Goal: Transaction & Acquisition: Purchase product/service

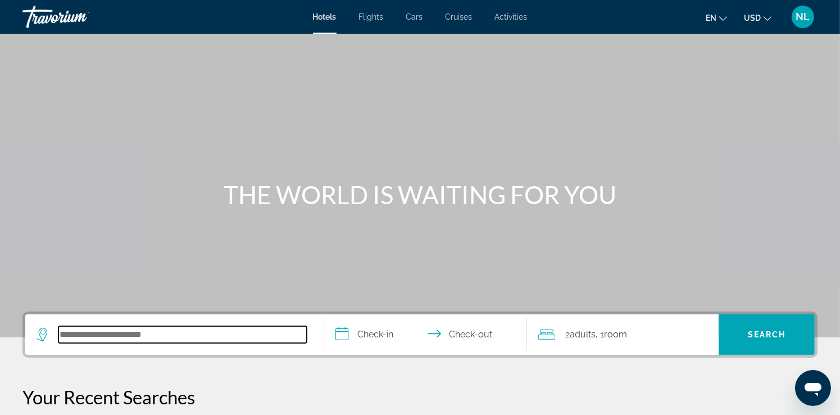
click at [84, 336] on input "Search hotel destination" at bounding box center [182, 334] width 248 height 17
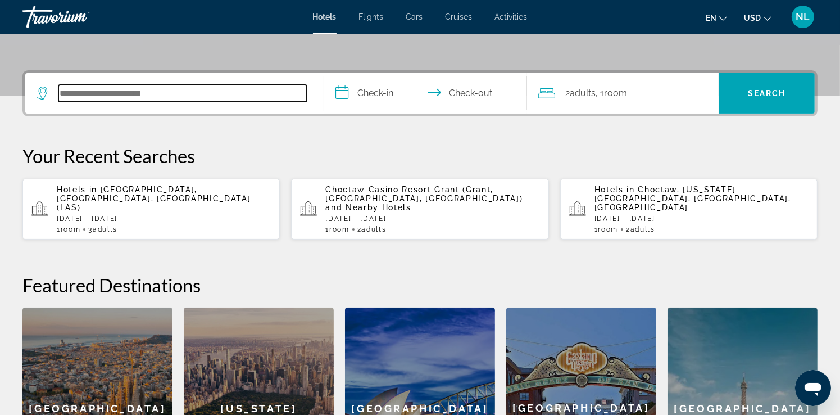
scroll to position [274, 0]
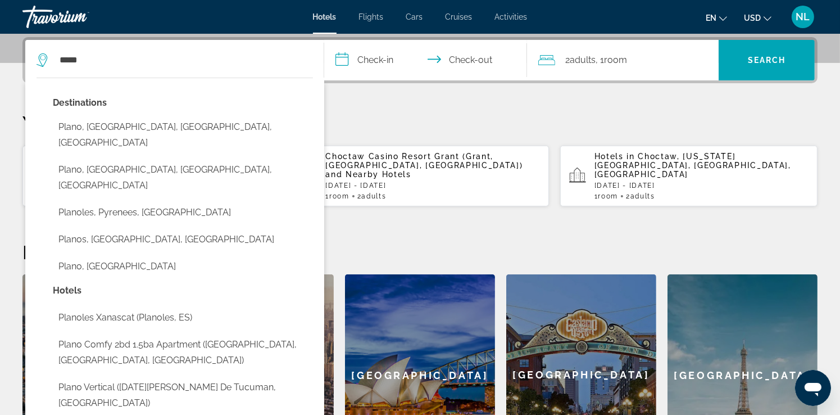
click at [101, 121] on button "Plano, Dallas, TX, United States" at bounding box center [183, 134] width 260 height 37
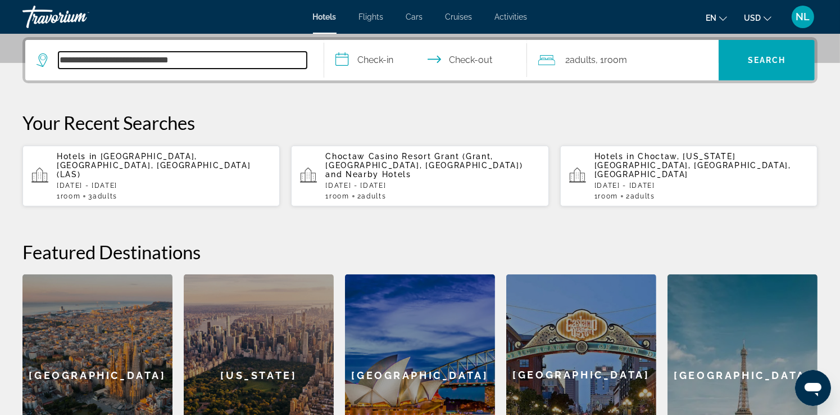
drag, startPoint x: 83, startPoint y: 60, endPoint x: 19, endPoint y: 49, distance: 64.5
click at [35, 59] on app-destination-search "**********" at bounding box center [174, 60] width 299 height 40
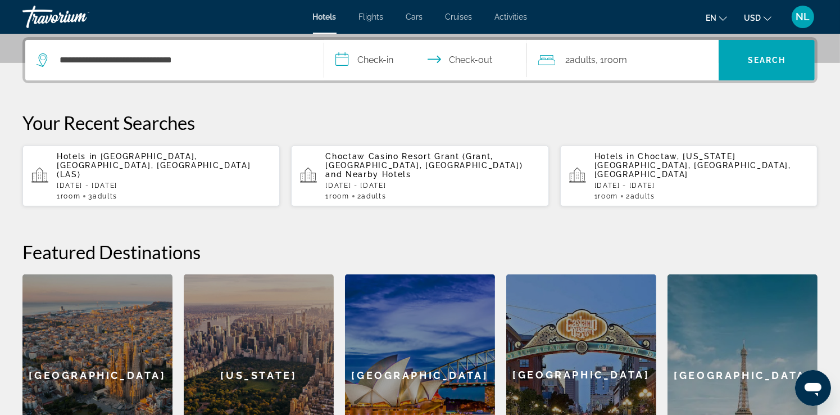
click at [294, 108] on div "**********" at bounding box center [420, 256] width 840 height 439
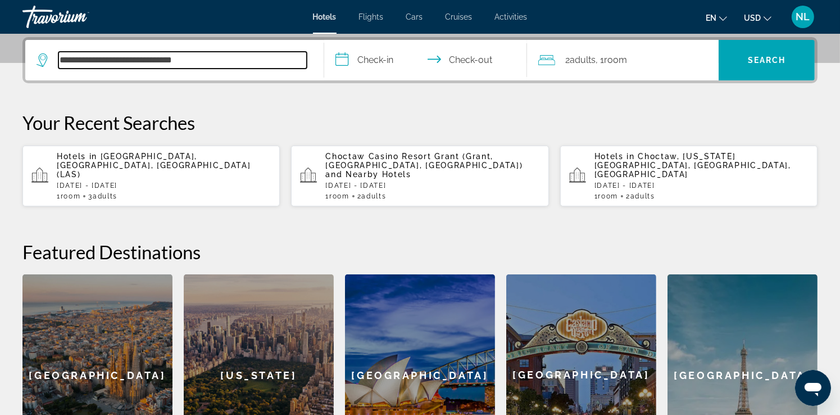
click at [200, 61] on input "**********" at bounding box center [182, 60] width 248 height 17
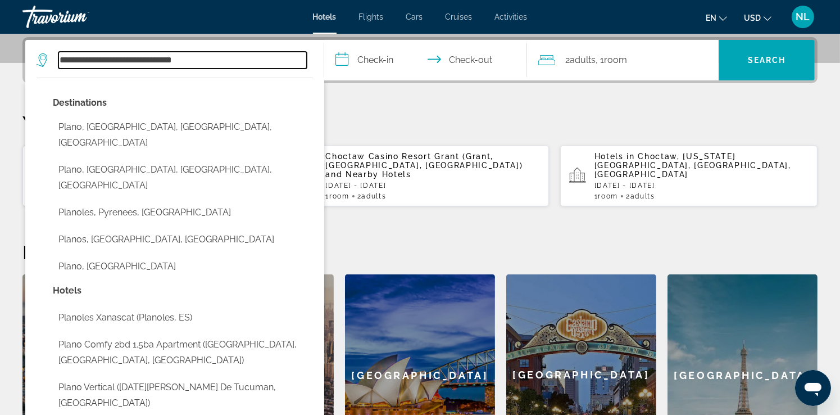
drag, startPoint x: 123, startPoint y: 63, endPoint x: -2, endPoint y: 70, distance: 124.9
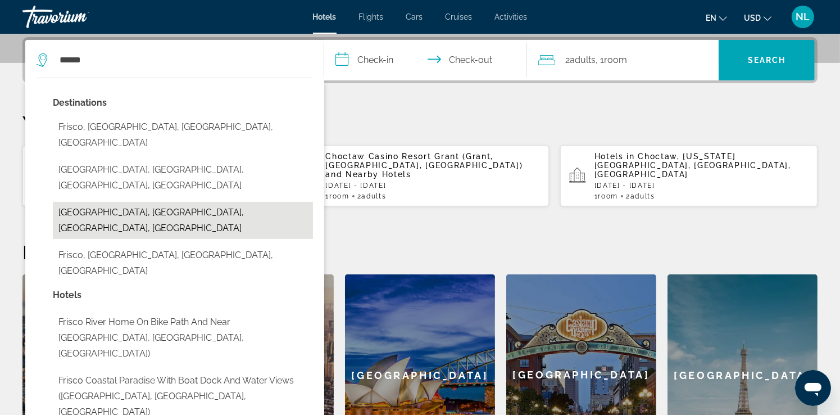
click at [128, 202] on button "Frisco, Dallas, TX, United States" at bounding box center [183, 220] width 260 height 37
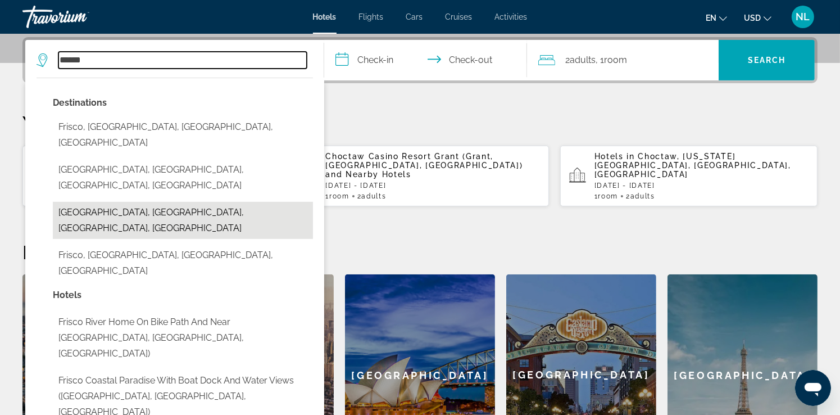
type input "**********"
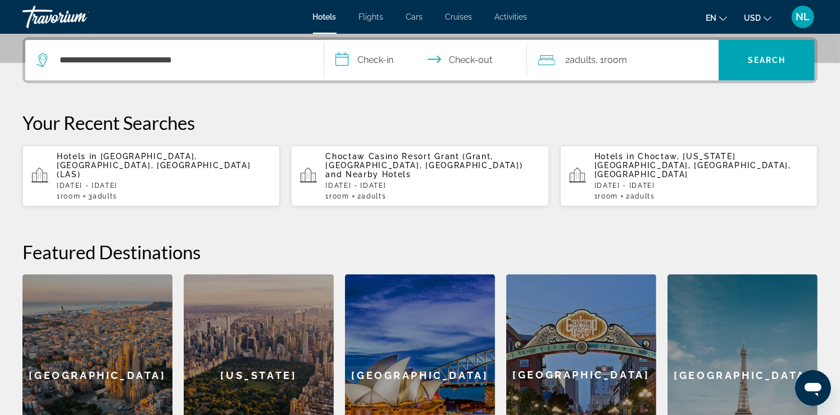
click at [383, 61] on input "**********" at bounding box center [427, 62] width 207 height 44
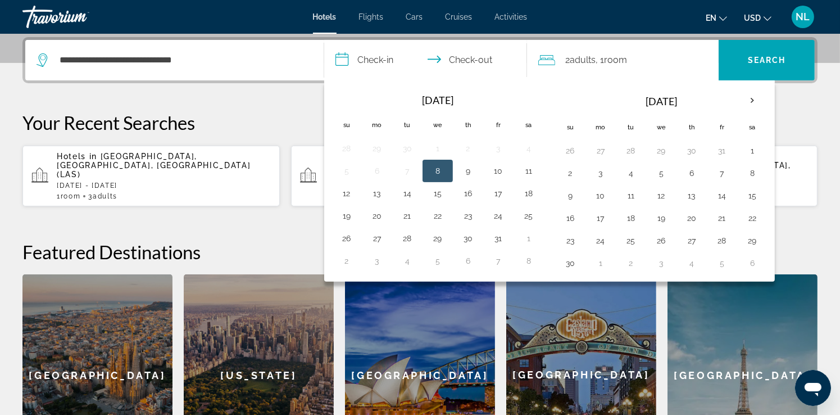
click at [440, 174] on button "8" at bounding box center [438, 171] width 18 height 16
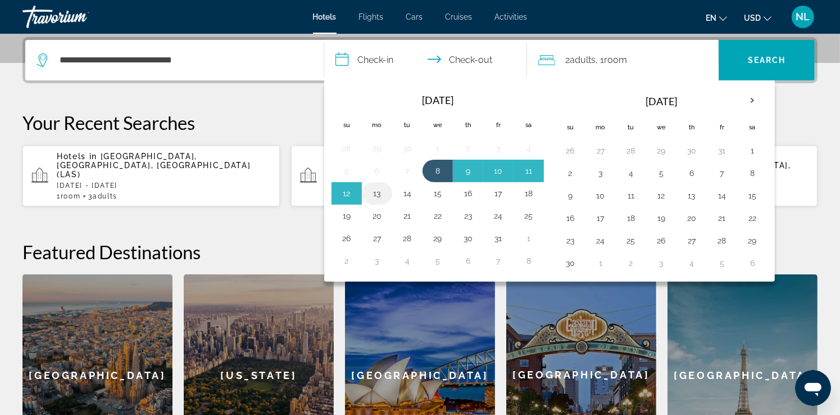
click at [377, 193] on button "13" at bounding box center [377, 193] width 18 height 16
type input "**********"
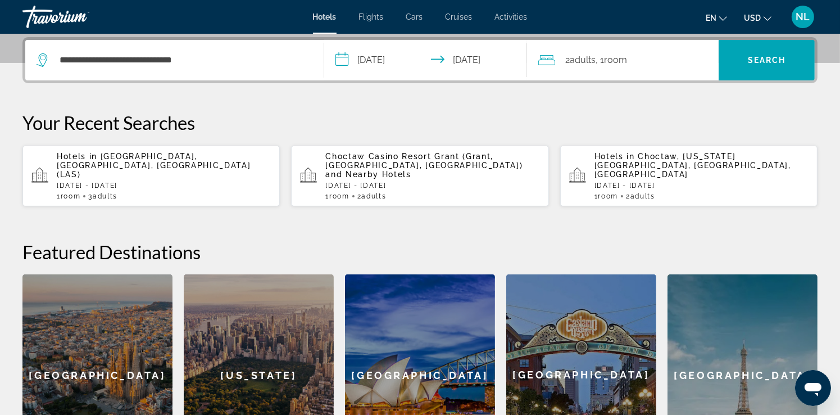
click at [614, 60] on span "Room" at bounding box center [615, 59] width 23 height 11
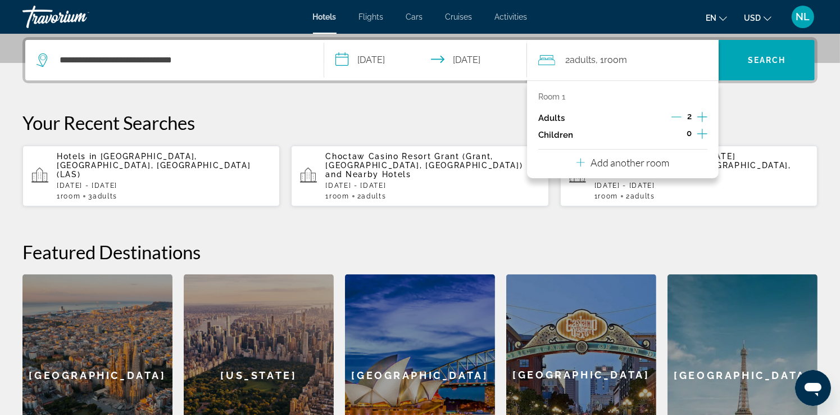
click at [679, 117] on icon "Decrement adults" at bounding box center [676, 117] width 10 height 1
click at [684, 94] on div "Room 1" at bounding box center [622, 96] width 169 height 9
click at [768, 58] on span "Search" at bounding box center [767, 60] width 38 height 9
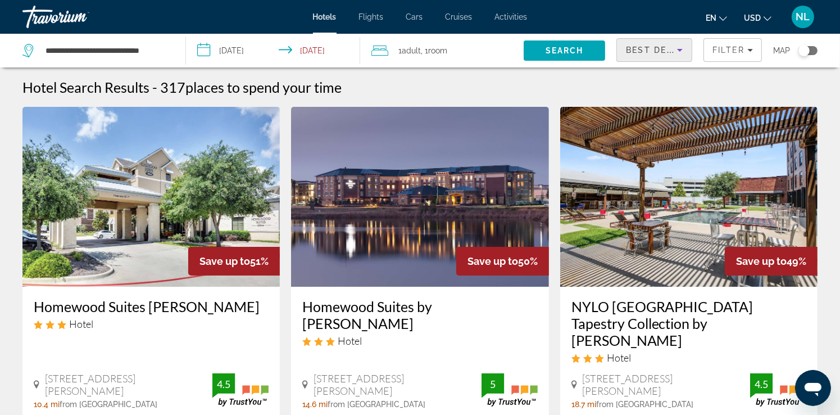
click at [679, 48] on icon "Sort by" at bounding box center [679, 49] width 13 height 13
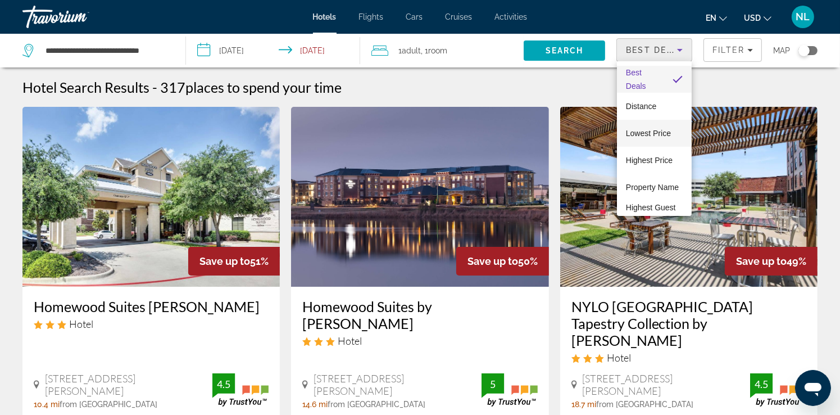
click at [646, 136] on span "Lowest Price" at bounding box center [648, 133] width 45 height 9
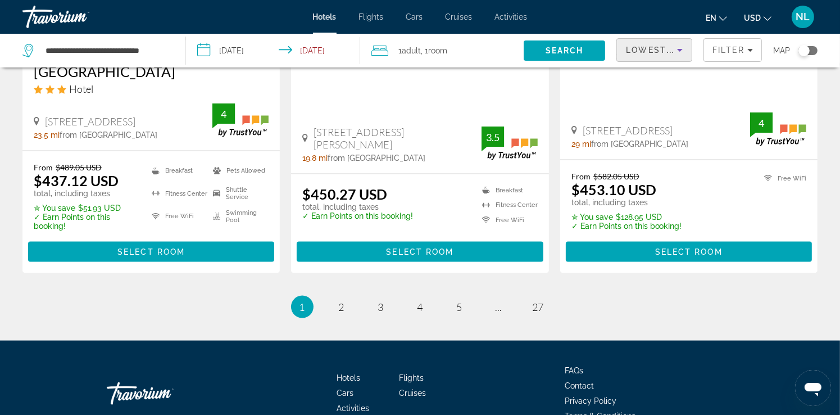
scroll to position [1593, 0]
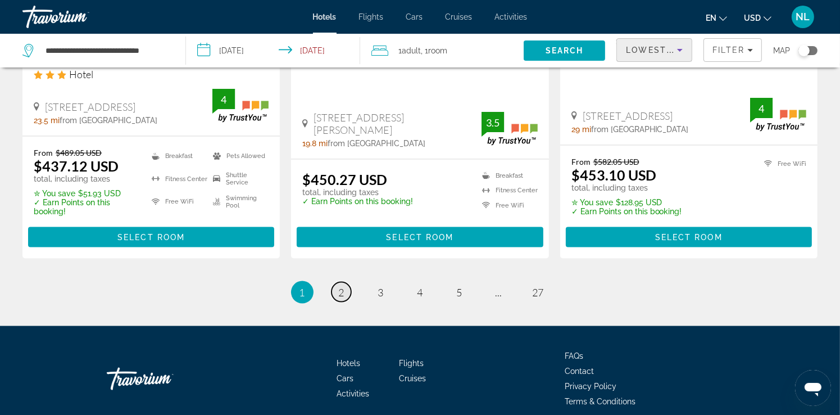
click at [339, 286] on span "2" at bounding box center [342, 292] width 6 height 12
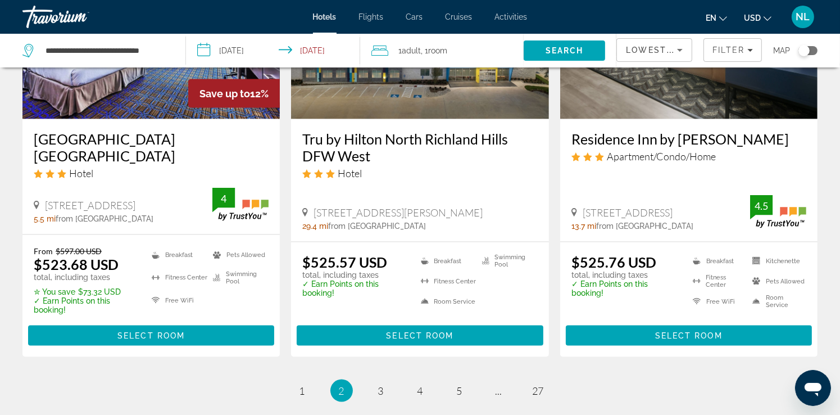
scroll to position [1460, 0]
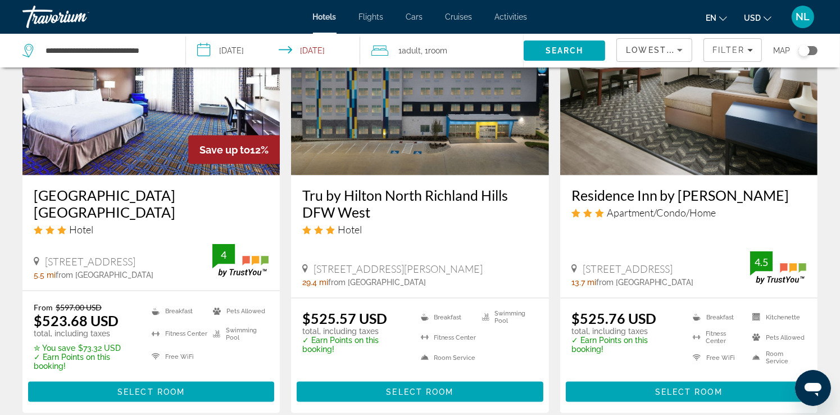
drag, startPoint x: 45, startPoint y: 216, endPoint x: 174, endPoint y: 216, distance: 128.1
click at [174, 255] on div "4301 Paige Road, The Colony" at bounding box center [123, 261] width 179 height 12
copy span "4301 Paige Road, The Colony"
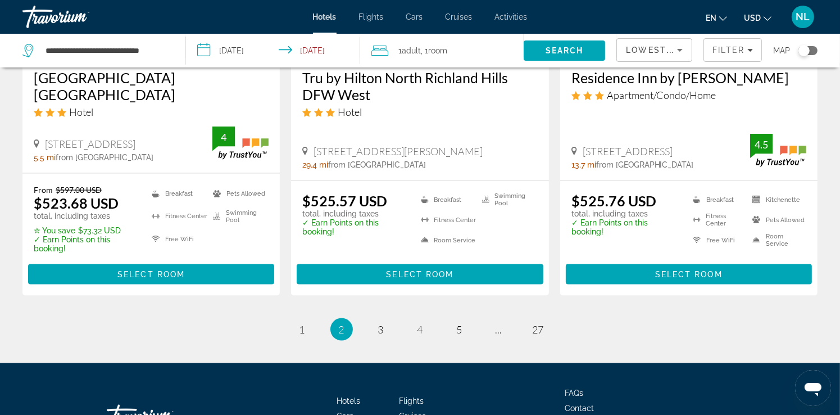
scroll to position [1618, 0]
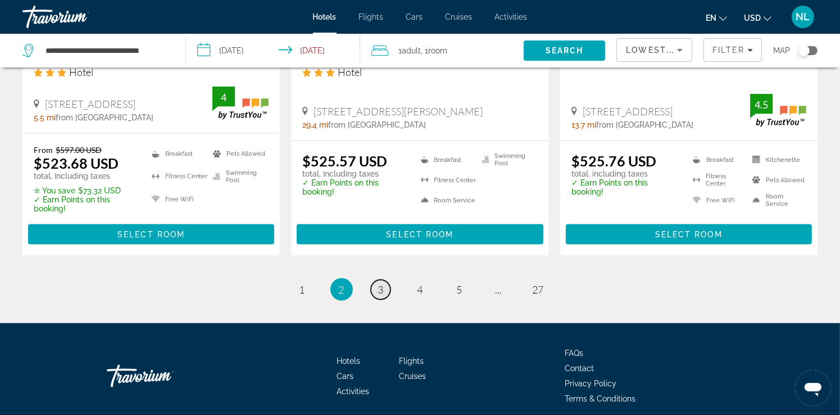
click at [386, 280] on link "page 3" at bounding box center [381, 290] width 20 height 20
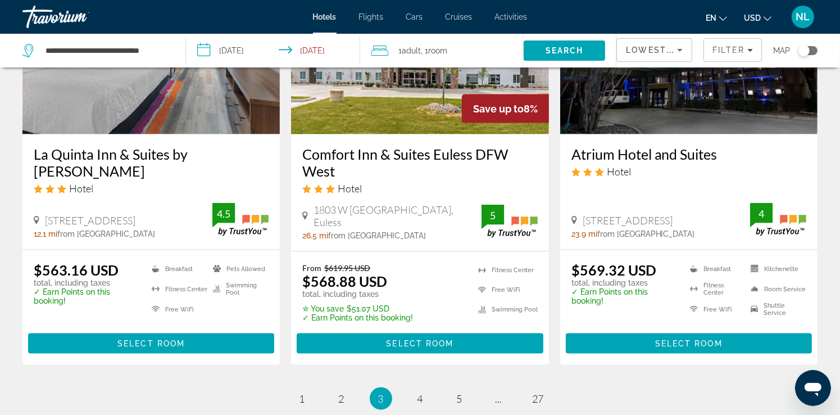
scroll to position [1618, 0]
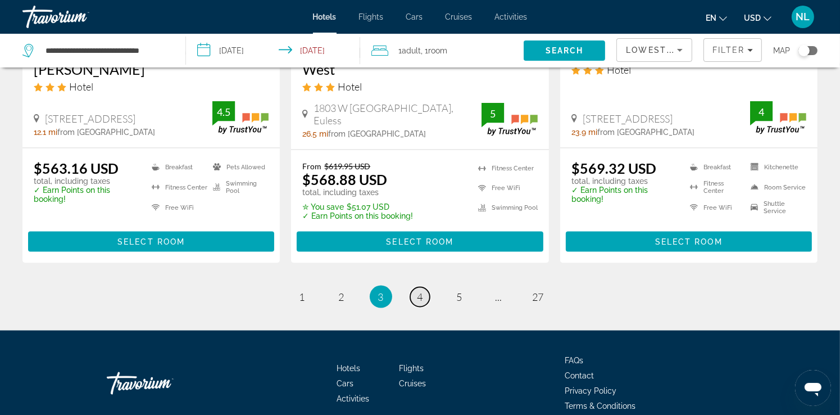
click at [416, 287] on link "page 4" at bounding box center [420, 297] width 20 height 20
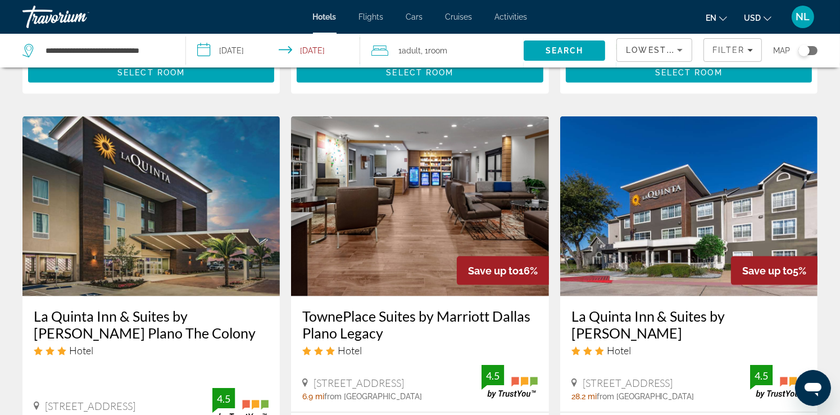
scroll to position [1348, 0]
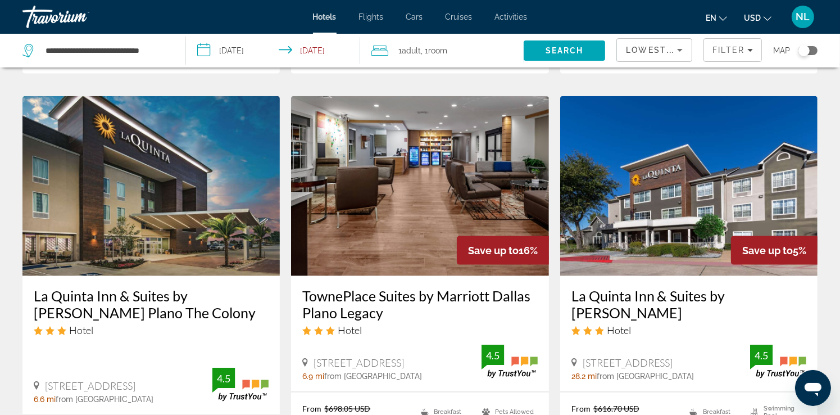
drag, startPoint x: 43, startPoint y: 344, endPoint x: 166, endPoint y: 347, distance: 122.5
click at [166, 379] on div "3750 Market St, The Colony" at bounding box center [123, 385] width 179 height 12
copy span "3750 Market St, The Colony"
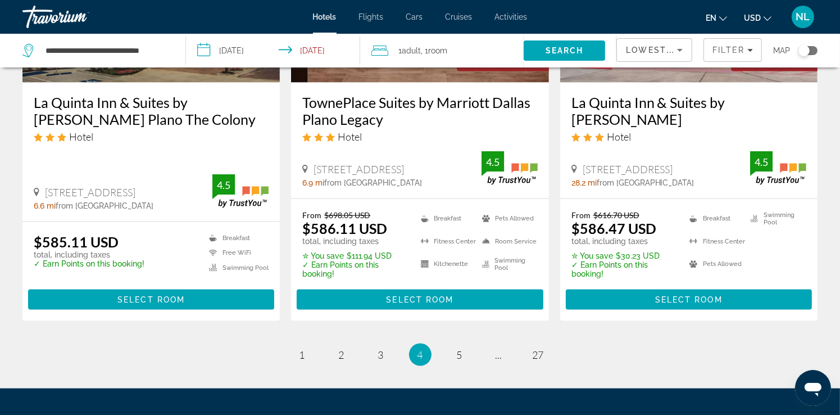
scroll to position [1573, 0]
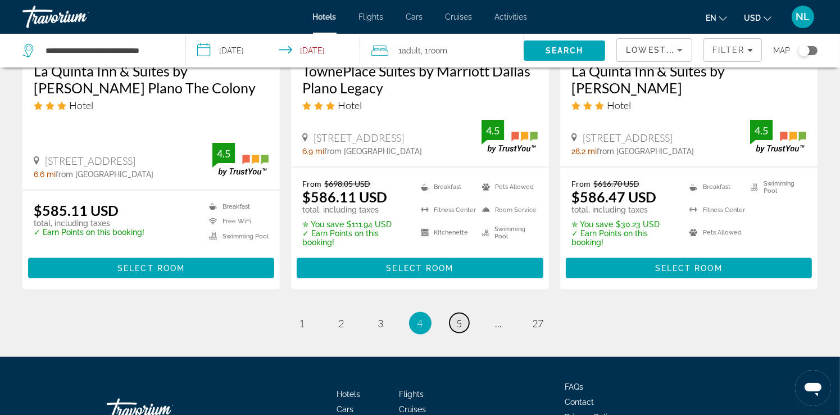
click at [457, 317] on span "5" at bounding box center [460, 323] width 6 height 12
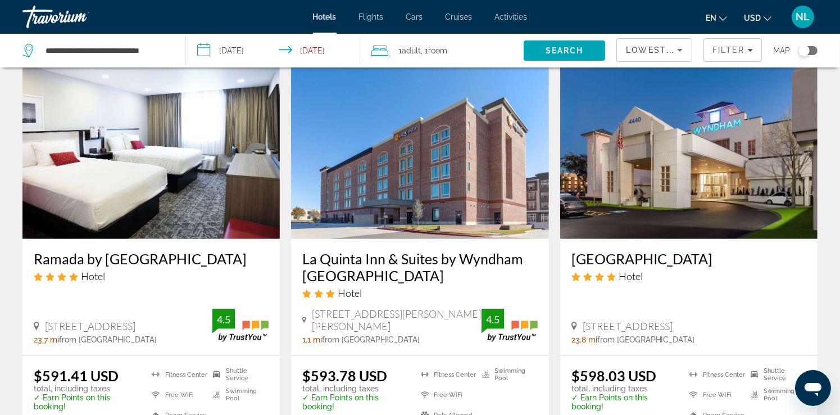
scroll to position [506, 0]
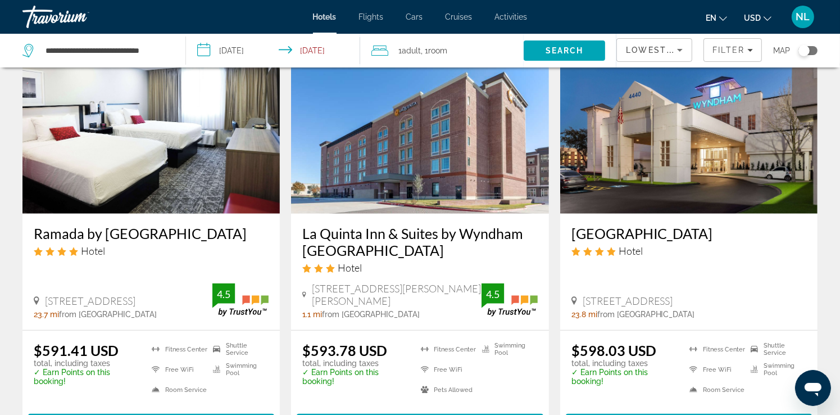
drag, startPoint x: 297, startPoint y: 233, endPoint x: 437, endPoint y: 251, distance: 141.0
click at [437, 251] on div "La Quinta Inn & Suites by Wyndham Dallas Frisco Stadium Hotel 9595 John W Ellio…" at bounding box center [419, 271] width 257 height 116
copy h3 "La Quinta Inn & Suites by Wyndham Dallas Frisco Stadium"
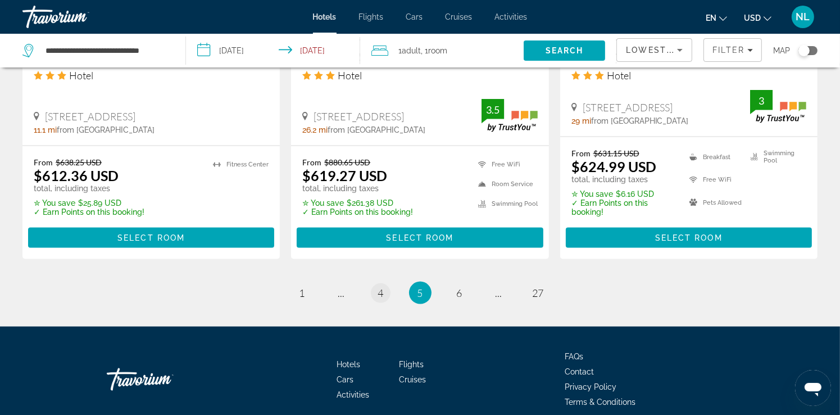
scroll to position [1620, 0]
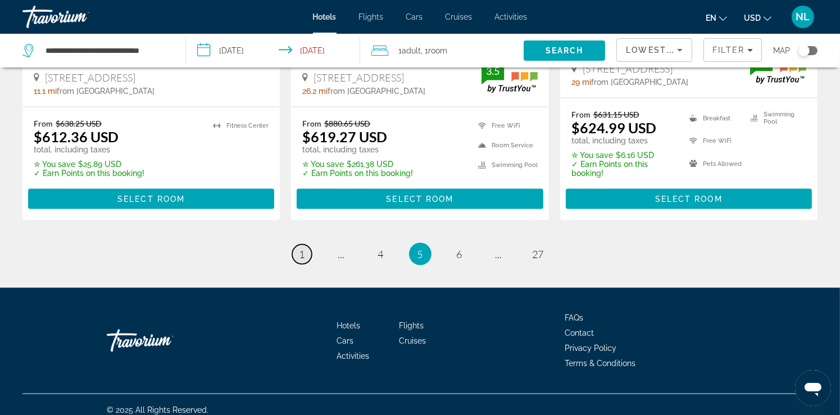
click at [303, 248] on span "1" at bounding box center [302, 254] width 6 height 12
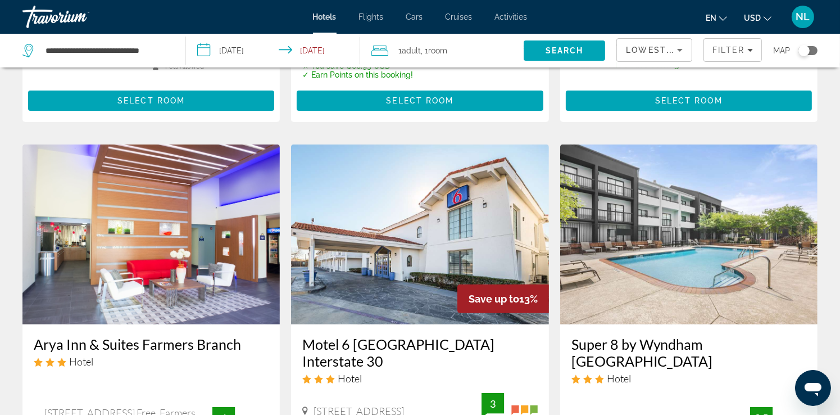
scroll to position [393, 0]
click at [202, 238] on img "Main content" at bounding box center [150, 234] width 257 height 180
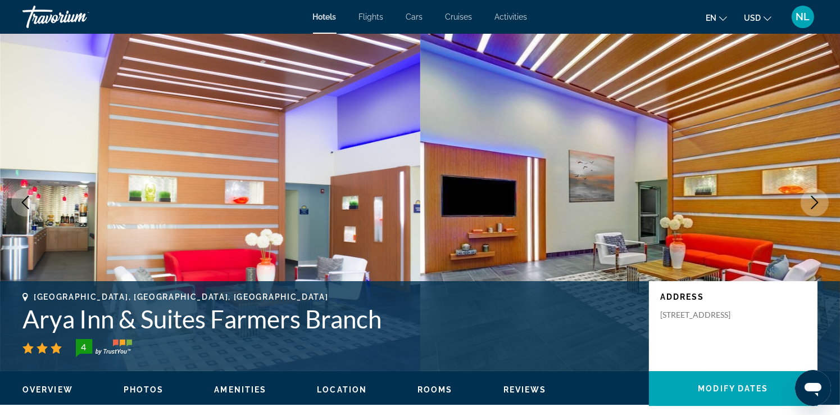
click at [813, 203] on icon "Next image" at bounding box center [814, 201] width 13 height 13
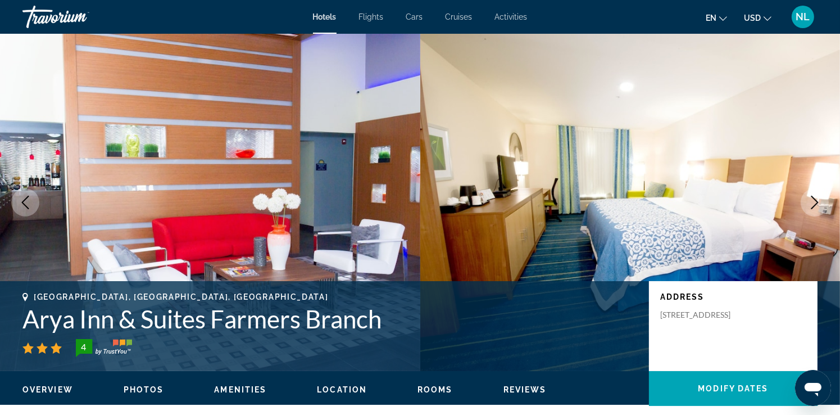
click at [822, 201] on button "Next image" at bounding box center [814, 202] width 28 height 28
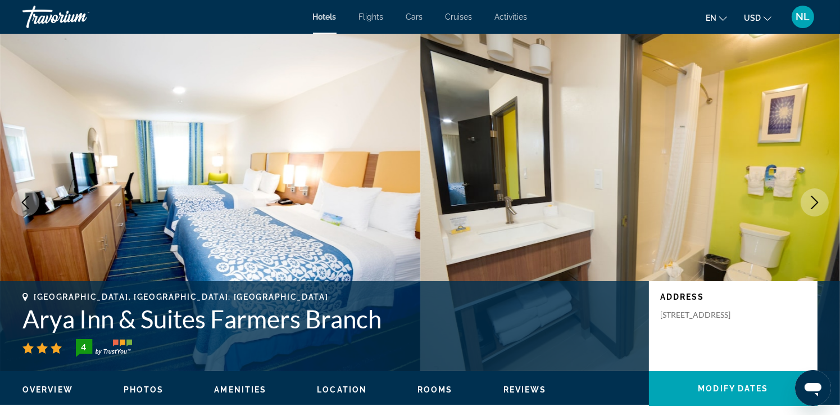
click at [822, 201] on button "Next image" at bounding box center [814, 202] width 28 height 28
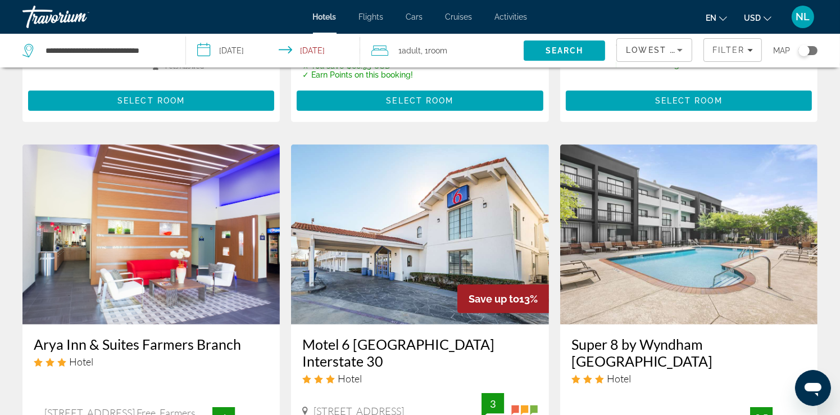
scroll to position [506, 0]
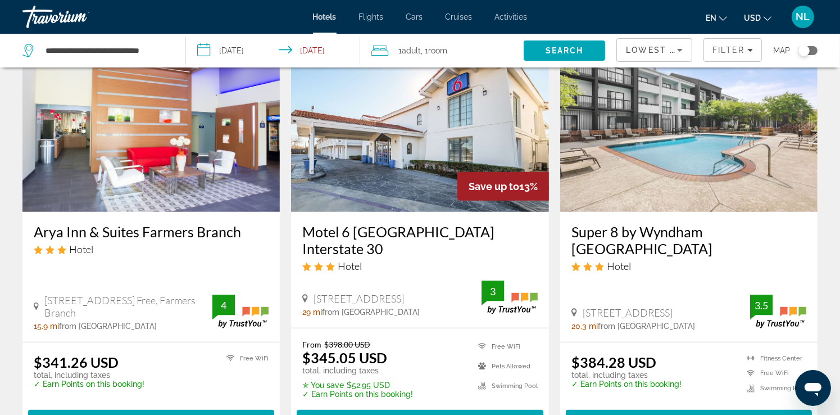
drag, startPoint x: 20, startPoint y: 213, endPoint x: 239, endPoint y: 219, distance: 219.1
click at [239, 219] on app-hotels-search-item "Arya Inn & Suites Farmers Branch Hotel 13313 North Stemmons Free, Farmers Branc…" at bounding box center [151, 236] width 268 height 408
copy h3 "Arya Inn & Suites Farmers Branch"
click at [812, 50] on div "Toggle map" at bounding box center [807, 50] width 19 height 9
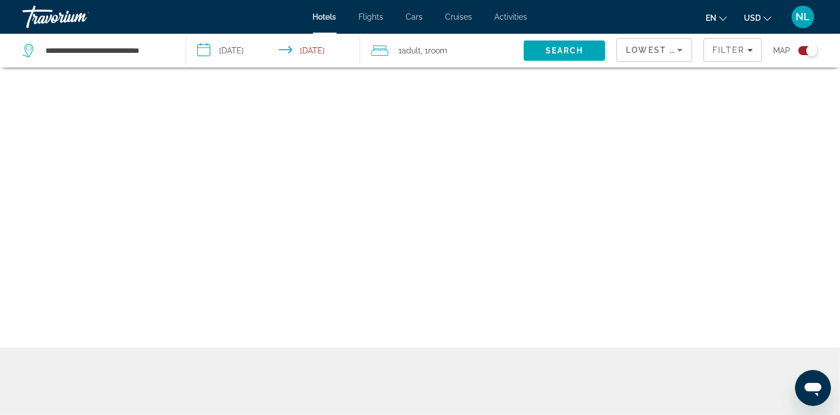
scroll to position [67, 0]
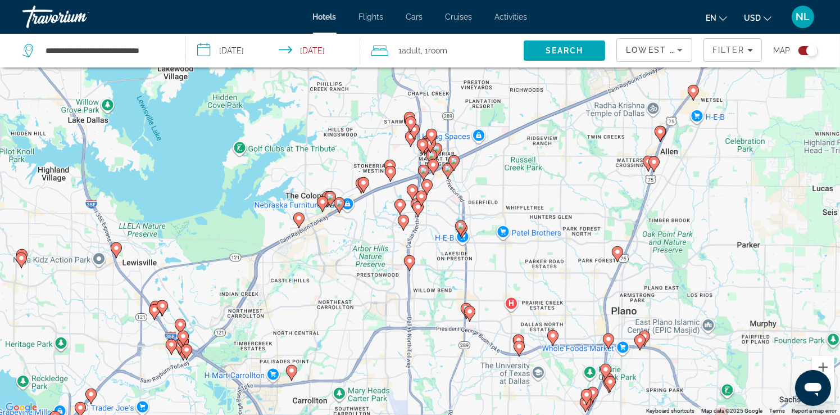
drag, startPoint x: 671, startPoint y: 160, endPoint x: 772, endPoint y: 173, distance: 101.4
click at [772, 173] on div "To activate drag with keyboard, press Alt + Enter. Once in keyboard drag state,…" at bounding box center [420, 207] width 840 height 415
click at [300, 219] on image "Main content" at bounding box center [298, 218] width 7 height 7
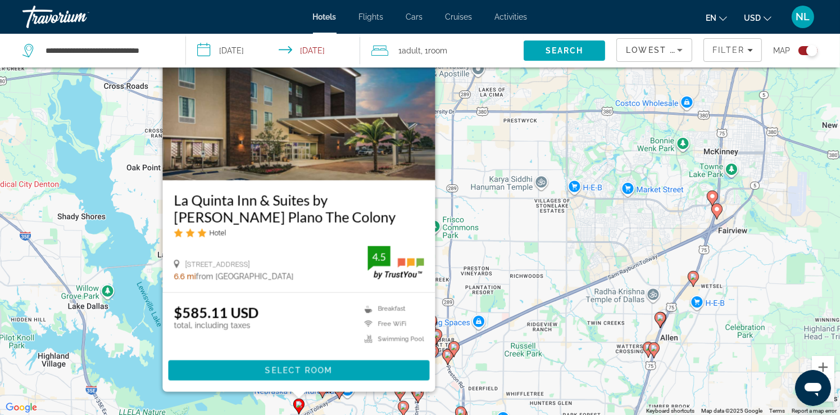
click at [507, 197] on div "To activate drag with keyboard, press Alt + Enter. Once in keyboard drag state,…" at bounding box center [420, 207] width 840 height 415
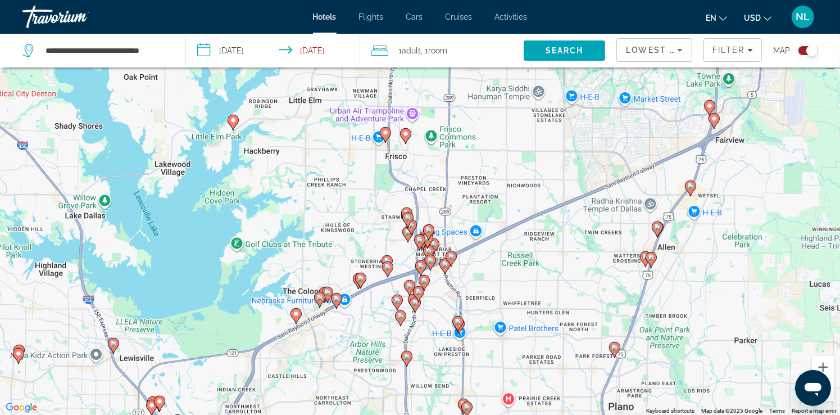
drag, startPoint x: 373, startPoint y: 303, endPoint x: 374, endPoint y: 166, distance: 137.1
click at [374, 166] on div "To activate drag with keyboard, press Alt + Enter. Once in keyboard drag state,…" at bounding box center [420, 207] width 840 height 415
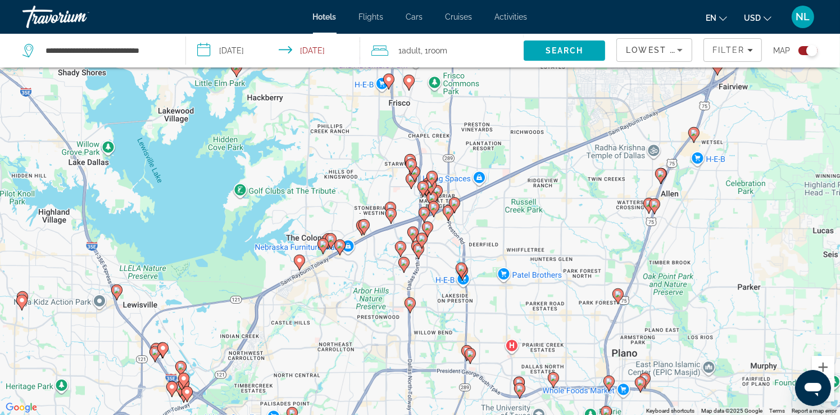
click at [321, 243] on image "Main content" at bounding box center [323, 243] width 7 height 7
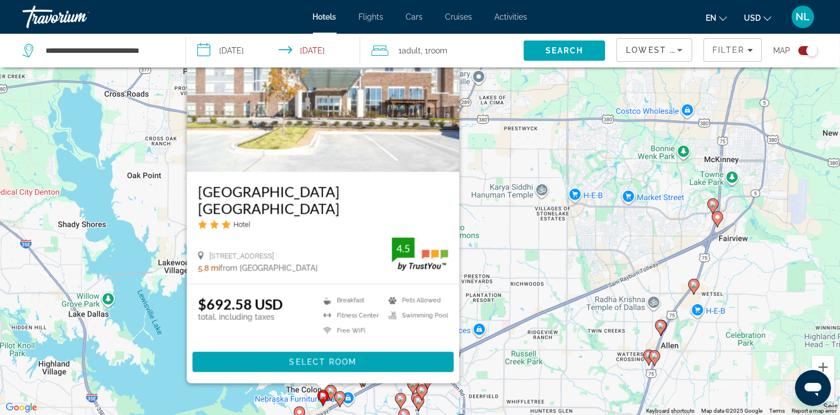
click at [536, 284] on div "To activate drag with keyboard, press Alt + Enter. Once in keyboard drag state,…" at bounding box center [420, 207] width 840 height 415
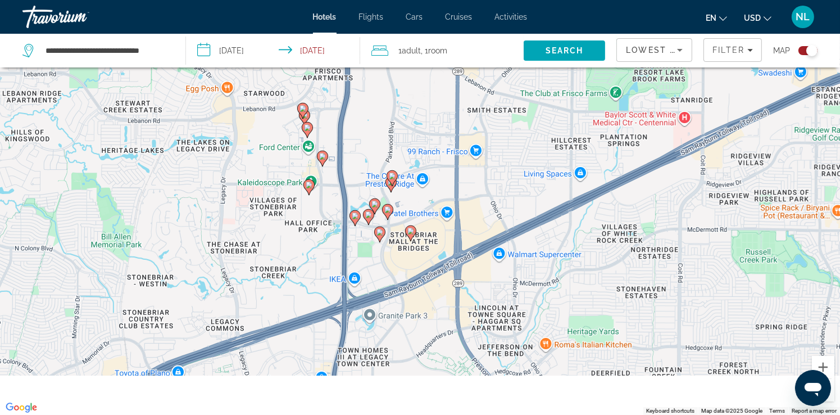
drag, startPoint x: 295, startPoint y: 316, endPoint x: 581, endPoint y: 76, distance: 372.4
click at [575, 27] on div "**********" at bounding box center [420, 140] width 840 height 415
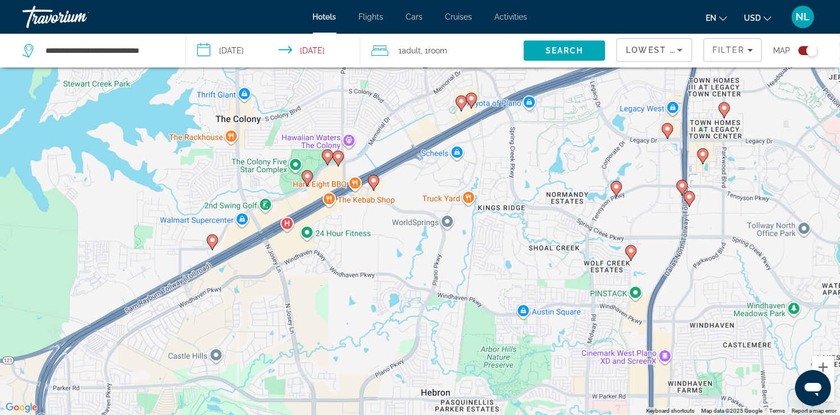
drag, startPoint x: 302, startPoint y: 342, endPoint x: 634, endPoint y: 97, distance: 412.5
click at [634, 97] on div "To activate drag with keyboard, press Alt + Enter. Once in keyboard drag state,…" at bounding box center [420, 207] width 840 height 415
click at [326, 156] on image "Main content" at bounding box center [327, 155] width 7 height 7
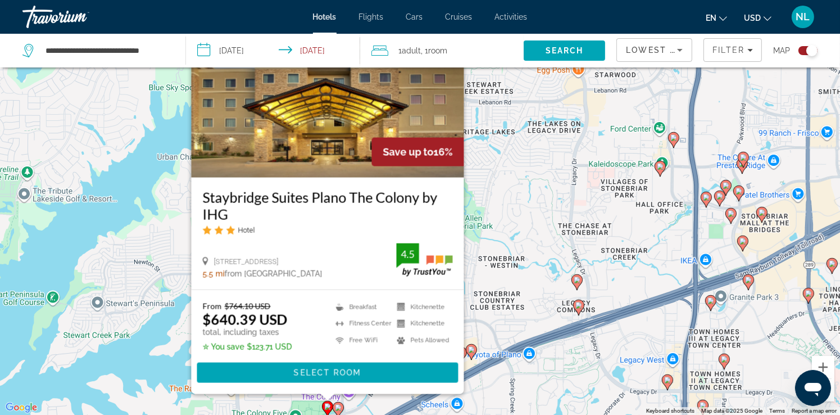
click at [525, 301] on div "To activate drag with keyboard, press Alt + Enter. Once in keyboard drag state,…" at bounding box center [420, 207] width 840 height 415
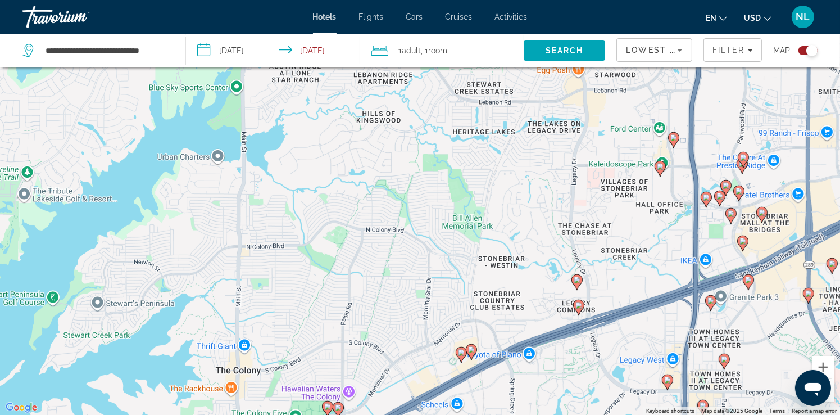
click at [339, 405] on image "Main content" at bounding box center [338, 407] width 7 height 7
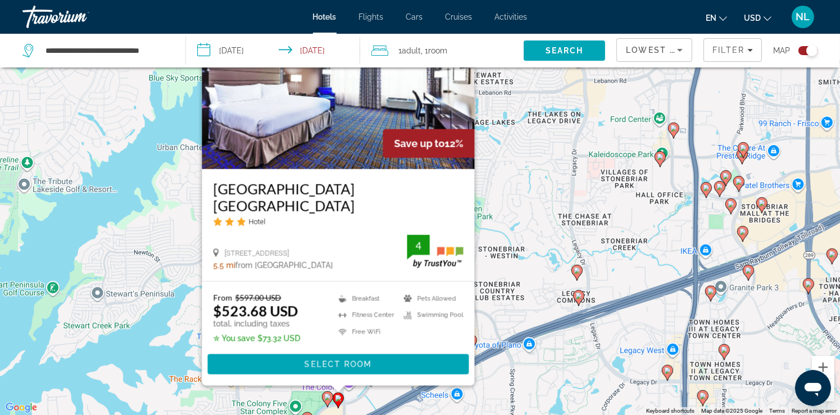
click at [517, 272] on div "To activate drag with keyboard, press Alt + Enter. Once in keyboard drag state,…" at bounding box center [420, 207] width 840 height 415
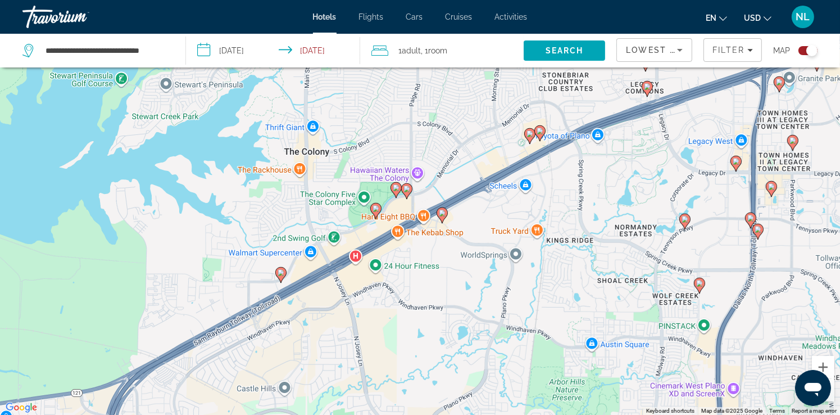
drag, startPoint x: 328, startPoint y: 352, endPoint x: 397, endPoint y: 142, distance: 221.0
click at [397, 142] on div "To activate drag with keyboard, press Alt + Enter. Once in keyboard drag state,…" at bounding box center [420, 207] width 840 height 415
click at [281, 274] on image "Main content" at bounding box center [280, 272] width 7 height 7
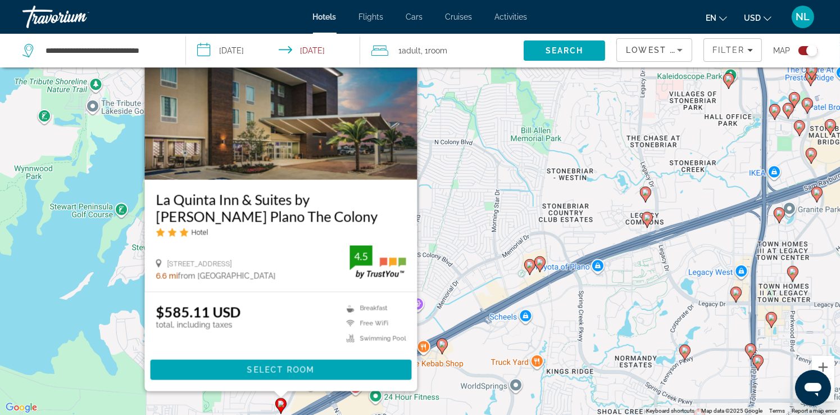
click at [478, 244] on div "To activate drag with keyboard, press Alt + Enter. Once in keyboard drag state,…" at bounding box center [420, 207] width 840 height 415
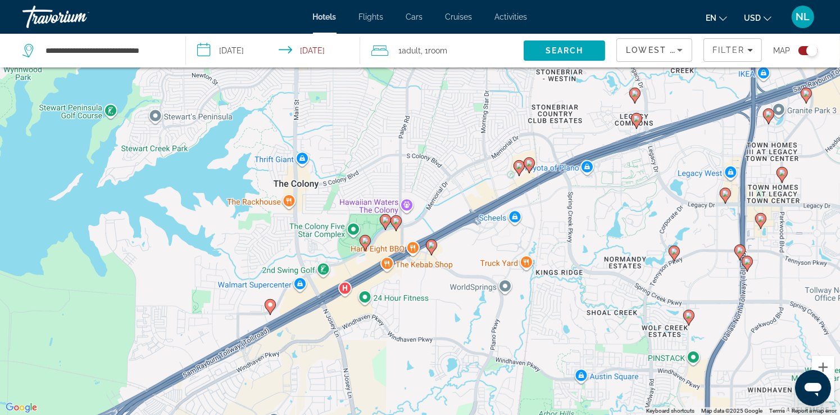
drag, startPoint x: 466, startPoint y: 304, endPoint x: 456, endPoint y: 190, distance: 115.1
click at [456, 190] on div "To activate drag with keyboard, press Alt + Enter. Once in keyboard drag state,…" at bounding box center [420, 207] width 840 height 415
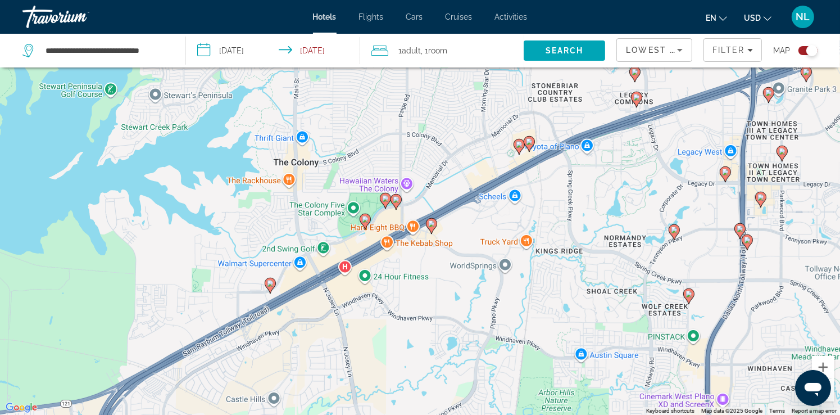
click at [398, 203] on icon "Main content" at bounding box center [395, 201] width 10 height 15
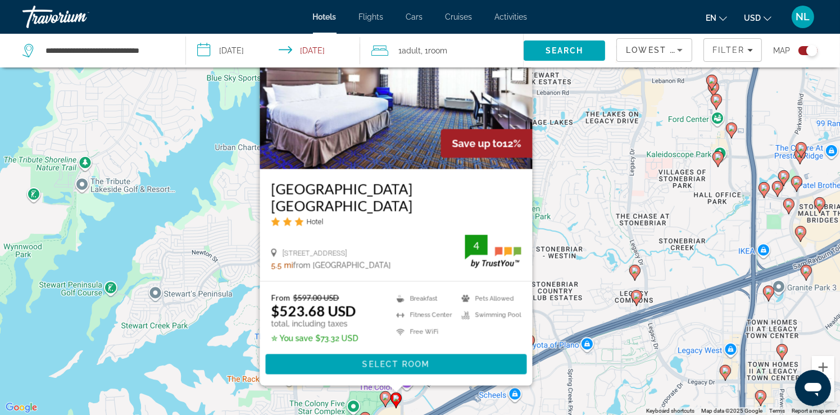
click at [625, 213] on div "To activate drag with keyboard, press Alt + Enter. Once in keyboard drag state,…" at bounding box center [420, 207] width 840 height 415
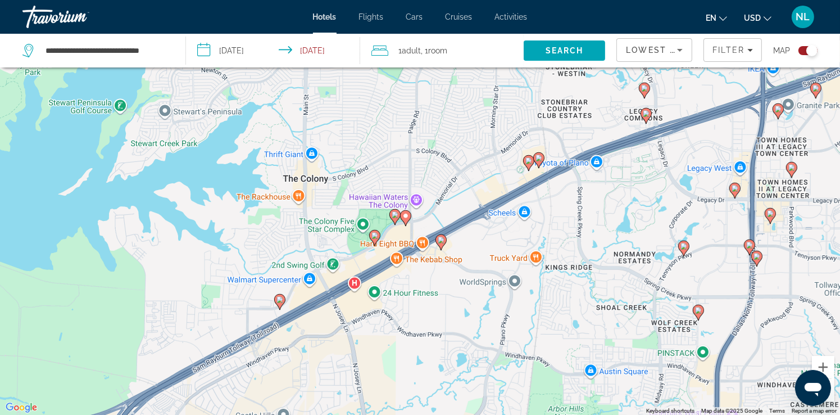
drag, startPoint x: 408, startPoint y: 323, endPoint x: 418, endPoint y: 140, distance: 183.4
click at [418, 140] on div "To activate drag with keyboard, press Alt + Enter. Once in keyboard drag state,…" at bounding box center [420, 207] width 840 height 415
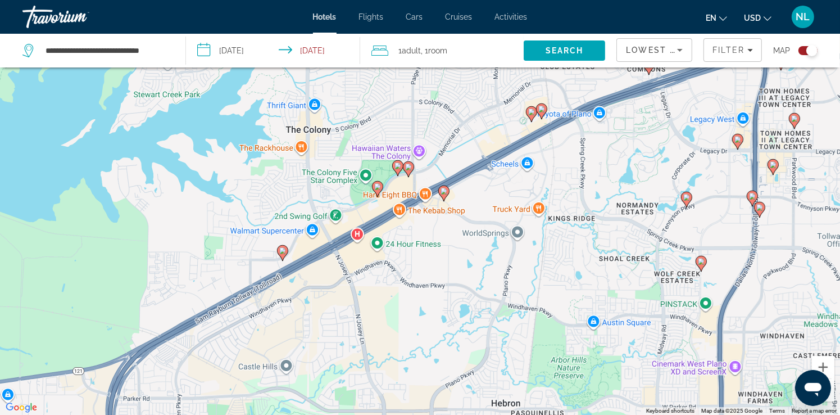
click at [398, 169] on image "Main content" at bounding box center [397, 165] width 7 height 7
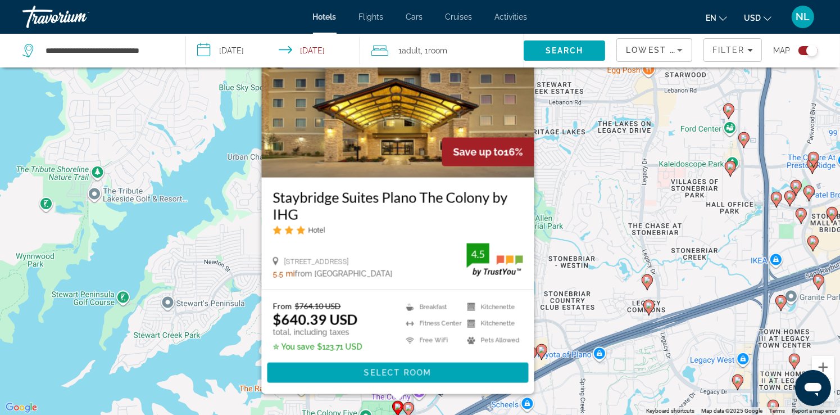
click at [591, 195] on div "To activate drag with keyboard, press Alt + Enter. Once in keyboard drag state,…" at bounding box center [420, 207] width 840 height 415
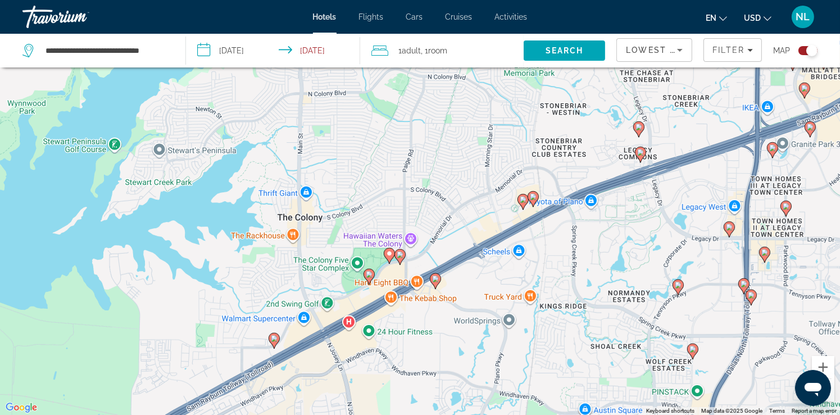
drag, startPoint x: 415, startPoint y: 350, endPoint x: 404, endPoint y: 220, distance: 130.2
click at [407, 212] on div "To activate drag with keyboard, press Alt + Enter. Once in keyboard drag state,…" at bounding box center [420, 207] width 840 height 415
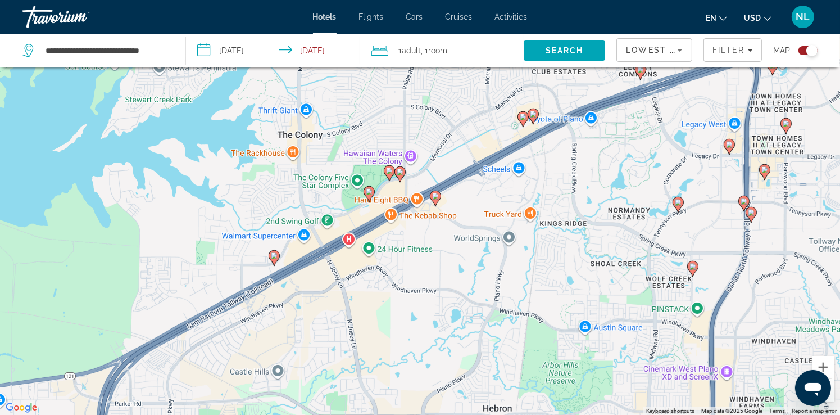
click at [368, 194] on image "Main content" at bounding box center [369, 191] width 7 height 7
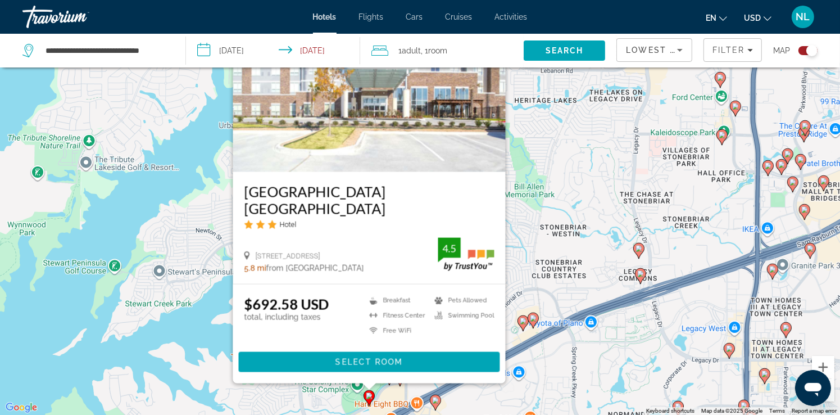
click at [555, 221] on div "To activate drag with keyboard, press Alt + Enter. Once in keyboard drag state,…" at bounding box center [420, 207] width 840 height 415
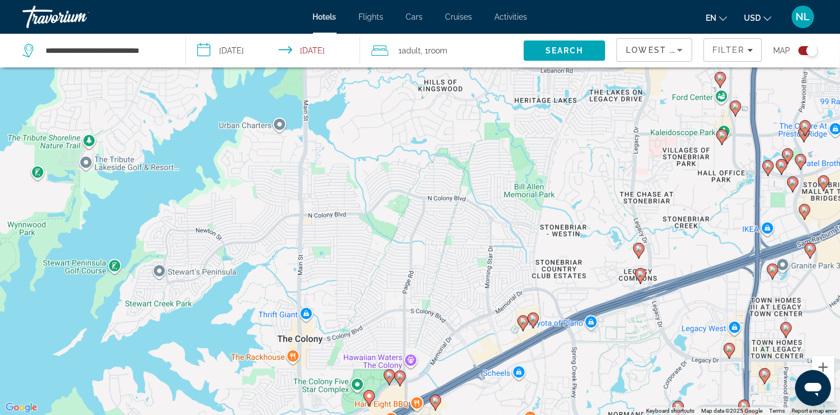
click at [524, 321] on image "Main content" at bounding box center [523, 320] width 7 height 7
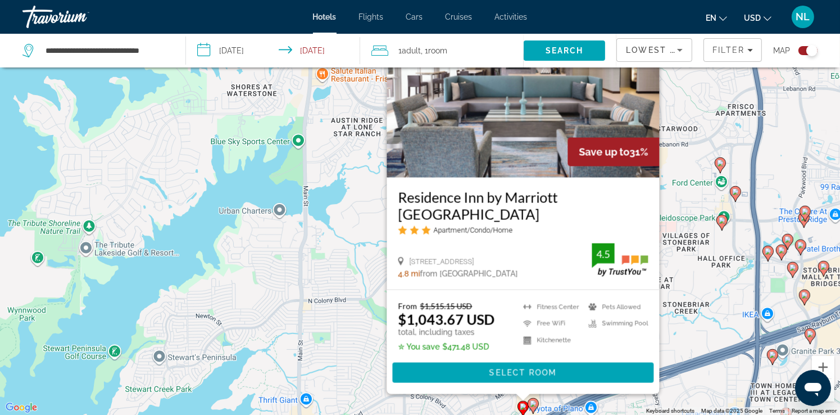
click at [695, 207] on div "To activate drag with keyboard, press Alt + Enter. Once in keyboard drag state,…" at bounding box center [420, 207] width 840 height 415
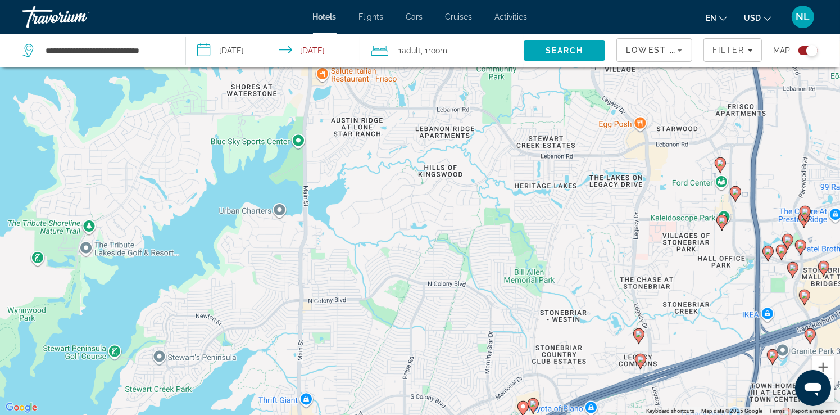
click at [533, 403] on image "Main content" at bounding box center [533, 403] width 7 height 7
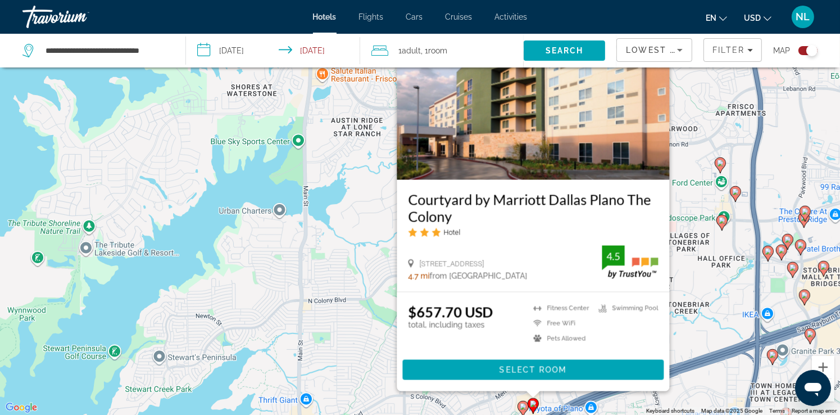
click at [718, 275] on div "To activate drag with keyboard, press Alt + Enter. Once in keyboard drag state,…" at bounding box center [420, 207] width 840 height 415
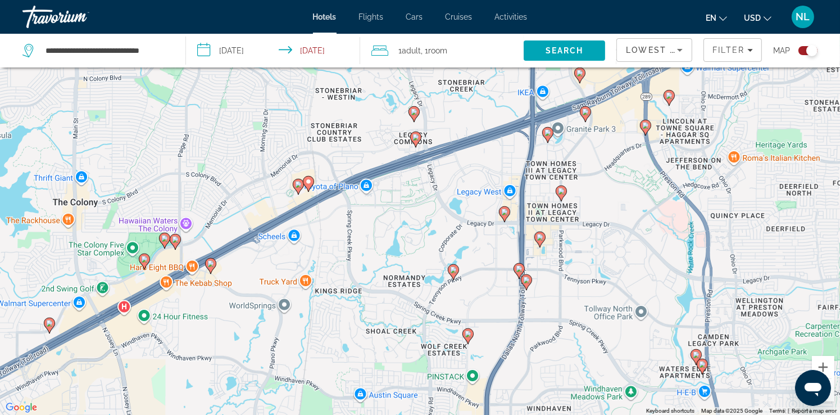
drag, startPoint x: 614, startPoint y: 294, endPoint x: 395, endPoint y: 84, distance: 303.9
click at [395, 84] on div "To activate drag with keyboard, press Alt + Enter. Once in keyboard drag state,…" at bounding box center [420, 207] width 840 height 415
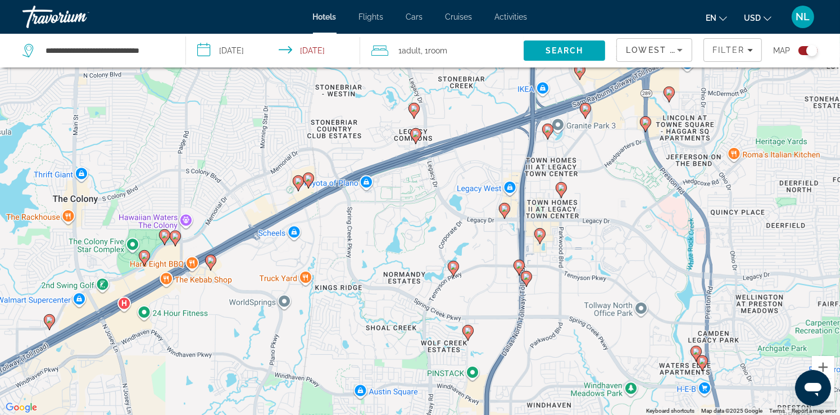
click at [210, 263] on image "Main content" at bounding box center [210, 260] width 7 height 7
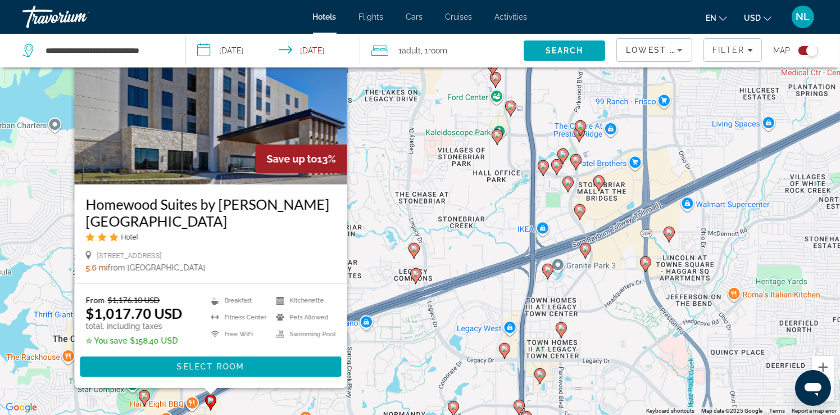
click at [396, 190] on div "To activate drag with keyboard, press Alt + Enter. Once in keyboard drag state,…" at bounding box center [420, 207] width 840 height 415
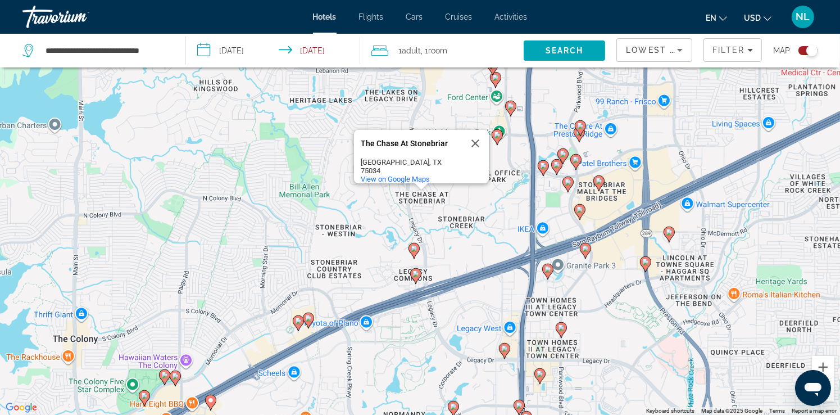
click at [413, 251] on image "Main content" at bounding box center [414, 248] width 7 height 7
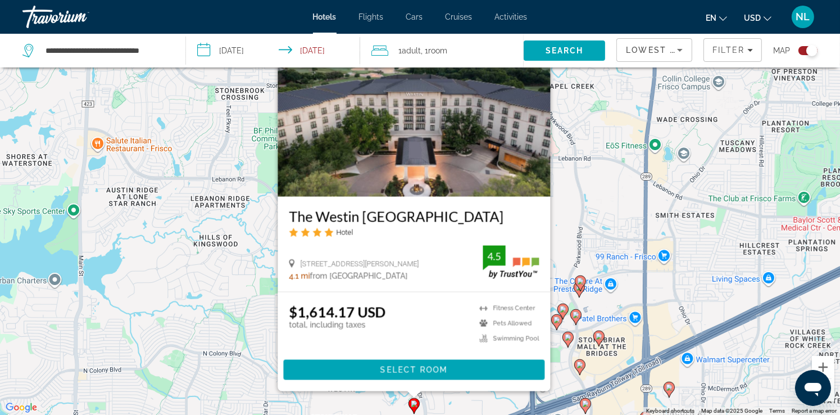
click at [629, 311] on div "To activate drag with keyboard, press Alt + Enter. Once in keyboard drag state,…" at bounding box center [420, 207] width 840 height 415
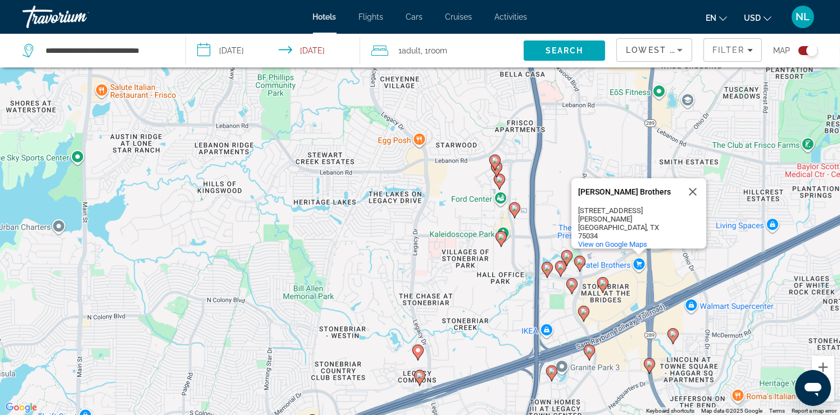
drag, startPoint x: 461, startPoint y: 365, endPoint x: 449, endPoint y: 126, distance: 238.4
click at [449, 126] on div "To activate drag with keyboard, press Alt + Enter. Once in keyboard drag state,…" at bounding box center [420, 207] width 840 height 415
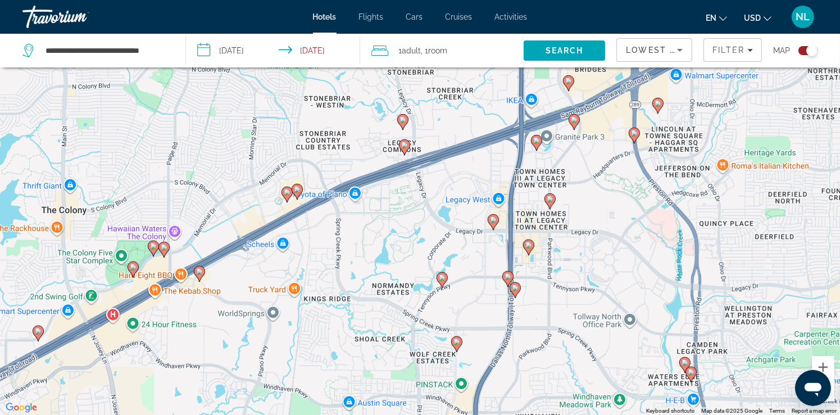
click at [404, 147] on image "Main content" at bounding box center [404, 145] width 7 height 7
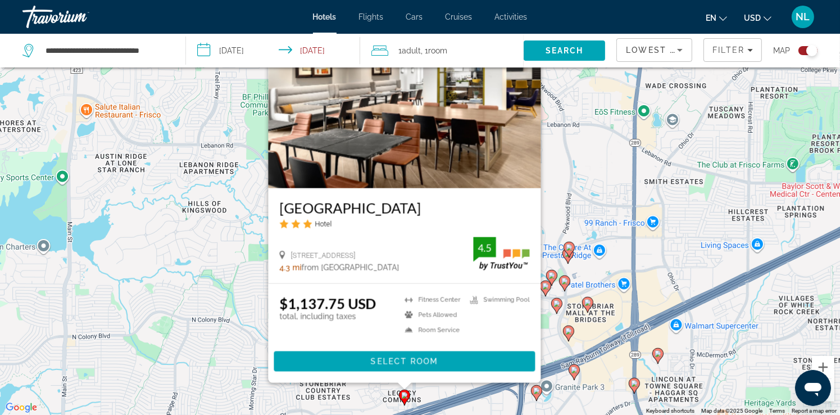
click at [591, 174] on div "To activate drag with keyboard, press Alt + Enter. Once in keyboard drag state,…" at bounding box center [420, 207] width 840 height 415
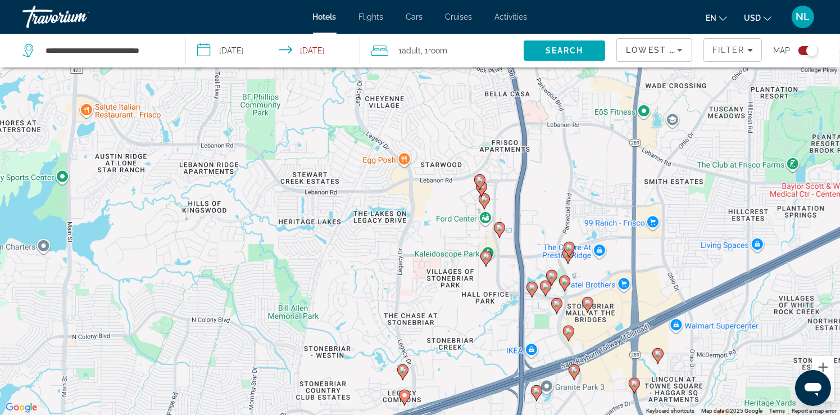
click at [483, 256] on image "Main content" at bounding box center [485, 256] width 7 height 7
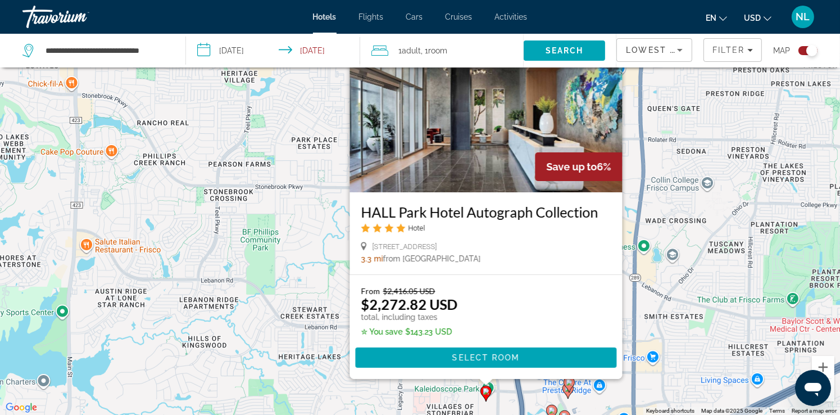
click at [681, 259] on div "To activate drag with keyboard, press Alt + Enter. Once in keyboard drag state,…" at bounding box center [420, 207] width 840 height 415
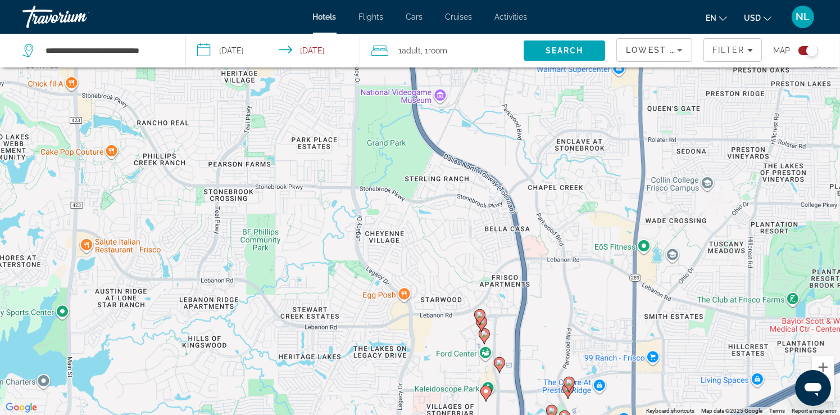
click at [480, 314] on image "Main content" at bounding box center [479, 314] width 7 height 7
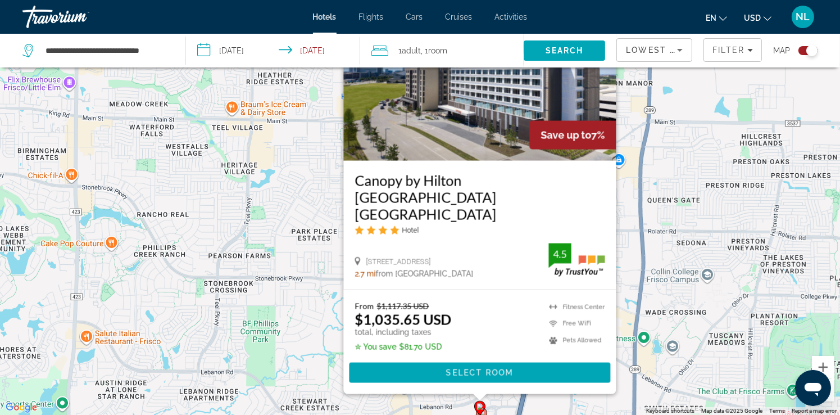
click at [743, 268] on div "To activate drag with keyboard, press Alt + Enter. Once in keyboard drag state,…" at bounding box center [420, 207] width 840 height 415
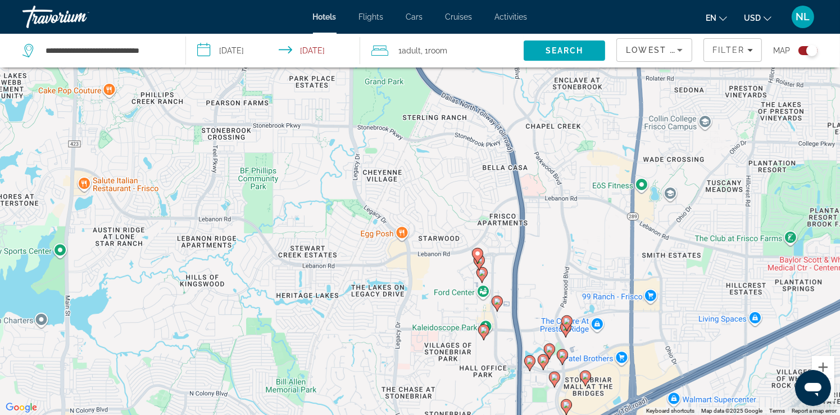
drag, startPoint x: 559, startPoint y: 329, endPoint x: 552, endPoint y: 72, distance: 256.3
click at [552, 72] on div "To activate drag with keyboard, press Alt + Enter. Once in keyboard drag state,…" at bounding box center [420, 207] width 840 height 415
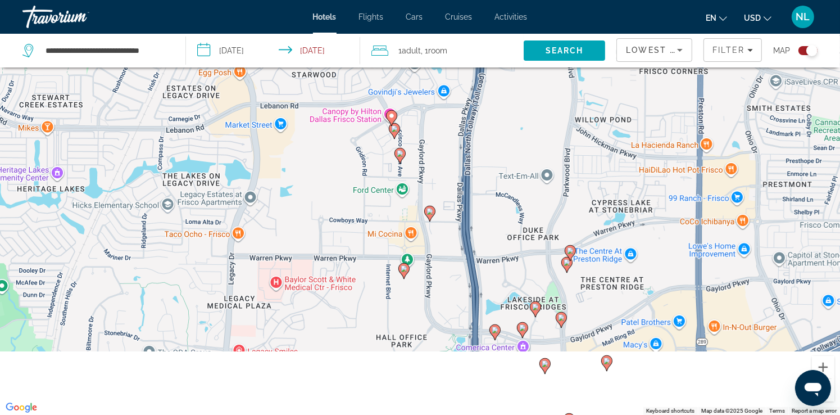
drag, startPoint x: 513, startPoint y: 284, endPoint x: 506, endPoint y: 131, distance: 153.0
click at [518, 145] on div "To activate drag with keyboard, press Alt + Enter. Once in keyboard drag state,…" at bounding box center [420, 207] width 840 height 415
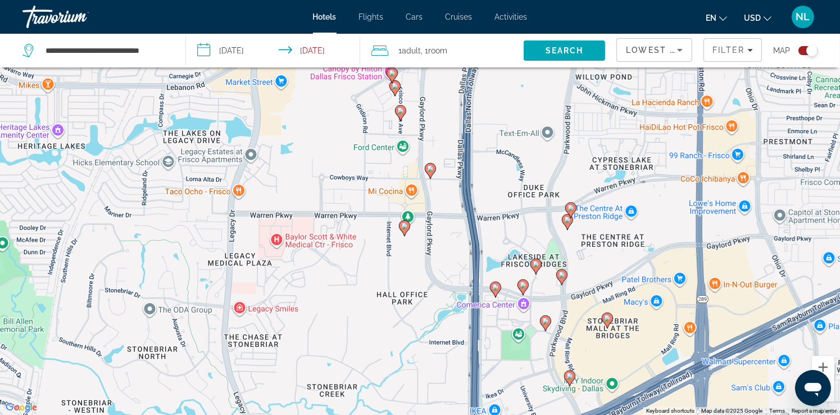
click at [395, 87] on image "Main content" at bounding box center [395, 86] width 7 height 7
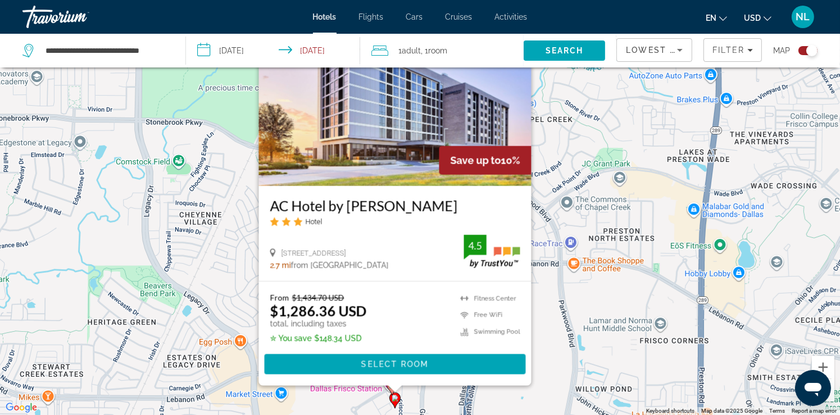
click at [577, 241] on div "To activate drag with keyboard, press Alt + Enter. Once in keyboard drag state,…" at bounding box center [420, 207] width 840 height 415
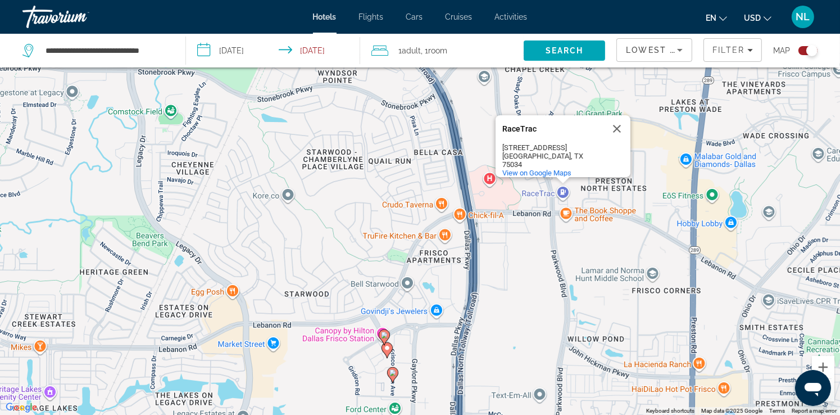
drag, startPoint x: 598, startPoint y: 320, endPoint x: 578, endPoint y: 113, distance: 207.6
click at [578, 113] on div "To activate drag with keyboard, press Alt + Enter. Once in keyboard drag state,…" at bounding box center [420, 207] width 840 height 415
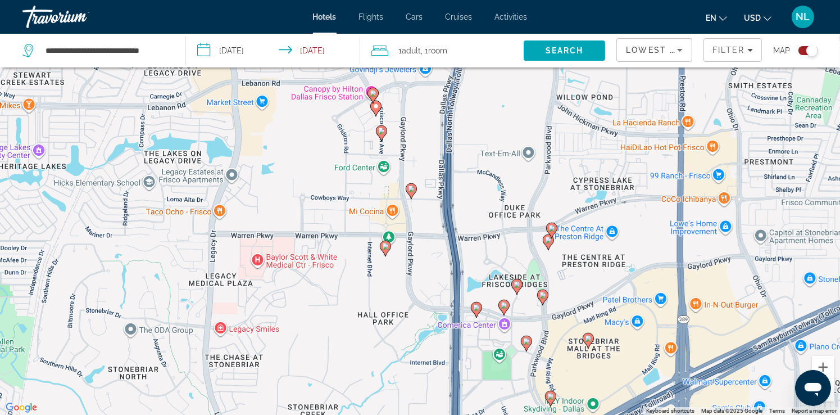
click at [380, 133] on image "Main content" at bounding box center [381, 131] width 7 height 7
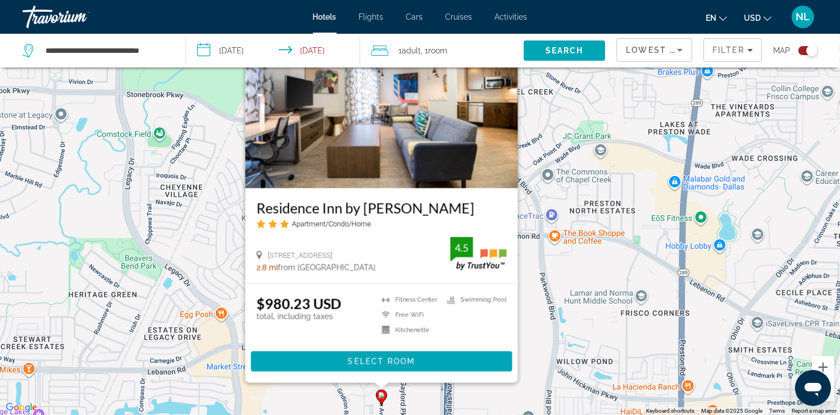
click at [583, 310] on div "To activate drag with keyboard, press Alt + Enter. Once in keyboard drag state,…" at bounding box center [420, 207] width 840 height 415
click at [568, 339] on div "To activate drag with keyboard, press Alt + Enter. Once in keyboard drag state,…" at bounding box center [420, 207] width 840 height 415
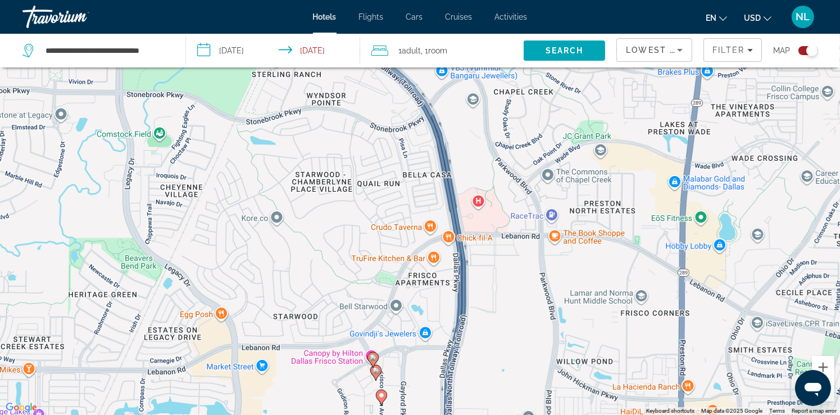
drag, startPoint x: 537, startPoint y: 350, endPoint x: 509, endPoint y: 163, distance: 188.6
click at [503, 127] on div "To activate drag with keyboard, press Alt + Enter. Once in keyboard drag state,…" at bounding box center [420, 207] width 840 height 415
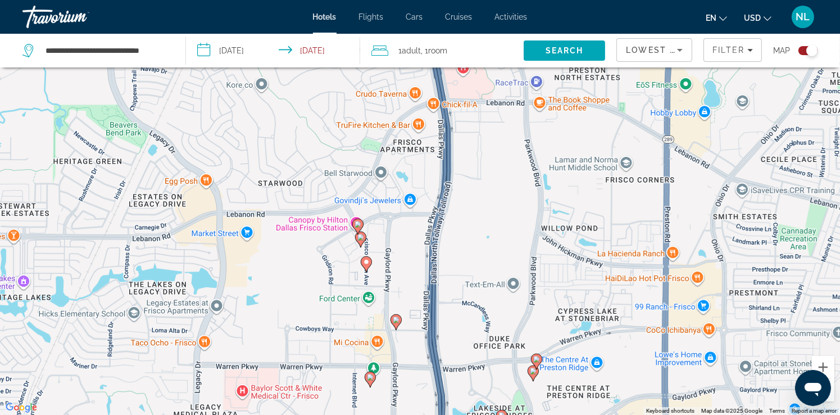
drag, startPoint x: 512, startPoint y: 323, endPoint x: 478, endPoint y: 121, distance: 204.5
click at [478, 121] on div "To activate drag with keyboard, press Alt + Enter. Once in keyboard drag state,…" at bounding box center [420, 207] width 840 height 415
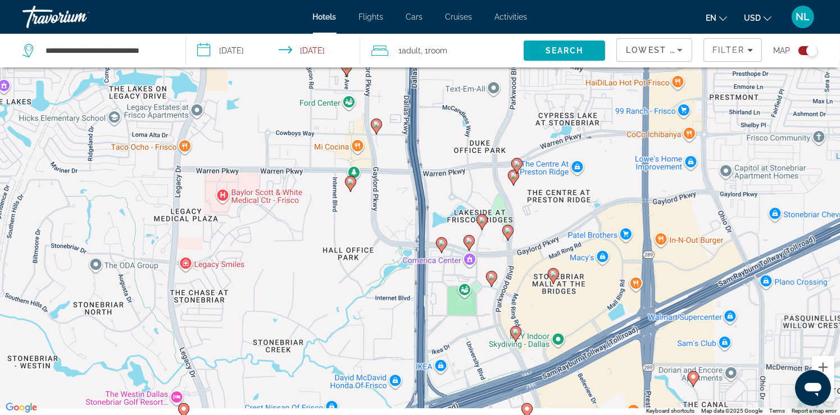
drag, startPoint x: 527, startPoint y: 316, endPoint x: 530, endPoint y: 218, distance: 97.8
click at [529, 216] on div "To activate drag with keyboard, press Alt + Enter. Once in keyboard drag state,…" at bounding box center [420, 207] width 840 height 415
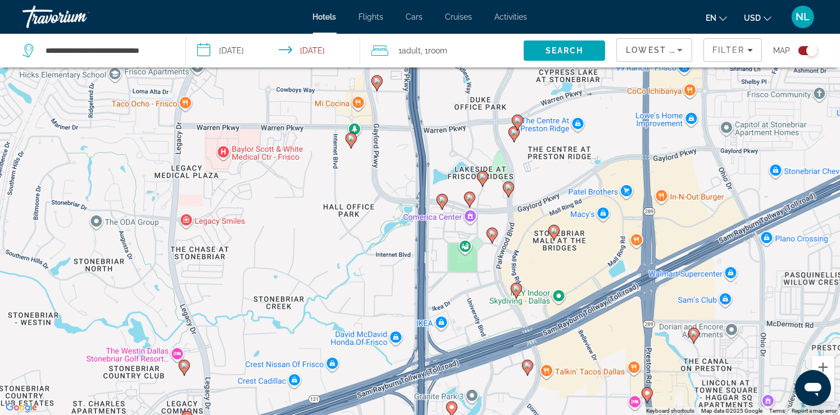
click at [441, 201] on image "Main content" at bounding box center [442, 199] width 7 height 7
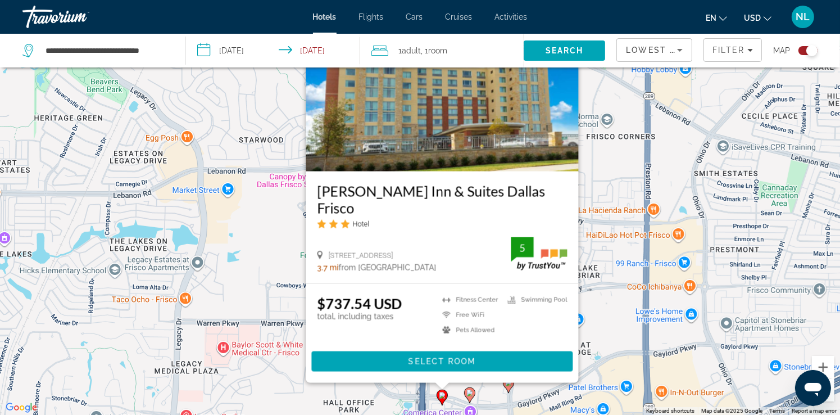
click at [633, 248] on div "To activate drag with keyboard, press Alt + Enter. Once in keyboard drag state,…" at bounding box center [420, 207] width 840 height 415
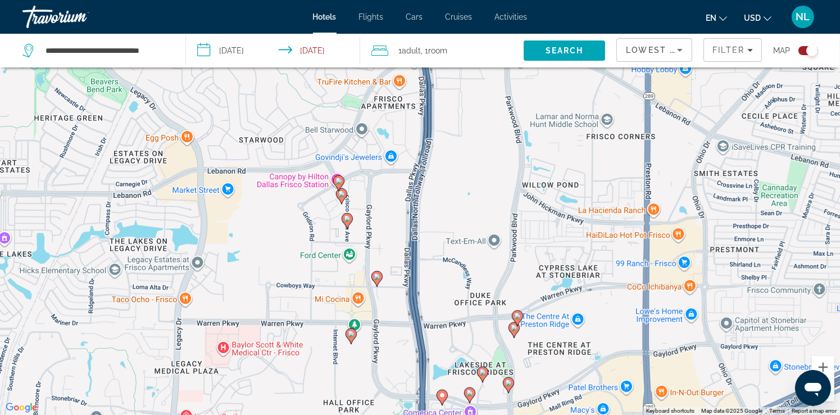
click at [518, 316] on image "Main content" at bounding box center [517, 315] width 7 height 7
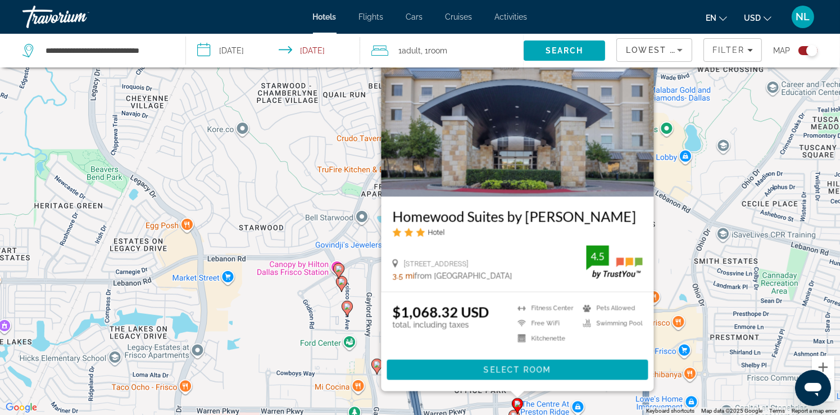
click at [679, 308] on div "To activate drag with keyboard, press Alt + Enter. Once in keyboard drag state,…" at bounding box center [420, 207] width 840 height 415
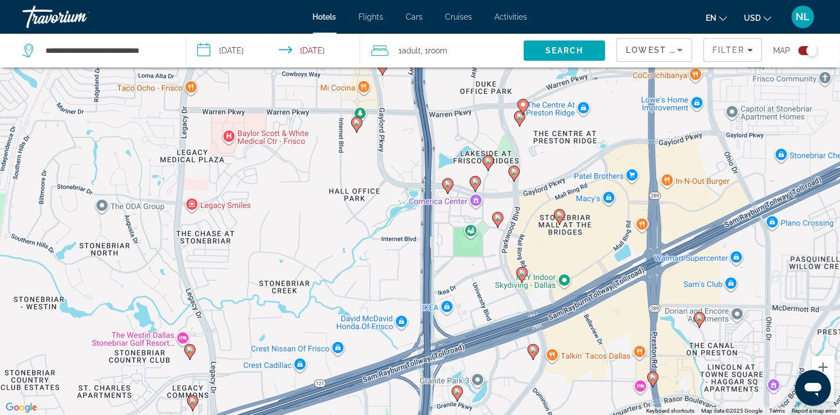
drag, startPoint x: 554, startPoint y: 380, endPoint x: 550, endPoint y: 4, distance: 376.4
click at [551, 5] on div "**********" at bounding box center [420, 140] width 840 height 415
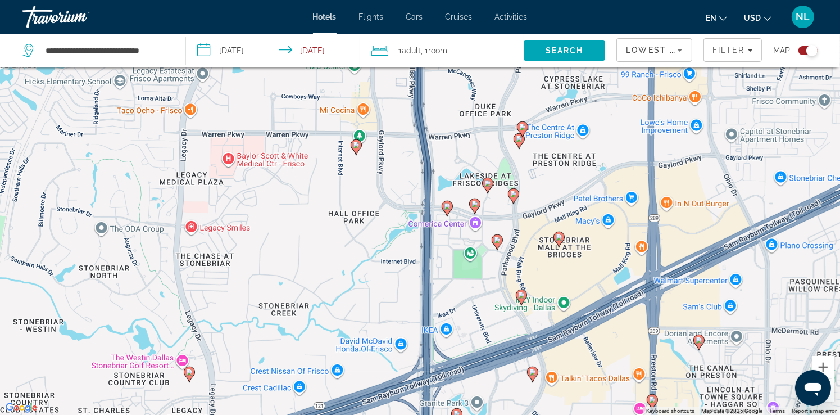
drag, startPoint x: 539, startPoint y: 114, endPoint x: 559, endPoint y: 360, distance: 246.9
click at [561, 370] on div "To activate drag with keyboard, press Alt + Enter. Once in keyboard drag state,…" at bounding box center [420, 207] width 840 height 415
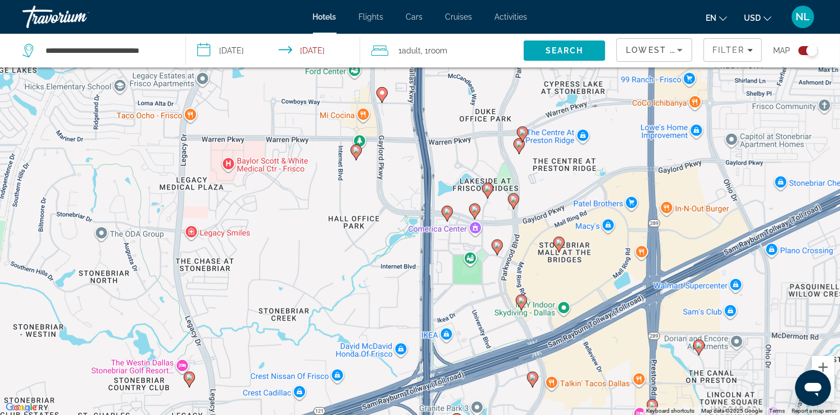
click at [519, 144] on image "Main content" at bounding box center [519, 143] width 7 height 7
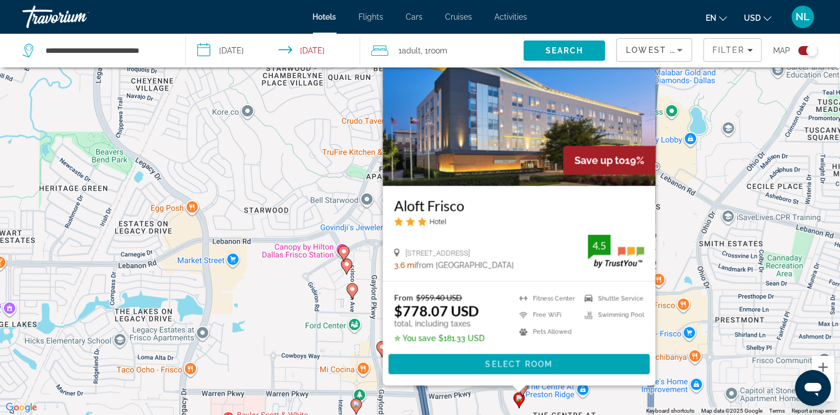
click at [673, 275] on div "To activate drag with keyboard, press Alt + Enter. Once in keyboard drag state,…" at bounding box center [420, 207] width 840 height 415
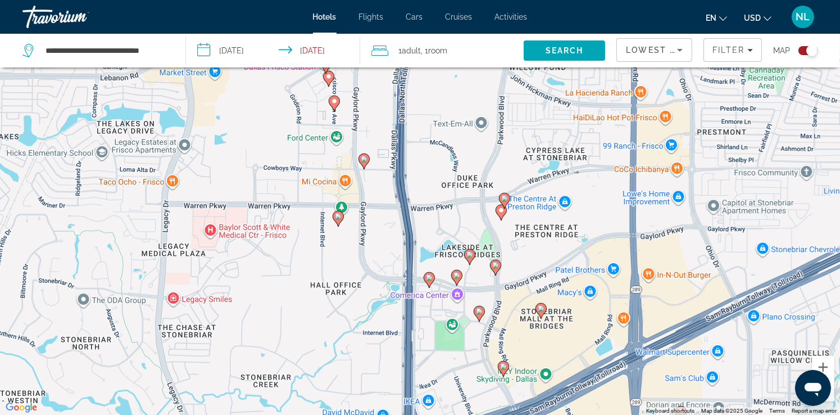
drag, startPoint x: 564, startPoint y: 379, endPoint x: 546, endPoint y: 190, distance: 189.6
click at [546, 190] on div "To activate drag with keyboard, press Alt + Enter. Once in keyboard drag state,…" at bounding box center [420, 207] width 840 height 415
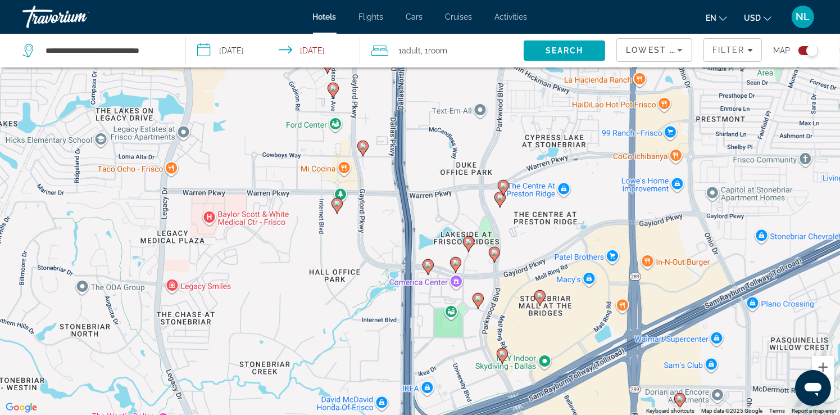
click at [467, 243] on image "Main content" at bounding box center [468, 241] width 7 height 7
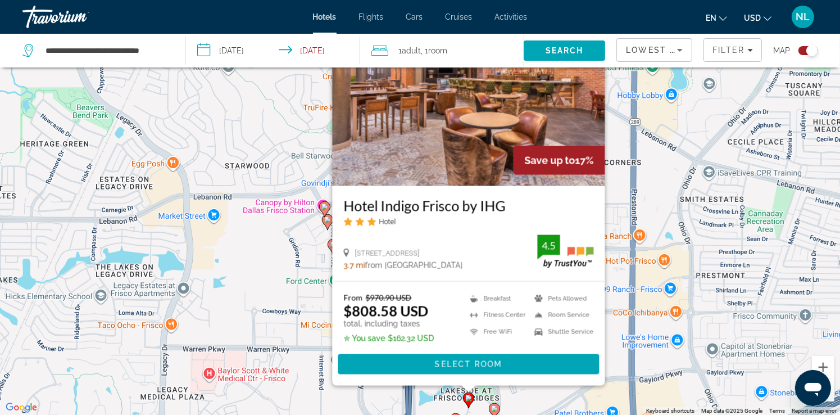
click at [656, 323] on div "To activate drag with keyboard, press Alt + Enter. Once in keyboard drag state,…" at bounding box center [420, 207] width 840 height 415
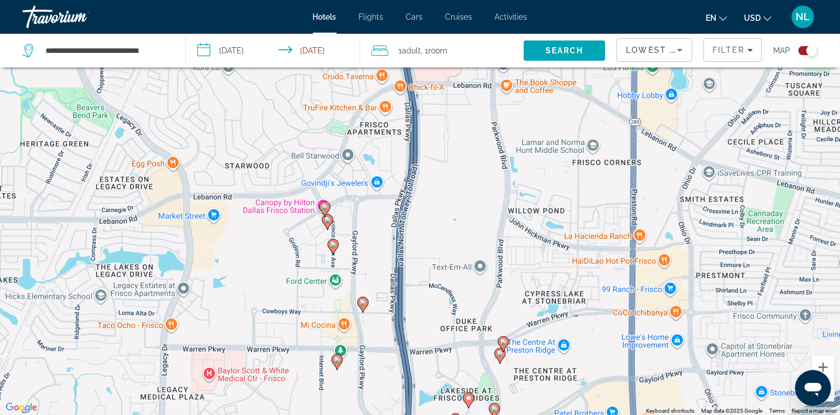
click at [498, 412] on icon "Main content" at bounding box center [494, 410] width 10 height 15
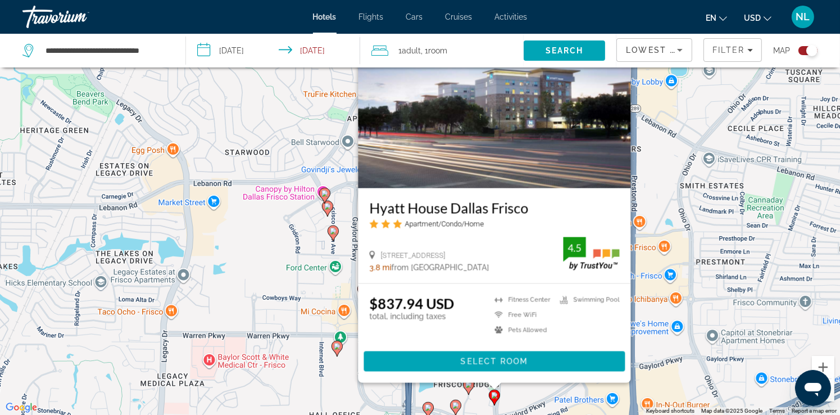
click at [710, 347] on div "To activate drag with keyboard, press Alt + Enter. Once in keyboard drag state,…" at bounding box center [420, 207] width 840 height 415
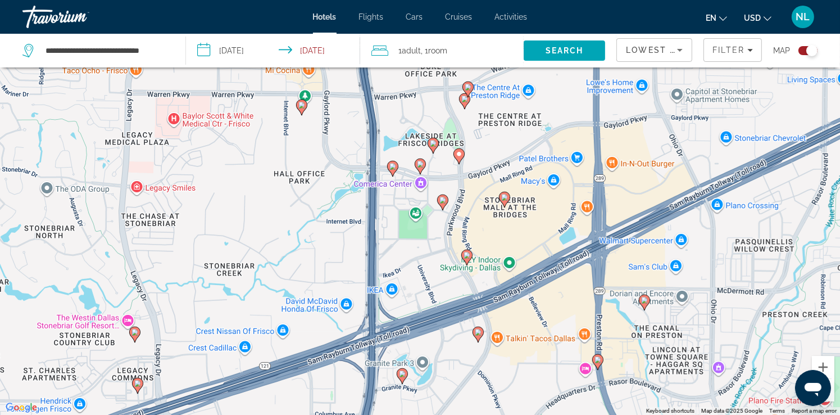
drag, startPoint x: 627, startPoint y: 363, endPoint x: 599, endPoint y: 102, distance: 263.3
click at [599, 102] on div "To activate drag with keyboard, press Alt + Enter. Once in keyboard drag state,…" at bounding box center [420, 207] width 840 height 415
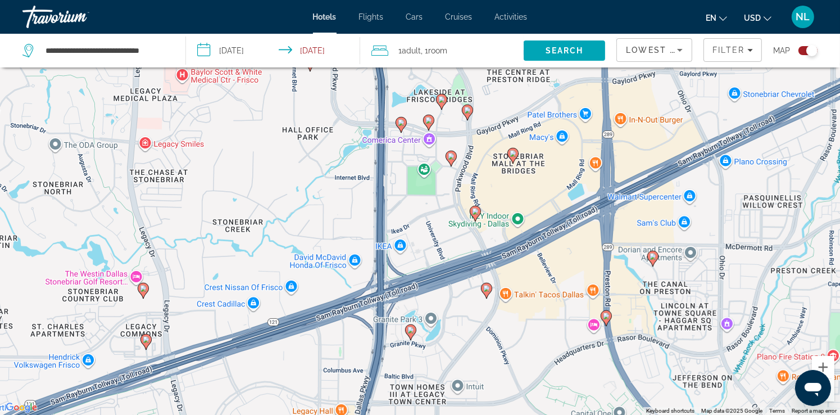
click at [512, 153] on image "Main content" at bounding box center [512, 153] width 7 height 7
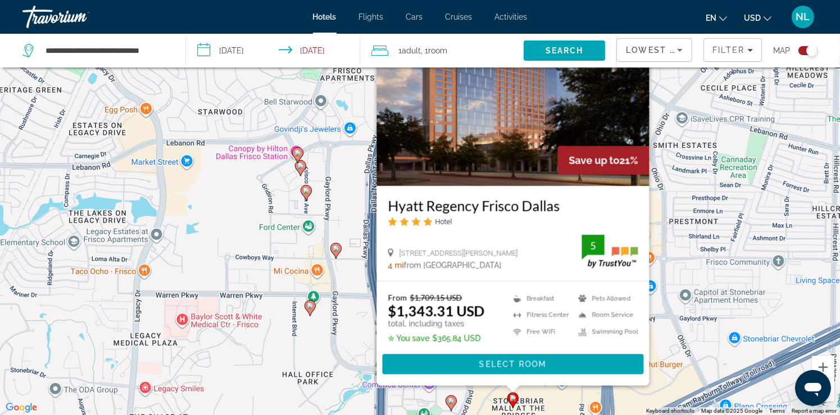
click at [683, 265] on div "To activate drag with keyboard, press Alt + Enter. Once in keyboard drag state,…" at bounding box center [420, 207] width 840 height 415
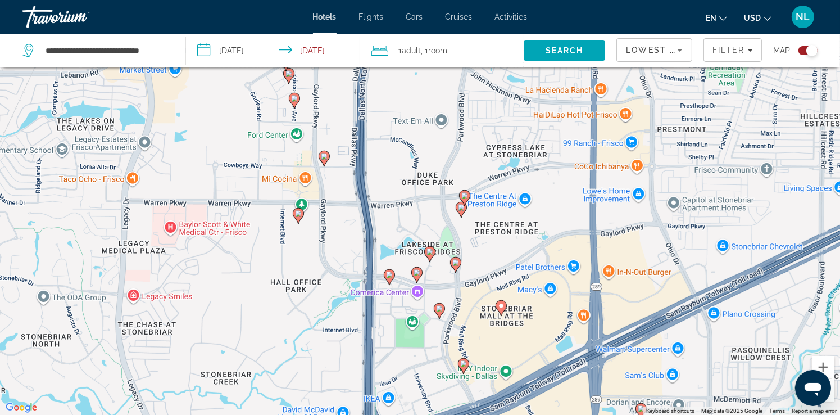
drag, startPoint x: 506, startPoint y: 394, endPoint x: 467, endPoint y: 265, distance: 134.7
click at [481, 260] on div "To activate drag with keyboard, press Alt + Enter. Once in keyboard drag state,…" at bounding box center [420, 207] width 840 height 415
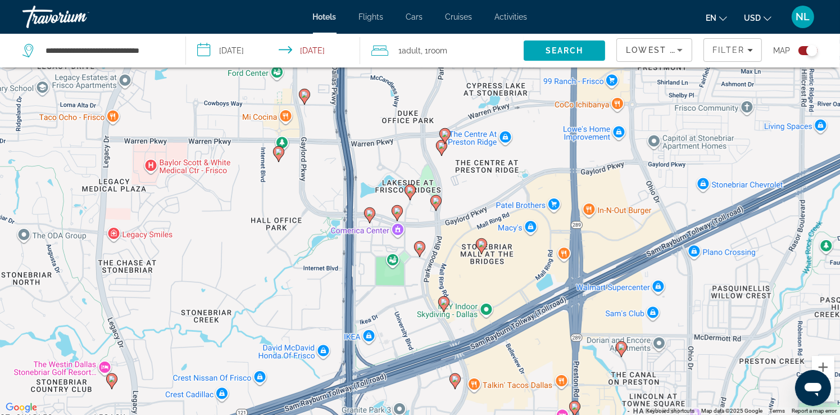
click at [444, 302] on image "Main content" at bounding box center [443, 301] width 7 height 7
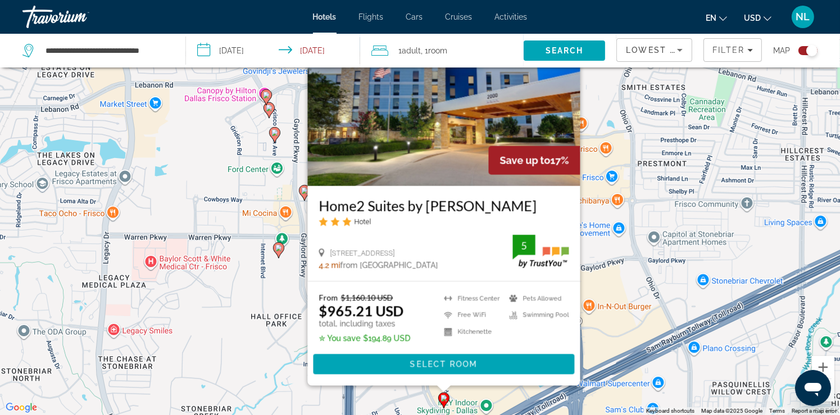
click at [611, 290] on div "To activate drag with keyboard, press Alt + Enter. Once in keyboard drag state,…" at bounding box center [420, 207] width 840 height 415
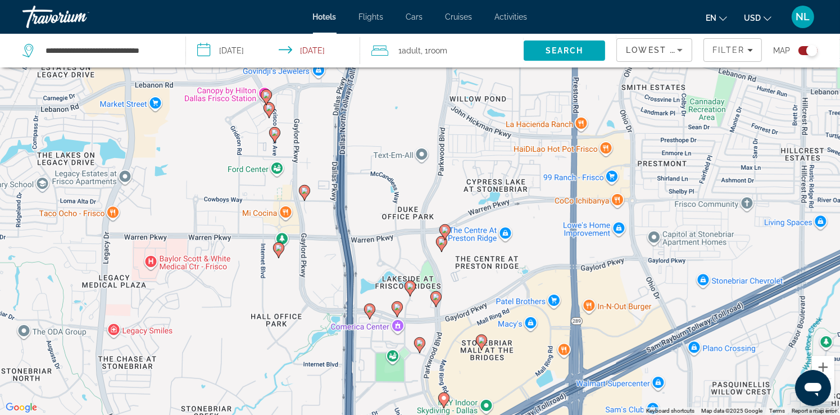
click at [422, 344] on image "Main content" at bounding box center [419, 342] width 7 height 7
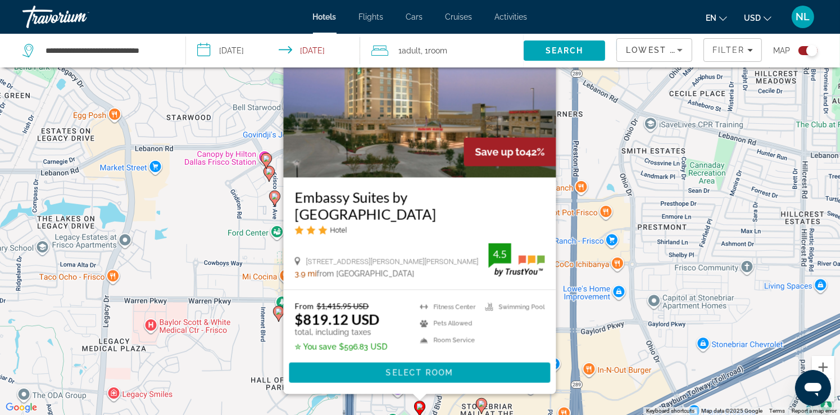
click at [626, 291] on div "To activate drag with keyboard, press Alt + Enter. Once in keyboard drag state,…" at bounding box center [420, 207] width 840 height 415
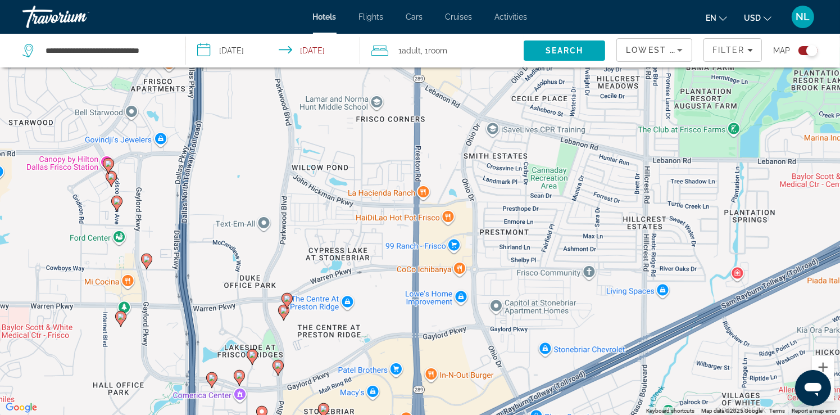
drag, startPoint x: 631, startPoint y: 309, endPoint x: 483, endPoint y: 344, distance: 152.3
click at [472, 348] on div "To activate drag with keyboard, press Alt + Enter. Once in keyboard drag state,…" at bounding box center [420, 207] width 840 height 415
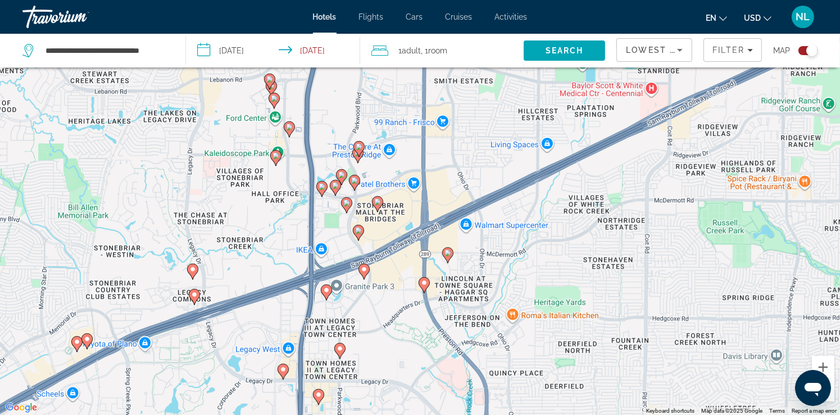
drag, startPoint x: 559, startPoint y: 294, endPoint x: 505, endPoint y: 145, distance: 158.0
click at [505, 145] on div "To activate drag with keyboard, press Alt + Enter. Once in keyboard drag state,…" at bounding box center [420, 207] width 840 height 415
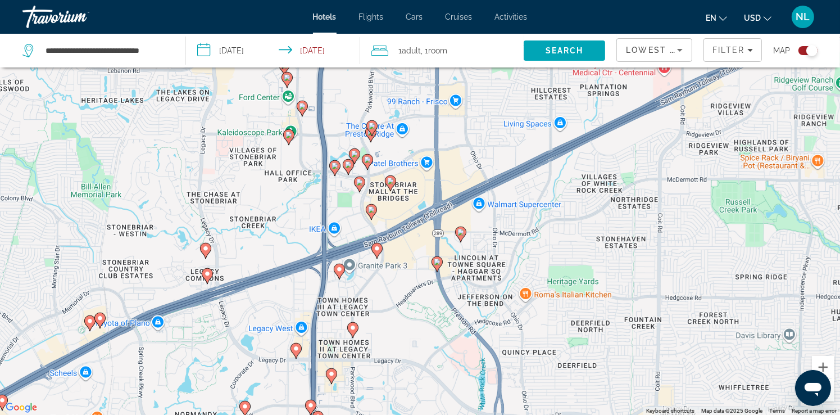
click at [462, 235] on image "Main content" at bounding box center [460, 232] width 7 height 7
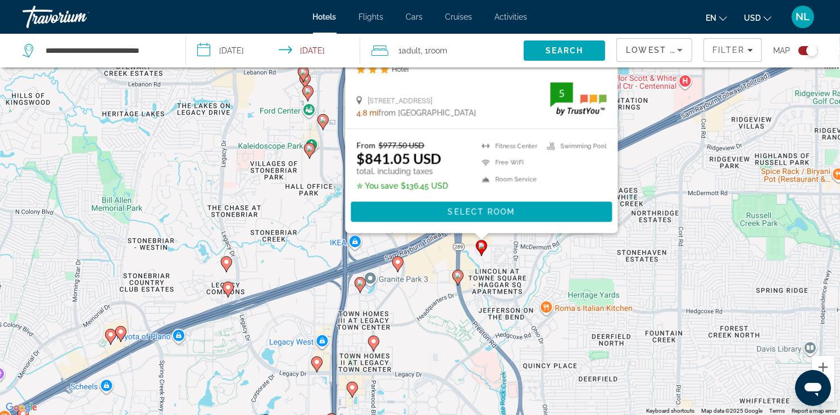
drag, startPoint x: 632, startPoint y: 384, endPoint x: 669, endPoint y: 83, distance: 303.3
click at [669, 83] on div "To activate drag with keyboard, press Alt + Enter. Once in keyboard drag state,…" at bounding box center [420, 207] width 840 height 415
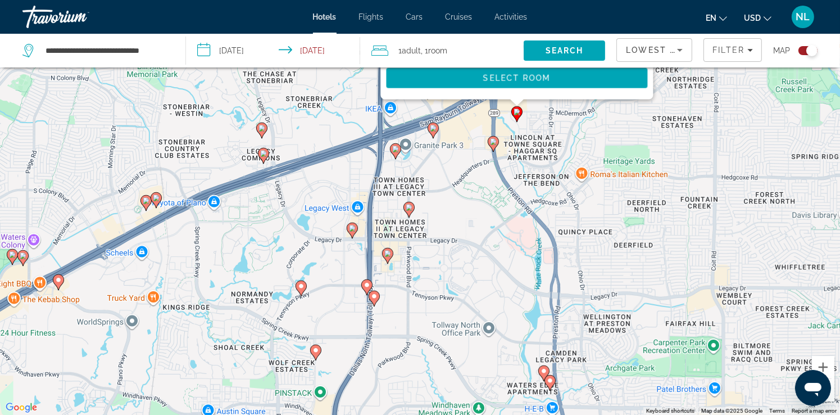
drag, startPoint x: 492, startPoint y: 135, endPoint x: 488, endPoint y: 188, distance: 53.0
click at [503, 227] on div "To activate drag with keyboard, press Alt + Enter. Once in keyboard drag state,…" at bounding box center [420, 207] width 840 height 415
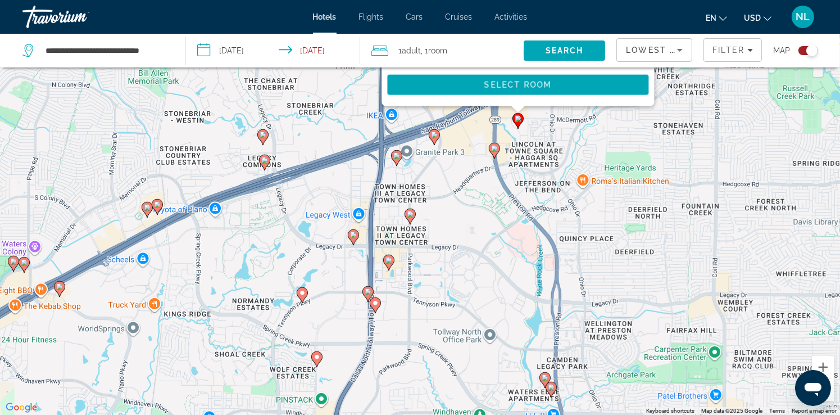
click at [493, 147] on image "Main content" at bounding box center [494, 148] width 7 height 7
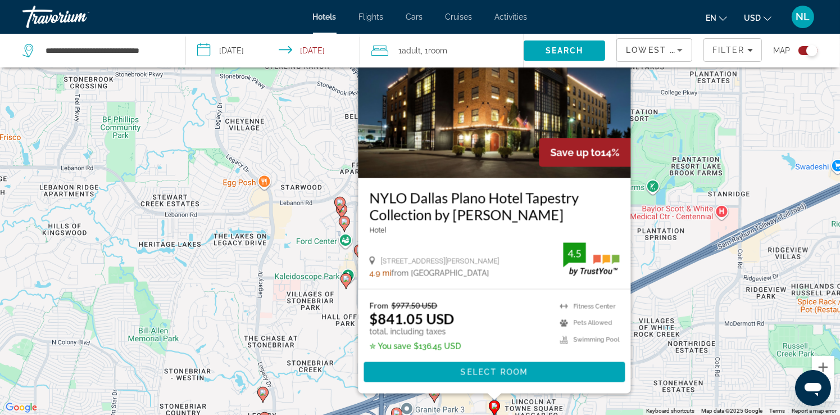
click at [672, 214] on div "To activate drag with keyboard, press Alt + Enter. Once in keyboard drag state,…" at bounding box center [420, 207] width 840 height 415
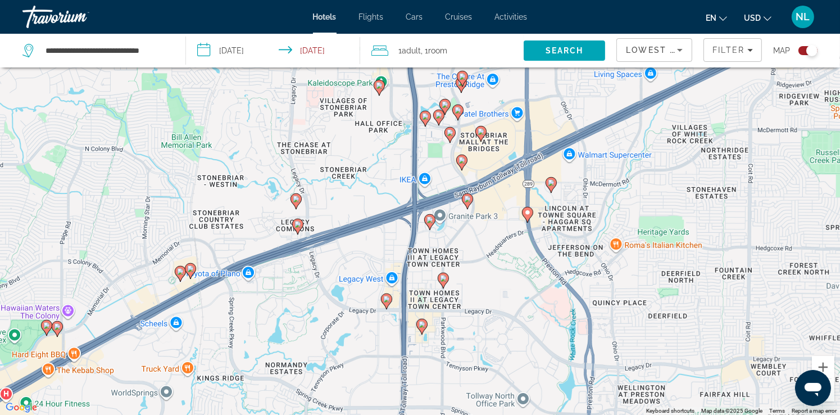
drag, startPoint x: 475, startPoint y: 359, endPoint x: 523, endPoint y: 104, distance: 259.0
click at [523, 104] on div "To activate drag with keyboard, press Alt + Enter. Once in keyboard drag state,…" at bounding box center [420, 207] width 840 height 415
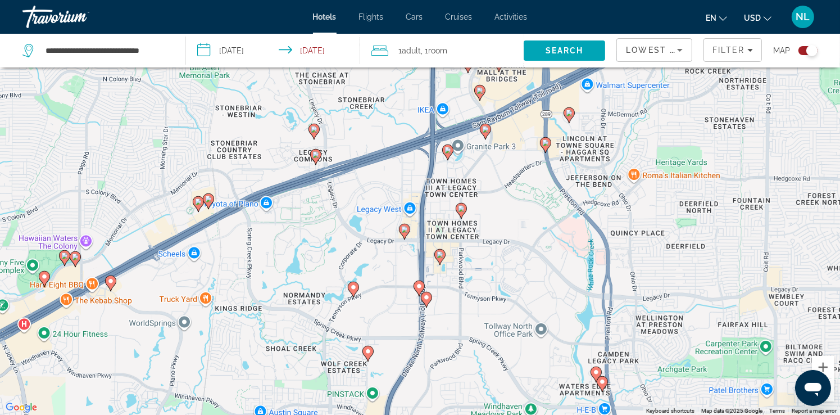
click at [487, 133] on icon "Main content" at bounding box center [485, 131] width 10 height 15
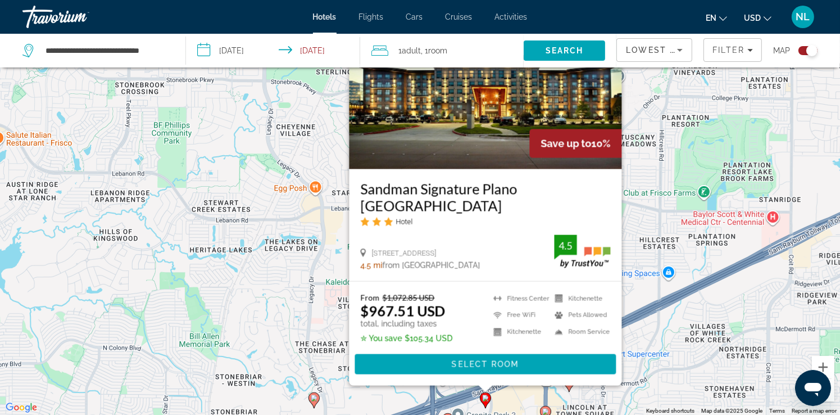
click at [724, 256] on div "To activate drag with keyboard, press Alt + Enter. Once in keyboard drag state,…" at bounding box center [420, 207] width 840 height 415
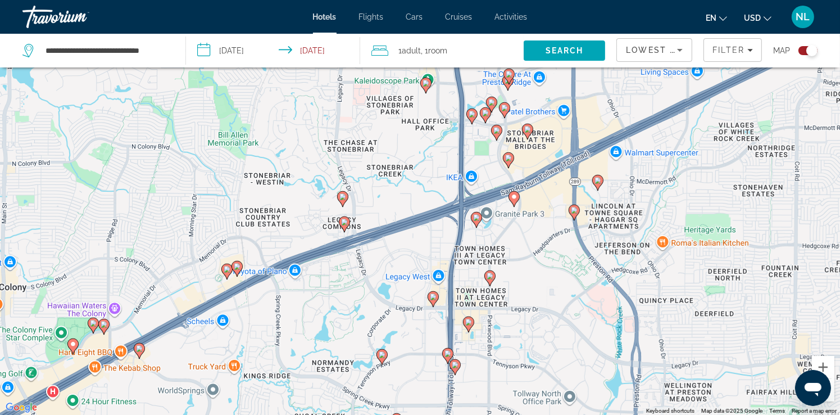
drag, startPoint x: 483, startPoint y: 383, endPoint x: 522, endPoint y: 138, distance: 248.0
click at [521, 135] on div "To activate drag with keyboard, press Alt + Enter. Once in keyboard drag state,…" at bounding box center [420, 207] width 840 height 415
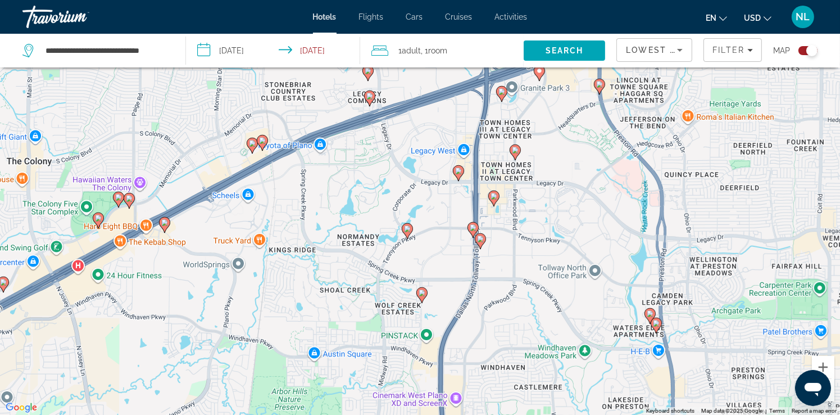
click at [500, 92] on image "Main content" at bounding box center [501, 91] width 7 height 7
click at [501, 95] on image "Main content" at bounding box center [501, 91] width 7 height 7
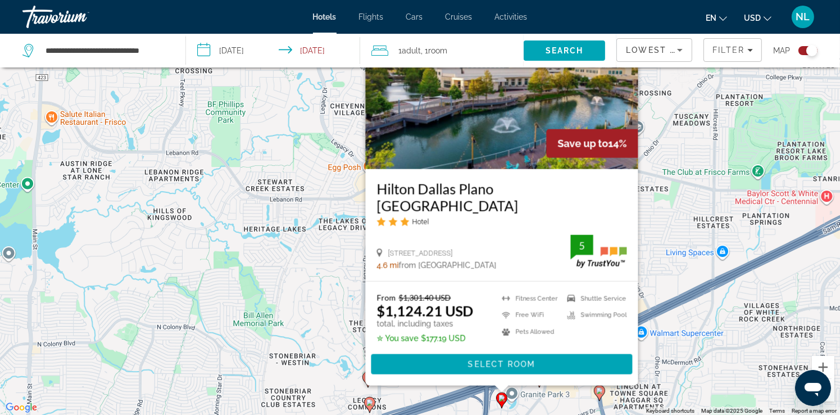
click at [726, 361] on div "To activate drag with keyboard, press Alt + Enter. Once in keyboard drag state,…" at bounding box center [420, 207] width 840 height 415
drag, startPoint x: 710, startPoint y: 321, endPoint x: 708, endPoint y: 313, distance: 8.0
click at [709, 320] on div "To activate drag with keyboard, press Alt + Enter. Once in keyboard drag state,…" at bounding box center [420, 207] width 840 height 415
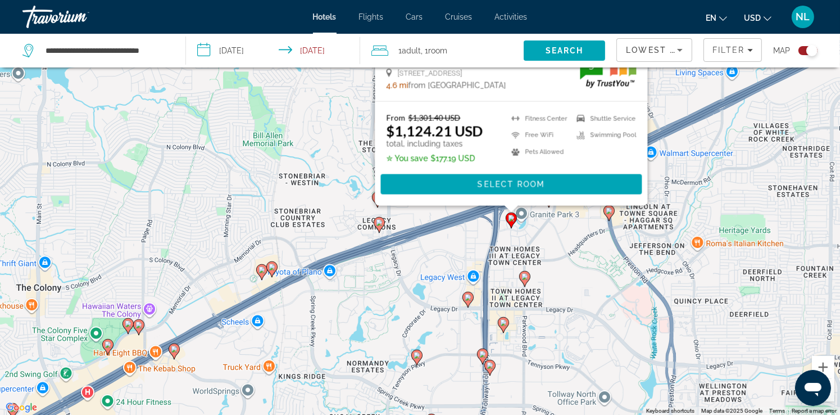
drag, startPoint x: 694, startPoint y: 383, endPoint x: 724, endPoint y: 95, distance: 289.1
click at [724, 95] on div "To activate drag with keyboard, press Alt + Enter. Once in keyboard drag state,…" at bounding box center [420, 207] width 840 height 415
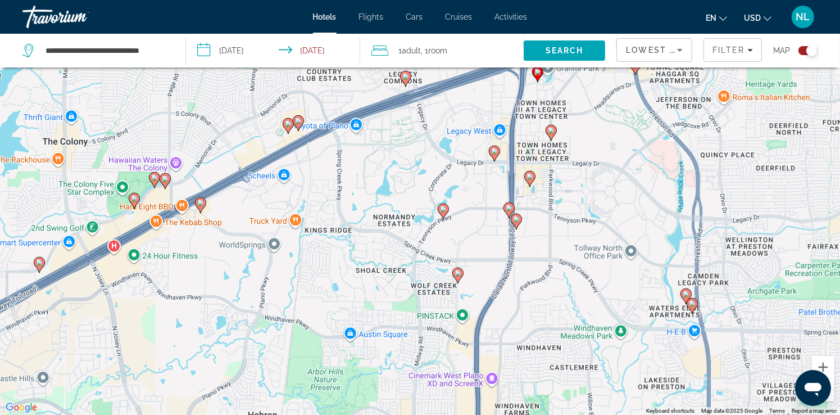
click at [493, 155] on icon "Main content" at bounding box center [494, 153] width 10 height 15
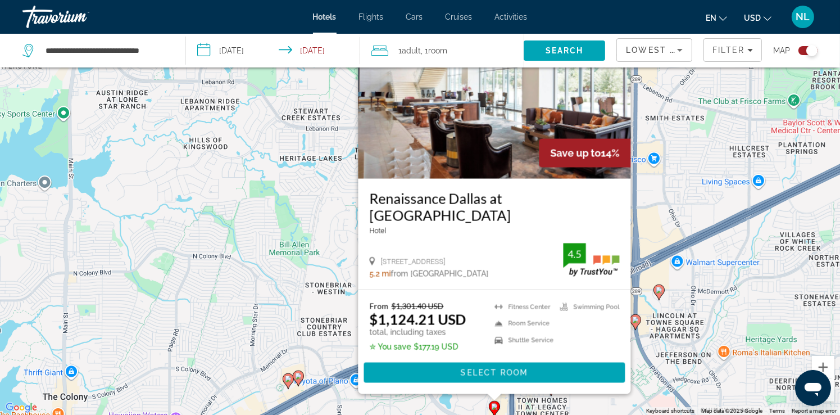
click at [664, 380] on div "To activate drag with keyboard, press Alt + Enter. Once in keyboard drag state,…" at bounding box center [420, 207] width 840 height 415
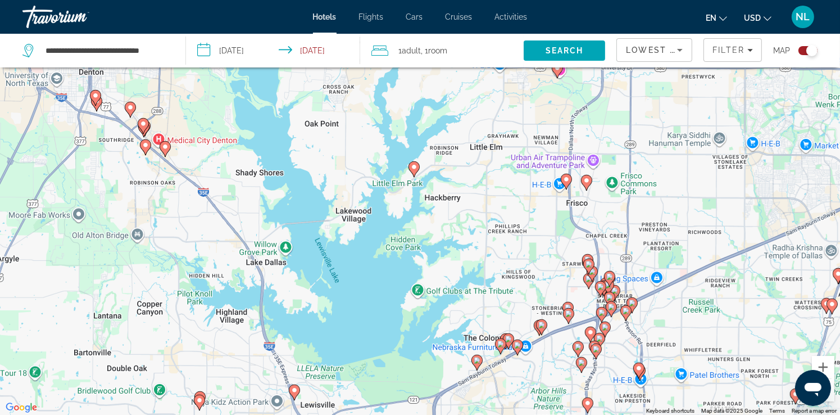
click at [606, 331] on icon "Main content" at bounding box center [604, 329] width 10 height 15
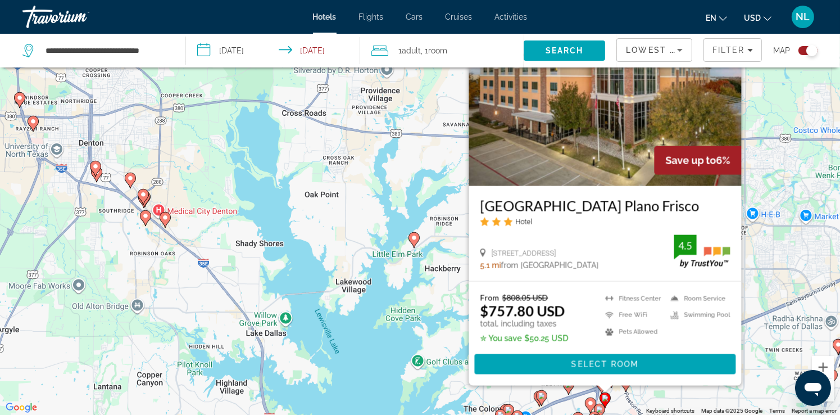
click at [599, 409] on image "Main content" at bounding box center [599, 409] width 7 height 7
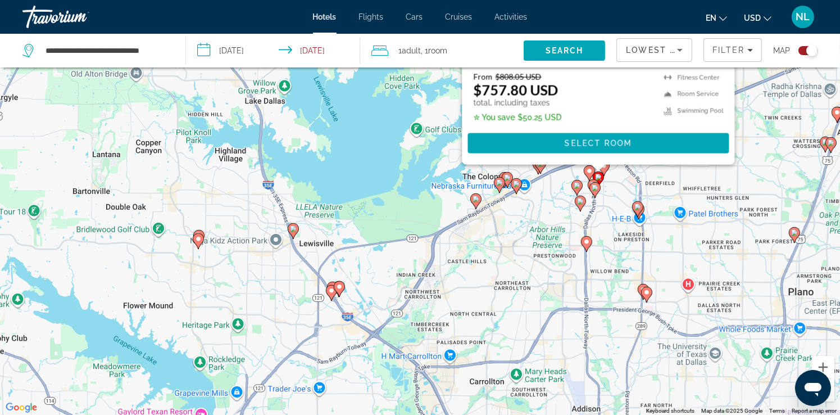
drag, startPoint x: 768, startPoint y: 351, endPoint x: 765, endPoint y: 161, distance: 190.4
click at [765, 161] on div "To activate drag with keyboard, press Alt + Enter. Once in keyboard drag state,…" at bounding box center [420, 207] width 840 height 415
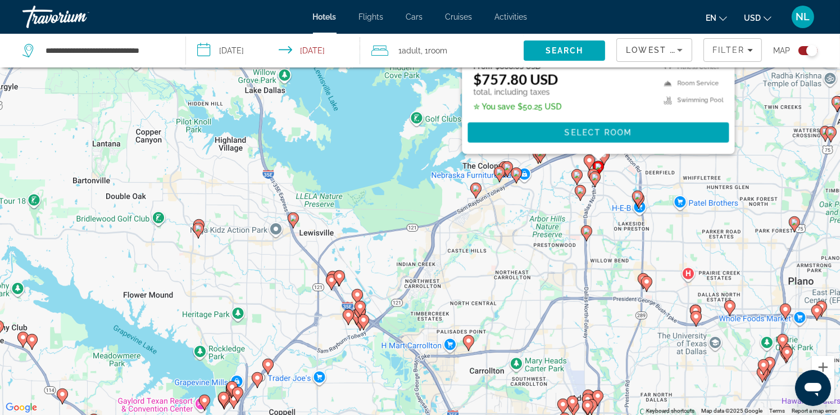
click at [593, 175] on image "Main content" at bounding box center [594, 177] width 7 height 7
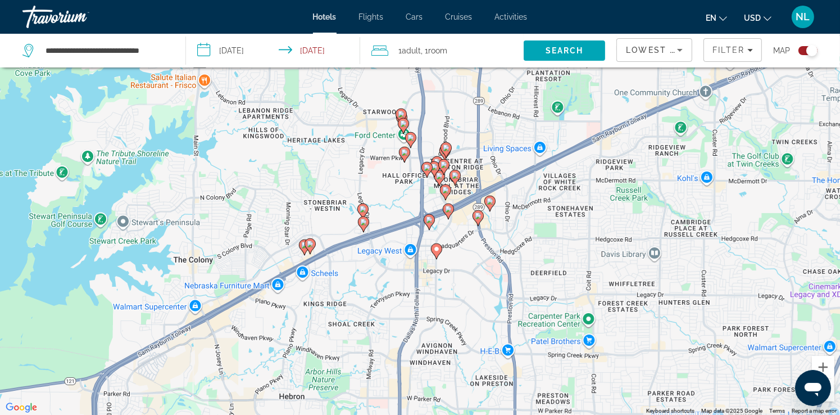
drag, startPoint x: 539, startPoint y: 352, endPoint x: 543, endPoint y: 77, distance: 274.7
click at [543, 77] on div "To activate drag with keyboard, press Alt + Enter. Once in keyboard drag state,…" at bounding box center [420, 207] width 840 height 415
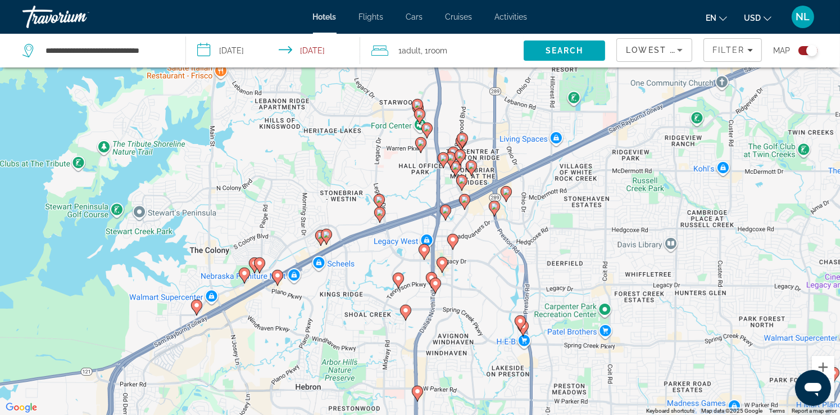
click at [523, 329] on gmp-advanced-marker "Main content" at bounding box center [520, 323] width 11 height 17
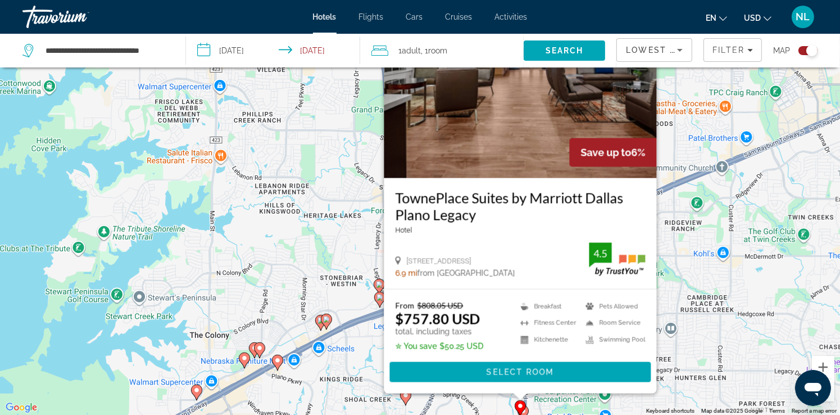
click at [708, 320] on div "To activate drag with keyboard, press Alt + Enter. Once in keyboard drag state,…" at bounding box center [420, 207] width 840 height 415
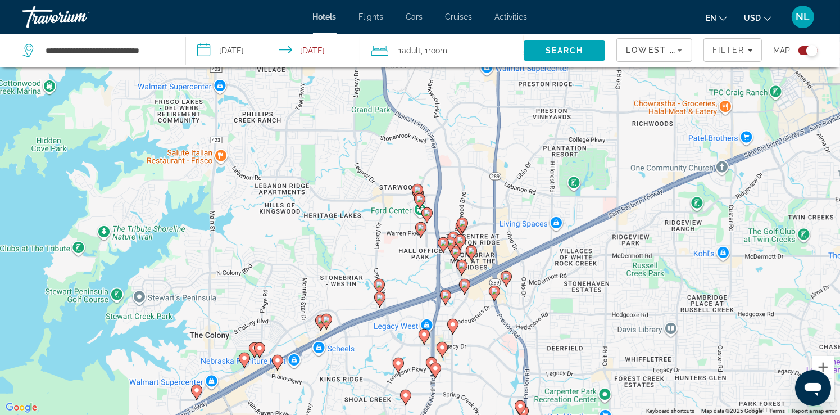
click at [519, 406] on image "Main content" at bounding box center [520, 405] width 7 height 7
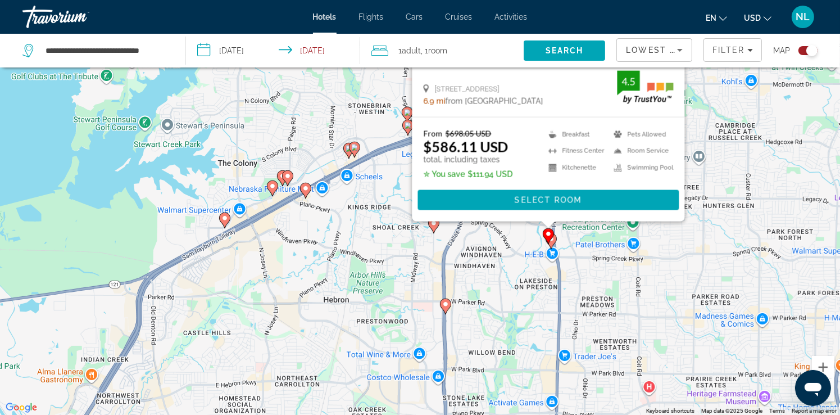
drag, startPoint x: 677, startPoint y: 351, endPoint x: 705, endPoint y: 177, distance: 175.8
click at [705, 177] on div "To activate drag with keyboard, press Alt + Enter. Once in keyboard drag state,…" at bounding box center [420, 207] width 840 height 415
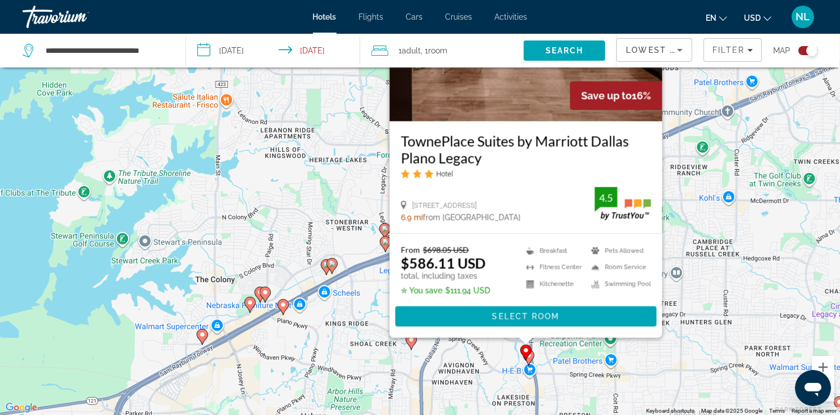
drag, startPoint x: 704, startPoint y: 239, endPoint x: 681, endPoint y: 357, distance: 120.2
click at [681, 357] on div "To activate drag with keyboard, press Alt + Enter. Once in keyboard drag state,…" at bounding box center [420, 207] width 840 height 415
click at [716, 261] on div "To activate drag with keyboard, press Alt + Enter. Once in keyboard drag state,…" at bounding box center [420, 207] width 840 height 415
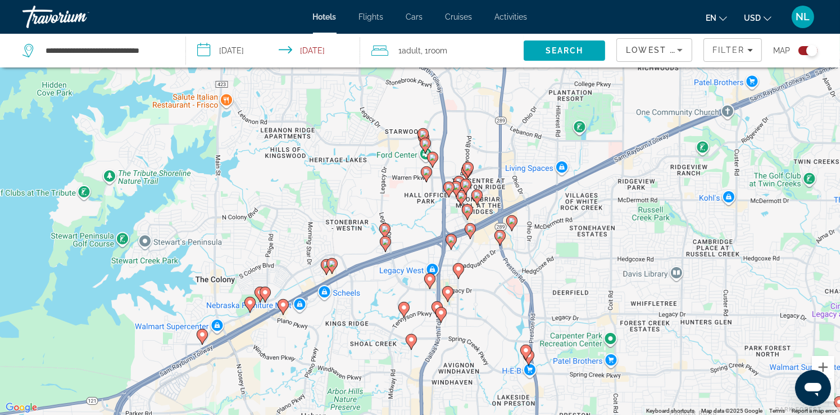
click at [409, 342] on image "Main content" at bounding box center [411, 339] width 7 height 7
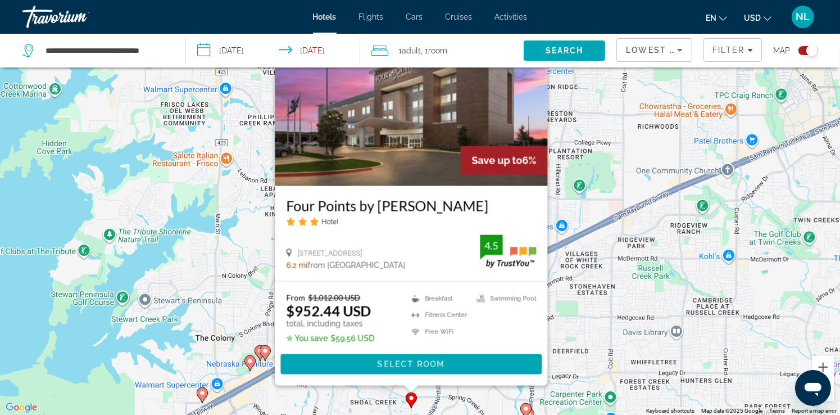
click at [618, 323] on div "To activate drag with keyboard, press Alt + Enter. Once in keyboard drag state,…" at bounding box center [420, 207] width 840 height 415
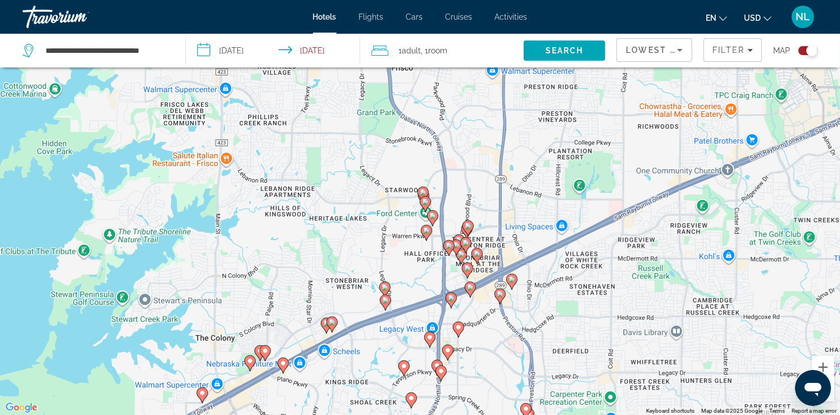
click at [404, 370] on icon "Main content" at bounding box center [403, 368] width 10 height 15
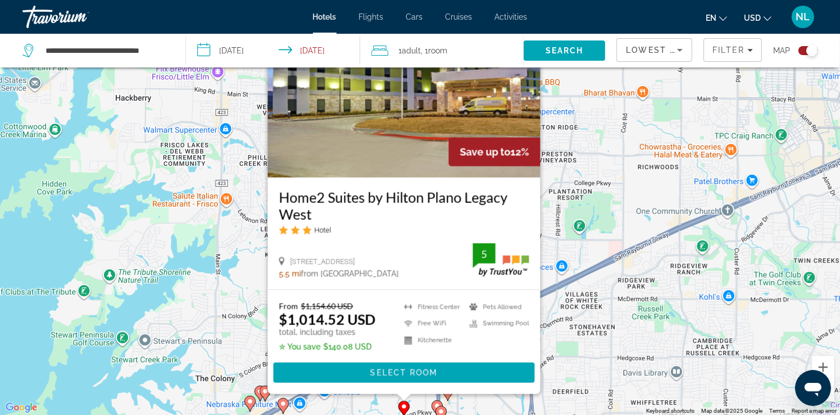
click at [600, 352] on div "To activate drag with keyboard, press Alt + Enter. Once in keyboard drag state,…" at bounding box center [420, 207] width 840 height 415
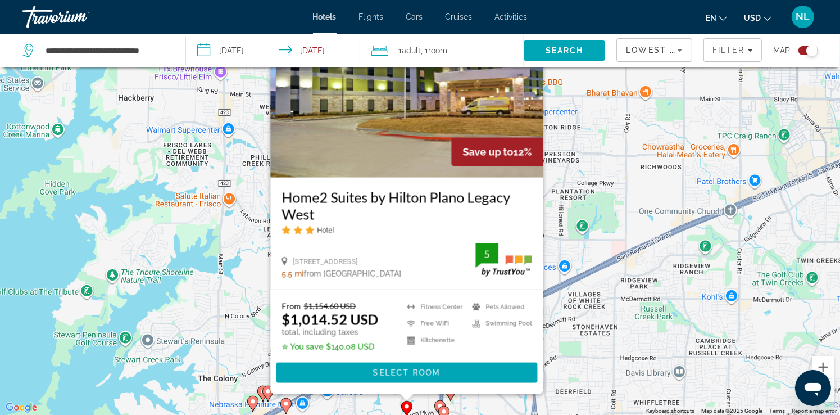
click at [614, 174] on div "To activate drag with keyboard, press Alt + Enter. Once in keyboard drag state,…" at bounding box center [420, 207] width 840 height 415
click at [587, 325] on div "To activate drag with keyboard, press Alt + Enter. Once in keyboard drag state,…" at bounding box center [420, 207] width 840 height 415
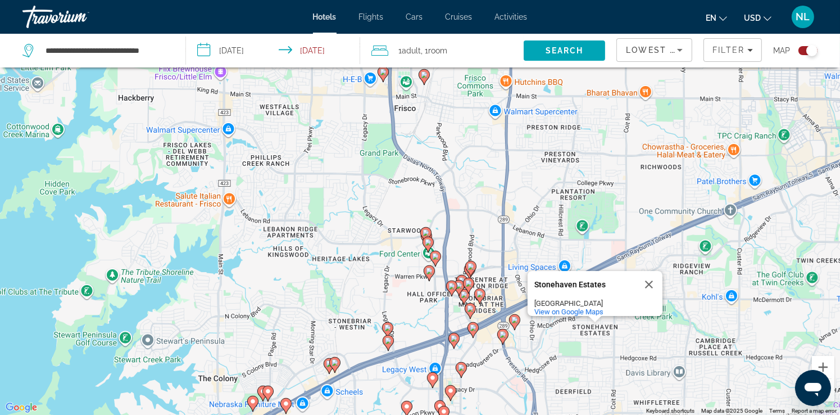
drag, startPoint x: 493, startPoint y: 320, endPoint x: 451, endPoint y: -15, distance: 338.0
click at [451, 0] on html "**********" at bounding box center [420, 140] width 840 height 415
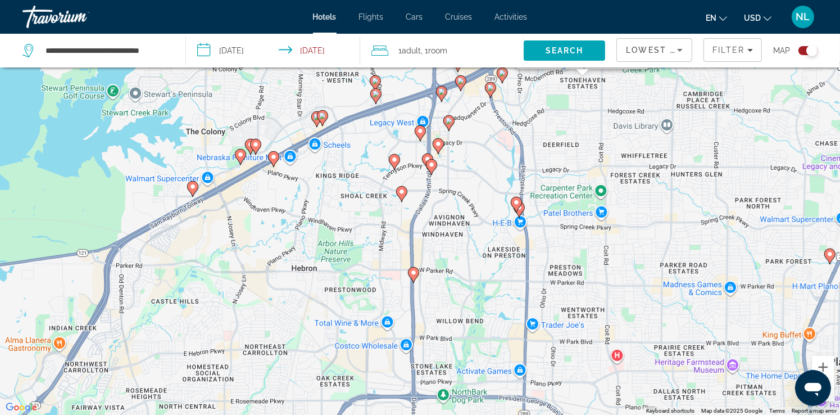
drag, startPoint x: 503, startPoint y: 357, endPoint x: 491, endPoint y: 135, distance: 222.2
click at [491, 135] on div "To activate drag with keyboard, press Alt + Enter. Once in keyboard drag state,…" at bounding box center [420, 207] width 840 height 415
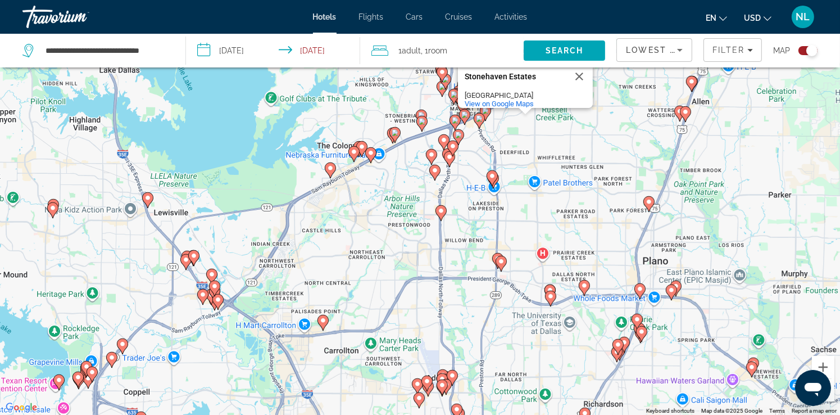
click at [444, 140] on image "Main content" at bounding box center [443, 139] width 7 height 7
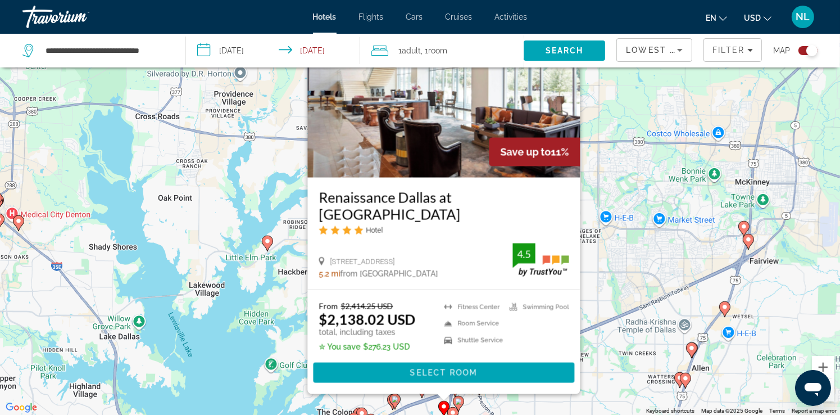
click at [457, 402] on image "Main content" at bounding box center [458, 401] width 7 height 7
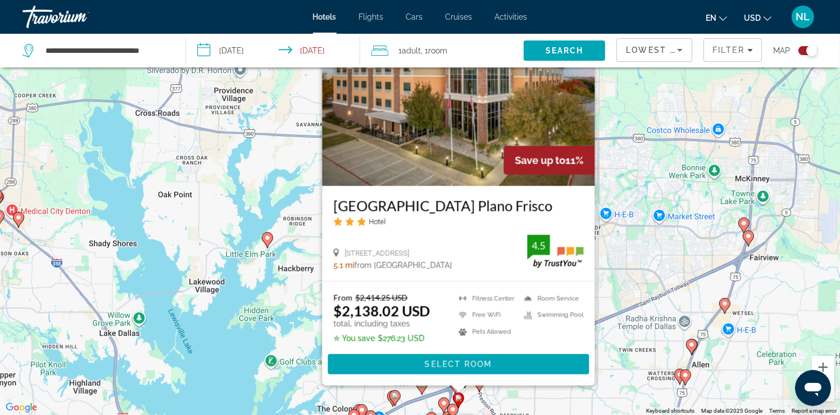
click at [452, 409] on image "Main content" at bounding box center [452, 409] width 7 height 7
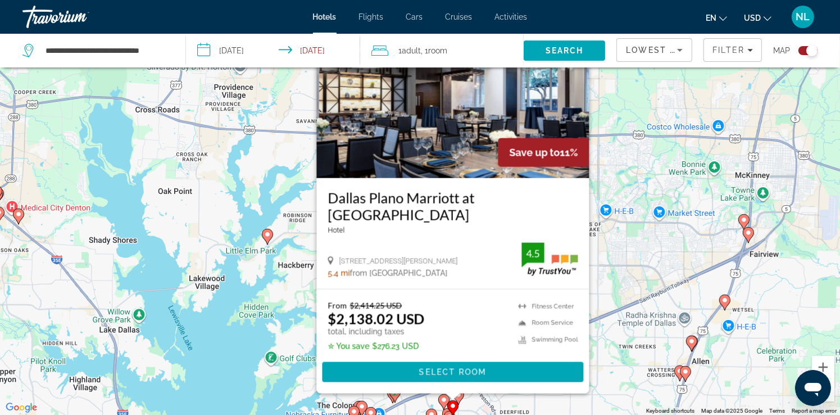
click at [678, 243] on div "To activate drag with keyboard, press Alt + Enter. Once in keyboard drag state,…" at bounding box center [420, 207] width 840 height 415
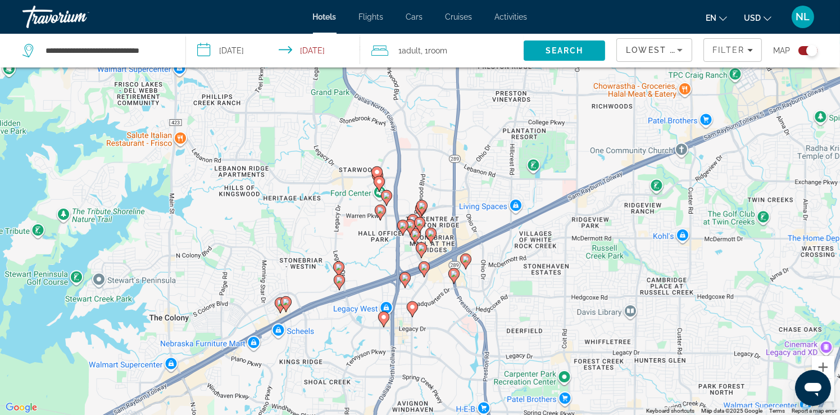
drag, startPoint x: 409, startPoint y: 331, endPoint x: 507, endPoint y: 153, distance: 203.1
click at [507, 117] on div "To activate drag with keyboard, press Alt + Enter. Once in keyboard drag state,…" at bounding box center [420, 207] width 840 height 415
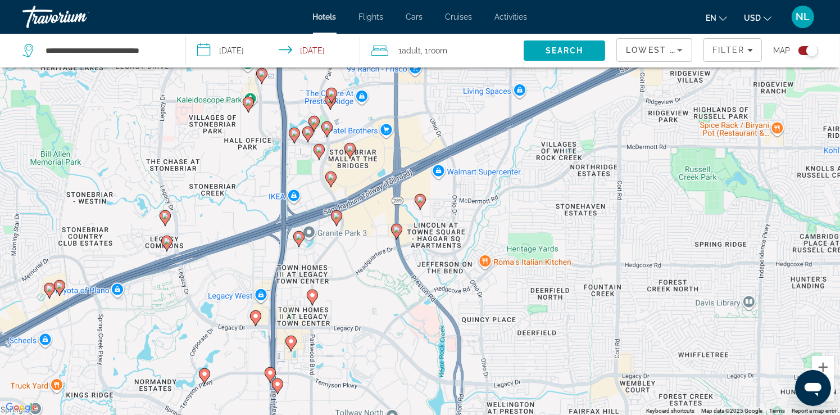
click at [311, 295] on image "Main content" at bounding box center [312, 295] width 7 height 7
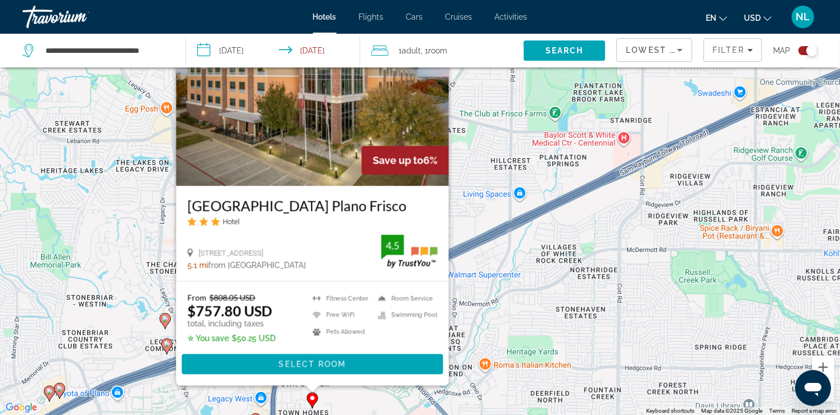
click at [488, 372] on div "To activate drag with keyboard, press Alt + Enter. Once in keyboard drag state,…" at bounding box center [420, 207] width 840 height 415
click at [470, 390] on div "To activate drag with keyboard, press Alt + Enter. Once in keyboard drag state,…" at bounding box center [420, 207] width 840 height 415
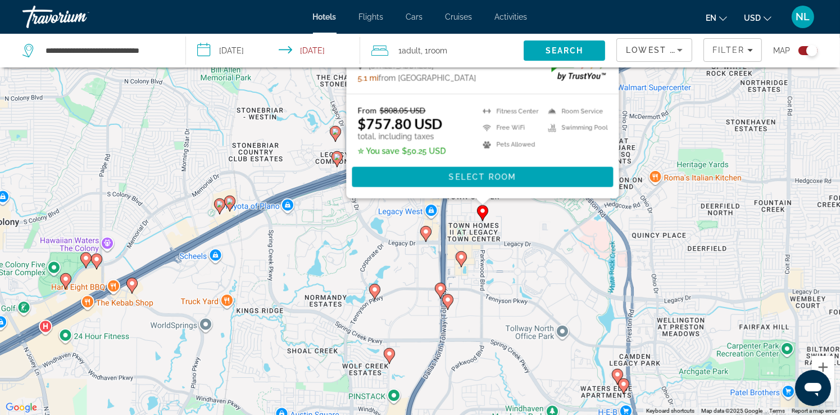
drag, startPoint x: 494, startPoint y: 299, endPoint x: 669, endPoint y: 115, distance: 254.3
click at [669, 115] on div "To activate drag with keyboard, press Alt + Enter. Once in keyboard drag state,…" at bounding box center [420, 207] width 840 height 415
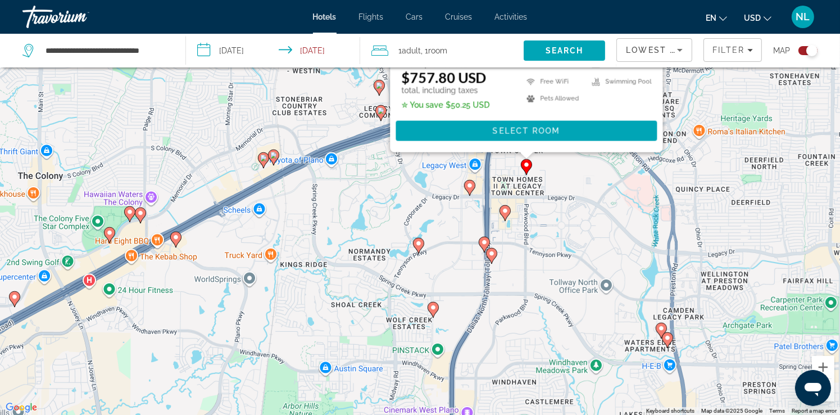
click at [583, 188] on div "To activate drag with keyboard, press Alt + Enter. Once in keyboard drag state,…" at bounding box center [420, 207] width 840 height 415
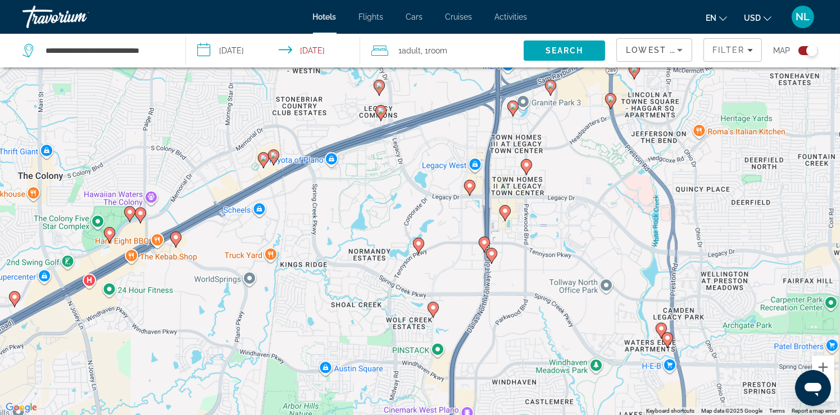
click at [505, 213] on image "Main content" at bounding box center [505, 210] width 7 height 7
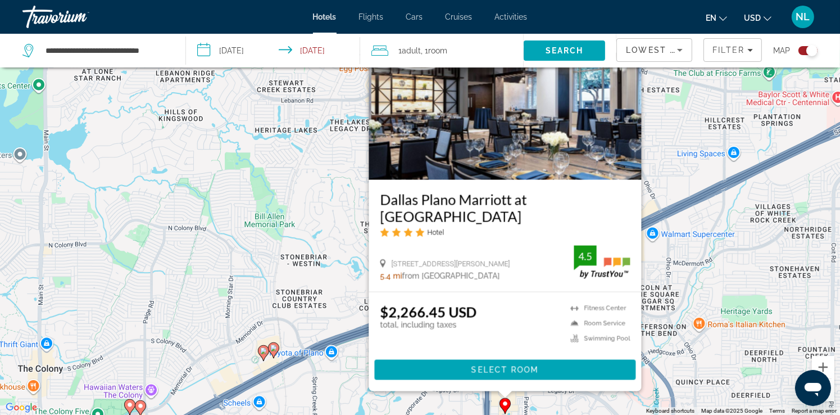
click at [736, 290] on div "To activate drag with keyboard, press Alt + Enter. Once in keyboard drag state,…" at bounding box center [420, 207] width 840 height 415
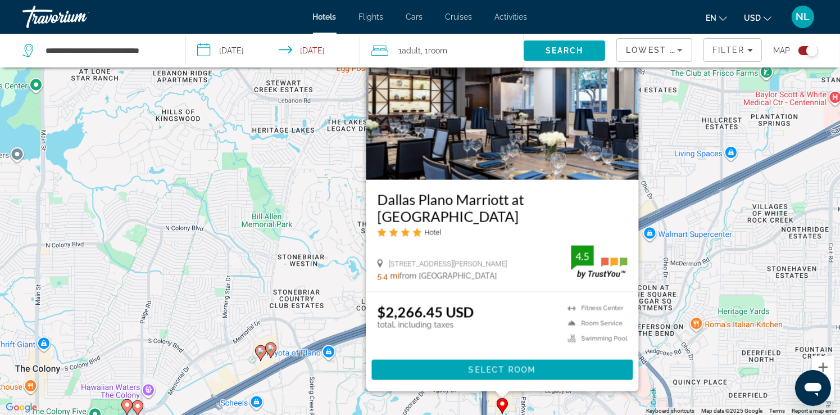
click at [694, 225] on div "To activate drag with keyboard, press Alt + Enter. Once in keyboard drag state,…" at bounding box center [420, 207] width 840 height 415
click at [716, 274] on div "To activate drag with keyboard, press Alt + Enter. Once in keyboard drag state,…" at bounding box center [420, 207] width 840 height 415
click at [204, 205] on div "To activate drag with keyboard, press Alt + Enter. Once in keyboard drag state,…" at bounding box center [420, 207] width 840 height 415
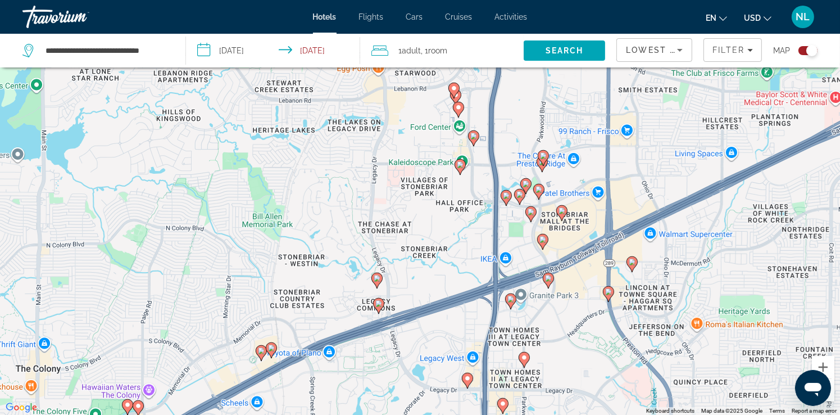
drag, startPoint x: 622, startPoint y: 358, endPoint x: 521, endPoint y: 170, distance: 213.6
click at [512, 115] on div "To activate drag with keyboard, press Alt + Enter. Once in keyboard drag state,…" at bounding box center [420, 207] width 840 height 415
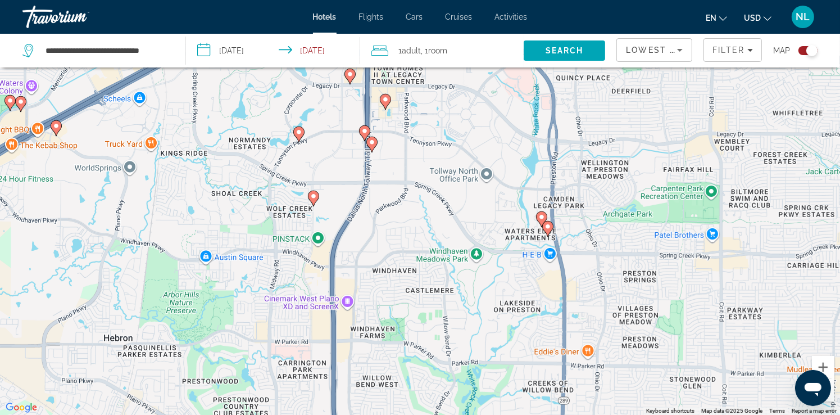
drag, startPoint x: 593, startPoint y: 348, endPoint x: 477, endPoint y: 88, distance: 284.6
click at [477, 88] on div "To activate drag with keyboard, press Alt + Enter. Once in keyboard drag state,…" at bounding box center [420, 207] width 840 height 415
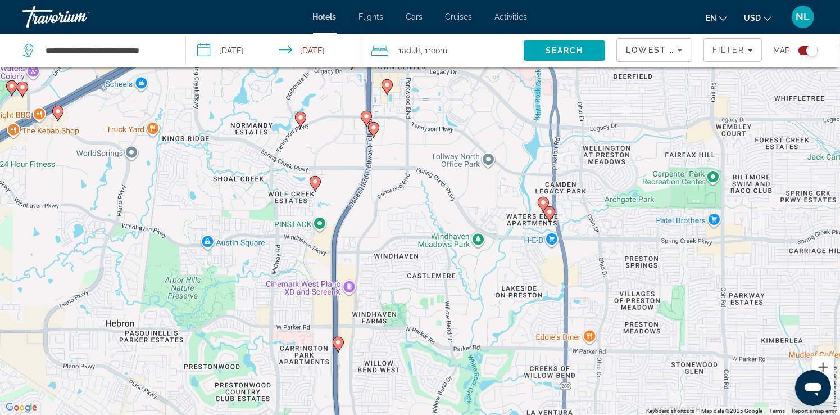
click at [541, 204] on image "Main content" at bounding box center [543, 202] width 7 height 7
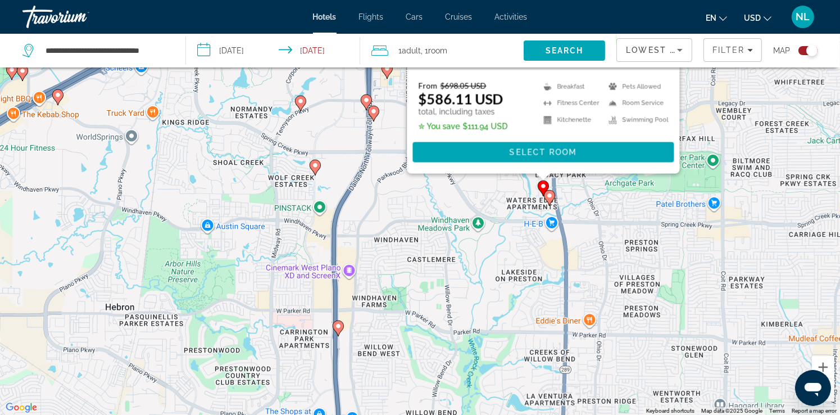
drag, startPoint x: 703, startPoint y: 360, endPoint x: 702, endPoint y: 135, distance: 225.2
click at [702, 135] on div "To activate drag with keyboard, press Alt + Enter. Once in keyboard drag state,…" at bounding box center [420, 207] width 840 height 415
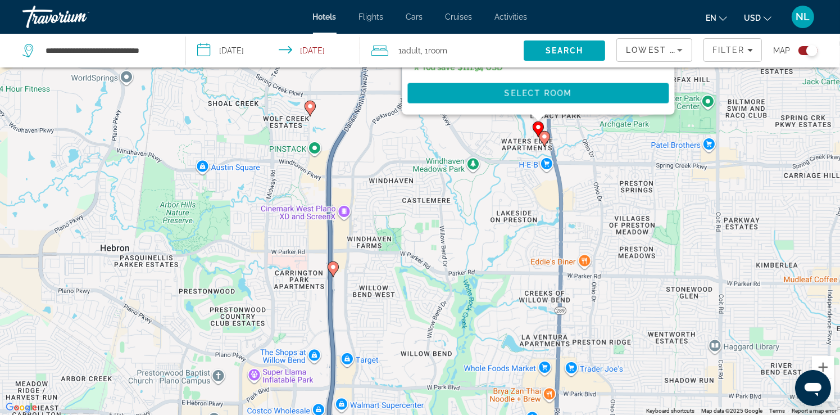
click at [544, 137] on image "Main content" at bounding box center [544, 136] width 7 height 7
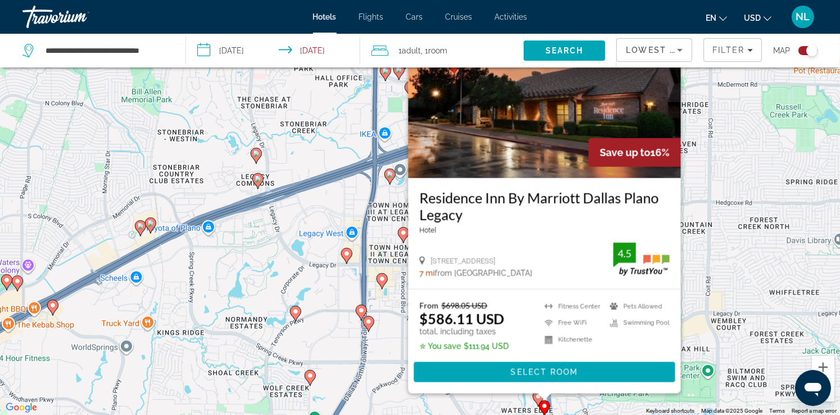
click at [738, 203] on div "To activate drag with keyboard, press Alt + Enter. Once in keyboard drag state,…" at bounding box center [420, 207] width 840 height 415
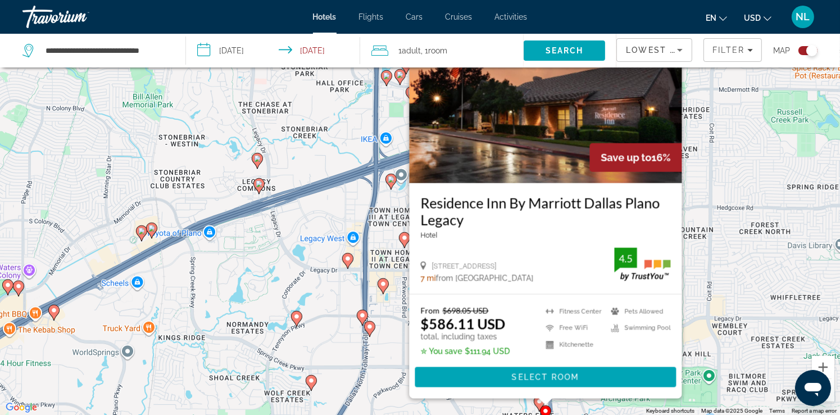
click at [763, 258] on div "To activate drag with keyboard, press Alt + Enter. Once in keyboard drag state,…" at bounding box center [420, 207] width 840 height 415
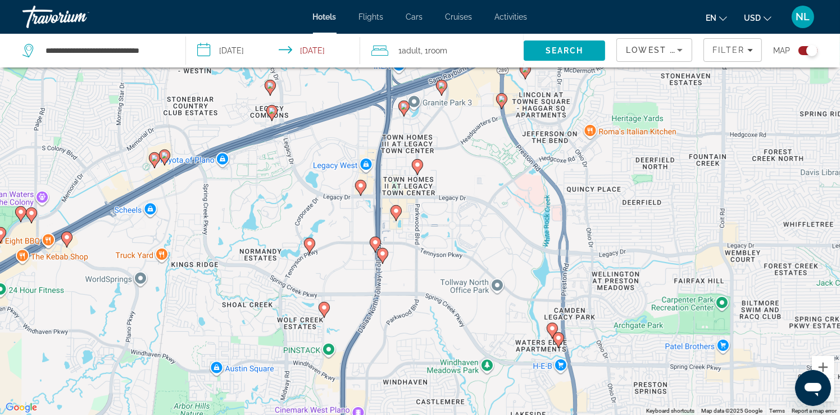
drag, startPoint x: 596, startPoint y: 347, endPoint x: 600, endPoint y: 201, distance: 146.1
click at [600, 200] on div "To activate drag with keyboard, press Alt + Enter. Once in keyboard drag state,…" at bounding box center [420, 207] width 840 height 415
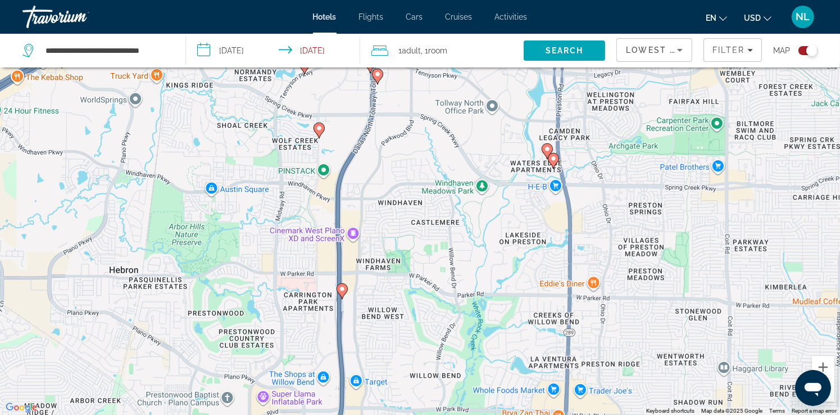
click at [552, 161] on image "Main content" at bounding box center [553, 158] width 7 height 7
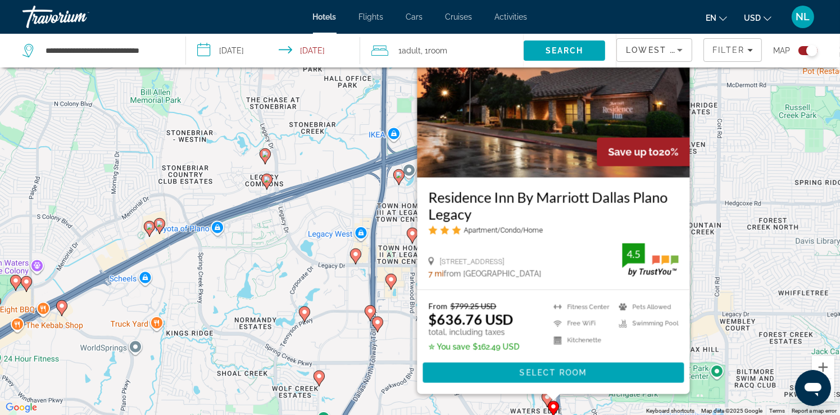
click at [757, 286] on div "To activate drag with keyboard, press Alt + Enter. Once in keyboard drag state,…" at bounding box center [420, 207] width 840 height 415
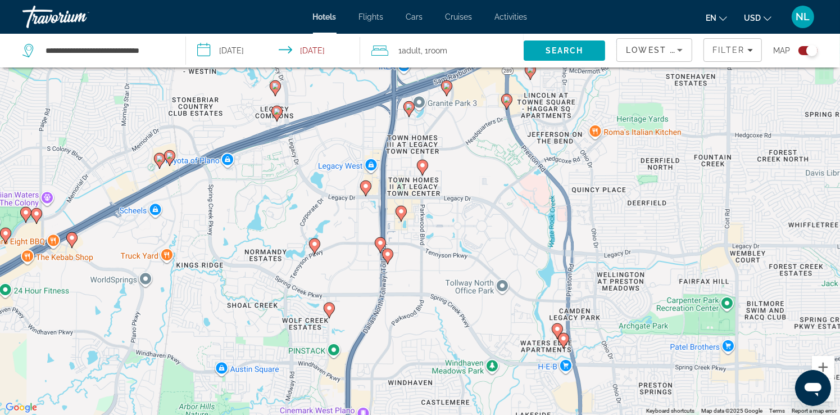
drag, startPoint x: 645, startPoint y: 339, endPoint x: 675, endPoint y: 167, distance: 175.0
click at [675, 169] on div "To activate drag with keyboard, press Alt + Enter. Once in keyboard drag state,…" at bounding box center [420, 207] width 840 height 415
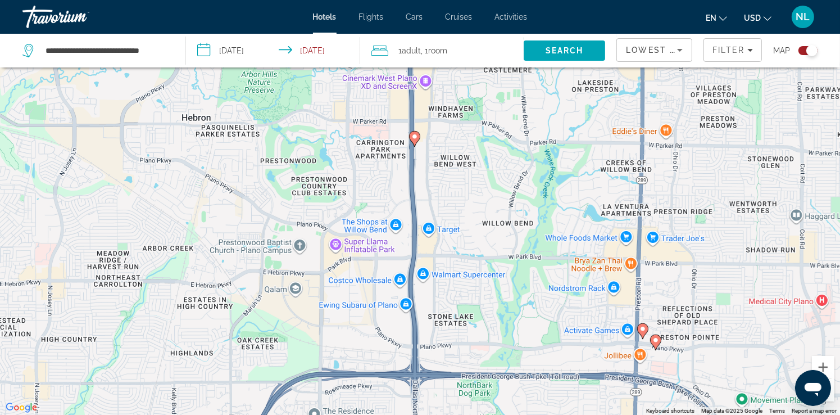
click at [415, 136] on image "Main content" at bounding box center [414, 136] width 7 height 7
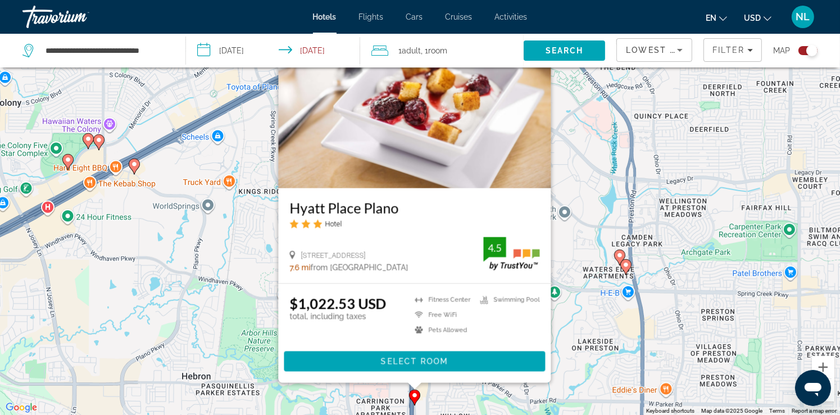
click at [600, 319] on div "To activate drag with keyboard, press Alt + Enter. Once in keyboard drag state,…" at bounding box center [420, 207] width 840 height 415
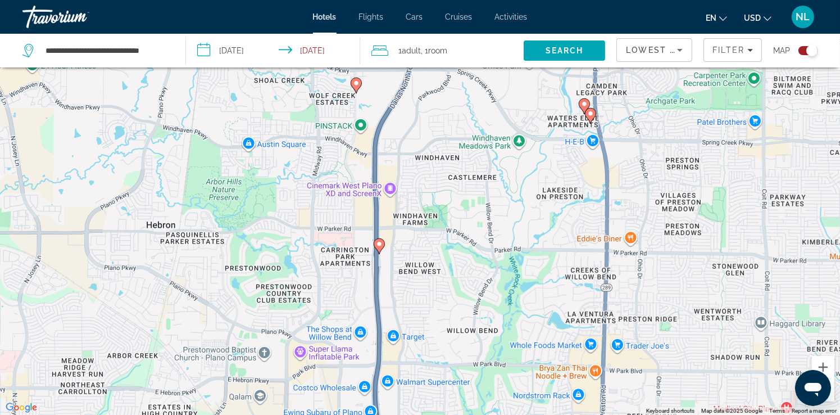
drag, startPoint x: 658, startPoint y: 371, endPoint x: 559, endPoint y: 92, distance: 296.3
click at [559, 92] on div "To activate drag with keyboard, press Alt + Enter. Once in keyboard drag state,…" at bounding box center [420, 207] width 840 height 415
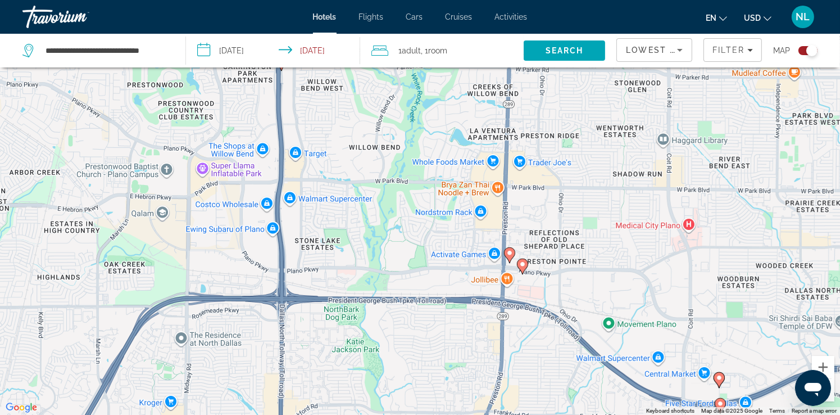
click at [508, 256] on image "Main content" at bounding box center [509, 252] width 7 height 7
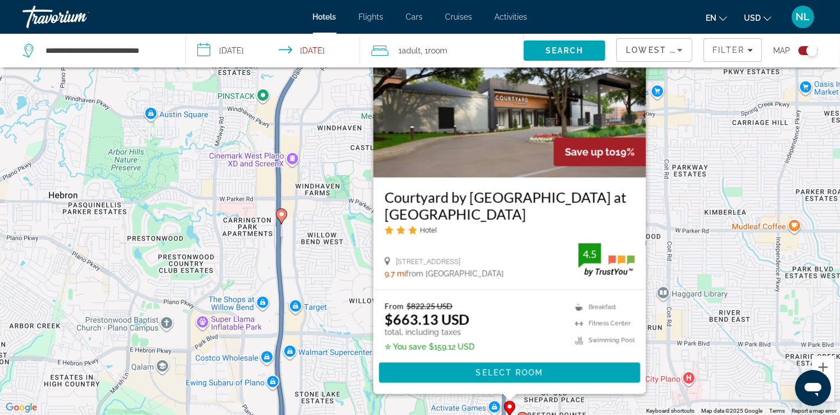
click at [733, 295] on div "To activate drag with keyboard, press Alt + Enter. Once in keyboard drag state,…" at bounding box center [420, 207] width 840 height 415
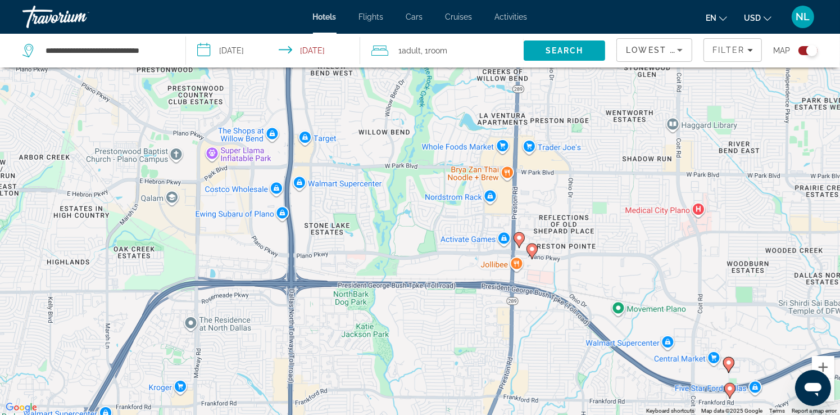
drag, startPoint x: 567, startPoint y: 346, endPoint x: 568, endPoint y: 192, distance: 153.9
click at [573, 167] on div "To activate drag with keyboard, press Alt + Enter. Once in keyboard drag state,…" at bounding box center [420, 207] width 840 height 415
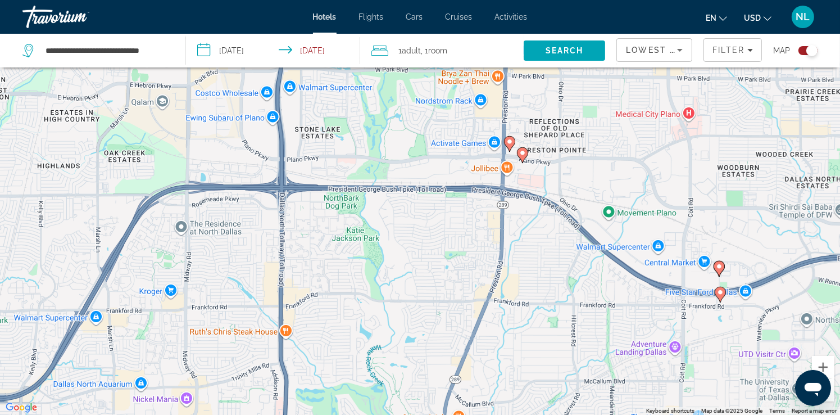
click at [523, 152] on image "Main content" at bounding box center [522, 152] width 7 height 7
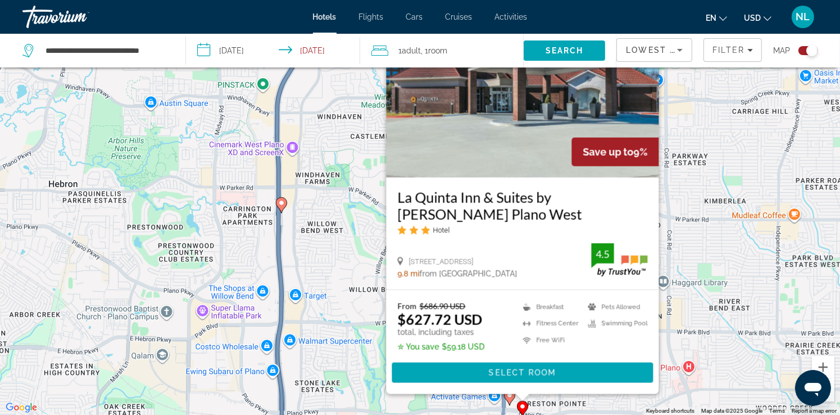
click at [703, 245] on div "To activate drag with keyboard, press Alt + Enter. Once in keyboard drag state,…" at bounding box center [420, 207] width 840 height 415
drag, startPoint x: 753, startPoint y: 121, endPoint x: 739, endPoint y: 135, distance: 19.9
click at [753, 122] on div "To activate drag with keyboard, press Alt + Enter. Once in keyboard drag state,…" at bounding box center [420, 207] width 840 height 415
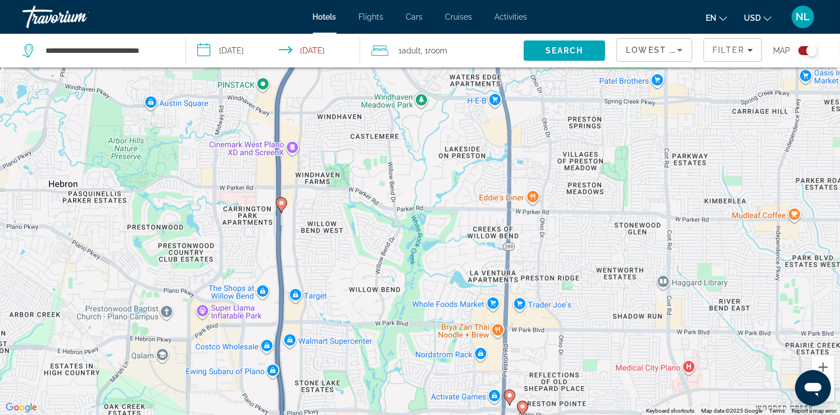
drag, startPoint x: 692, startPoint y: 151, endPoint x: 676, endPoint y: 294, distance: 144.1
click at [677, 294] on div "To activate drag with keyboard, press Alt + Enter. Once in keyboard drag state,…" at bounding box center [420, 207] width 840 height 415
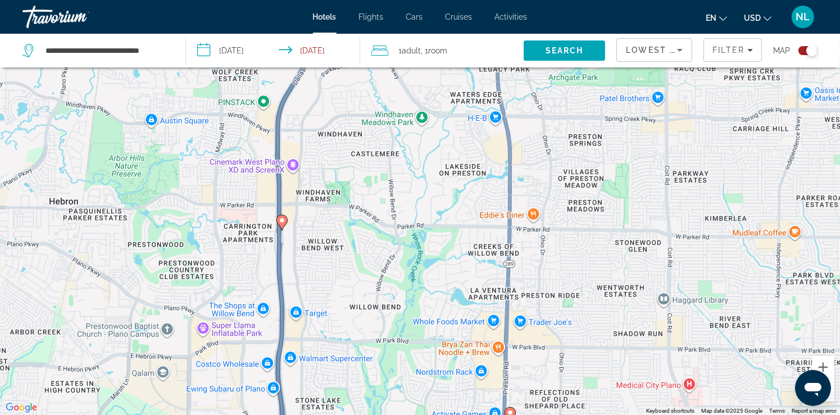
drag, startPoint x: 632, startPoint y: 138, endPoint x: 645, endPoint y: 295, distance: 158.3
click at [645, 295] on div "To activate drag with keyboard, press Alt + Enter. Once in keyboard drag state,…" at bounding box center [420, 207] width 840 height 415
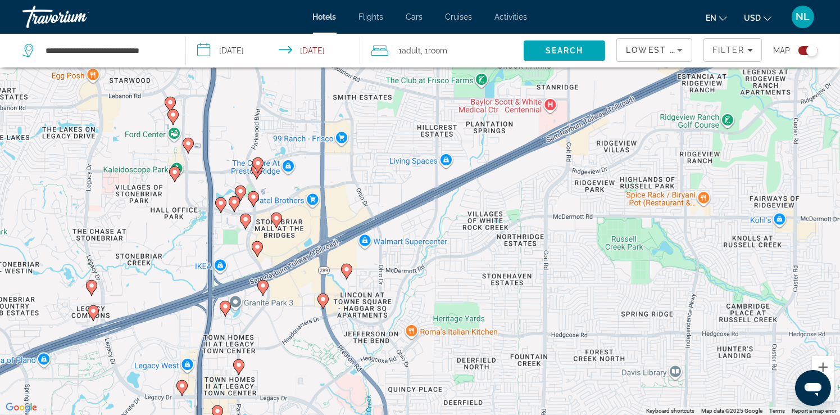
drag, startPoint x: 698, startPoint y: 179, endPoint x: 550, endPoint y: 426, distance: 288.1
click at [550, 347] on html "**********" at bounding box center [420, 140] width 840 height 415
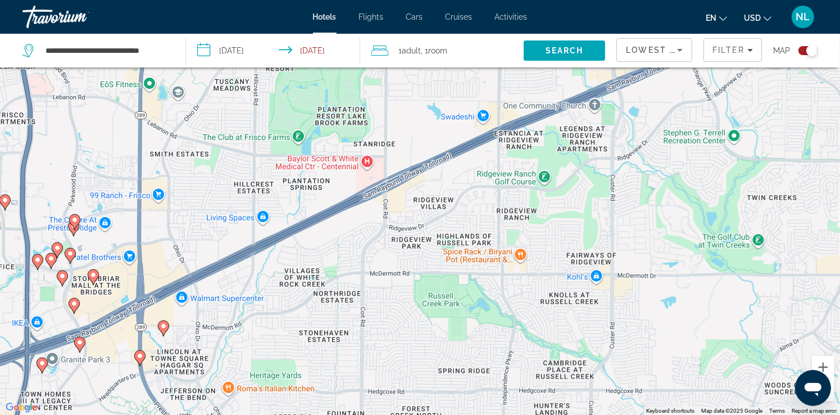
drag, startPoint x: 657, startPoint y: 199, endPoint x: 497, endPoint y: 232, distance: 163.5
click at [497, 232] on div "To activate drag with keyboard, press Alt + Enter. Once in keyboard drag state,…" at bounding box center [420, 207] width 840 height 415
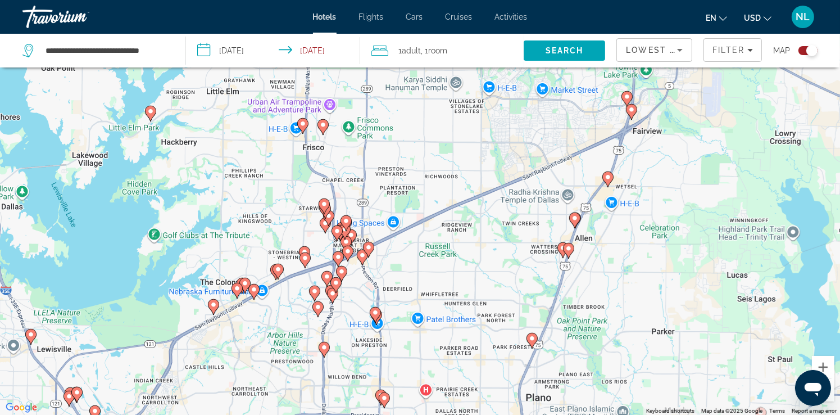
drag, startPoint x: 649, startPoint y: 112, endPoint x: 566, endPoint y: 113, distance: 83.1
click at [566, 113] on div "To activate drag with keyboard, press Alt + Enter. Once in keyboard drag state,…" at bounding box center [420, 207] width 840 height 415
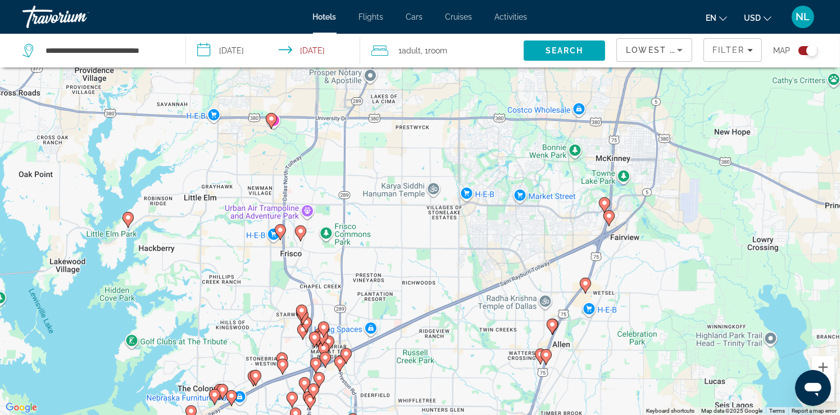
drag, startPoint x: 674, startPoint y: 149, endPoint x: 663, endPoint y: 259, distance: 110.7
click at [663, 259] on div "To activate drag with keyboard, press Alt + Enter. Once in keyboard drag state,…" at bounding box center [420, 207] width 840 height 415
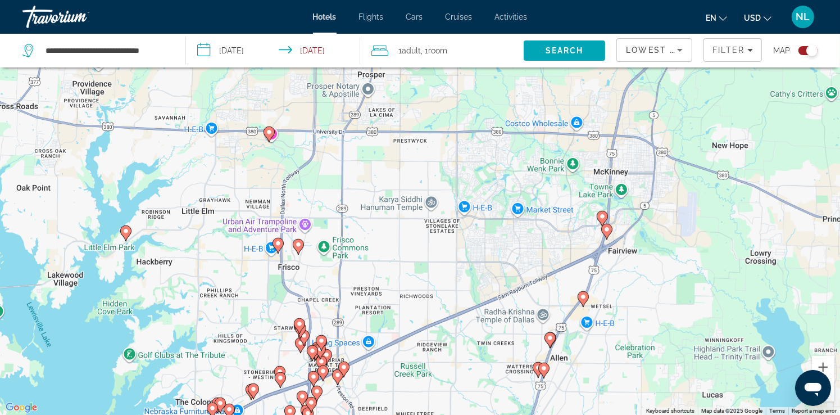
click at [602, 216] on image "Main content" at bounding box center [602, 216] width 7 height 7
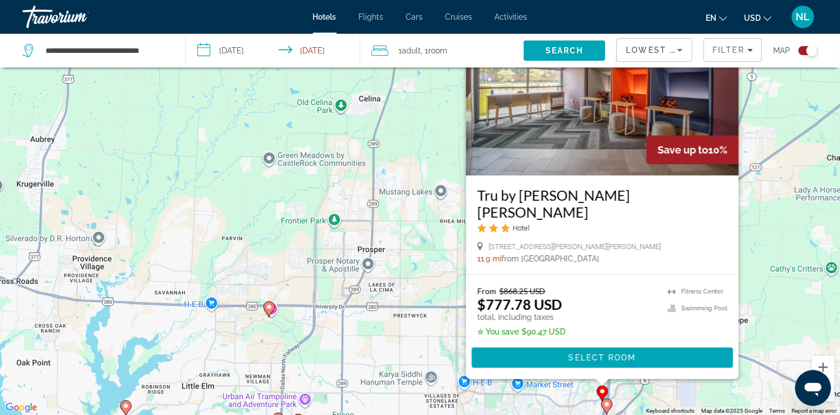
click at [822, 307] on div "To activate drag with keyboard, press Alt + Enter. Once in keyboard drag state,…" at bounding box center [420, 207] width 840 height 415
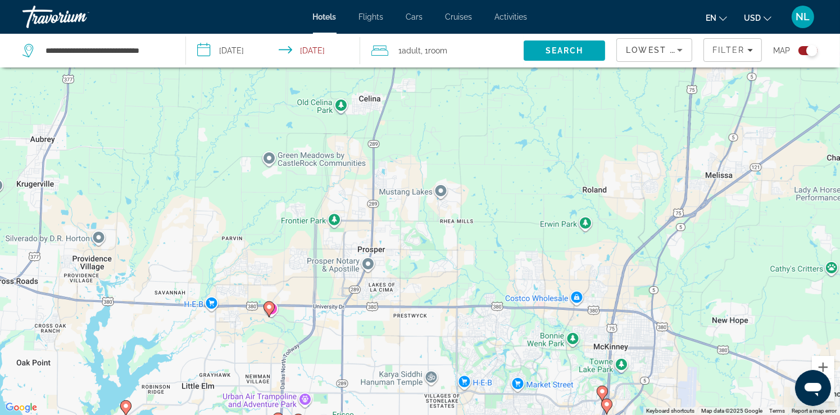
click at [608, 406] on image "Main content" at bounding box center [606, 403] width 7 height 7
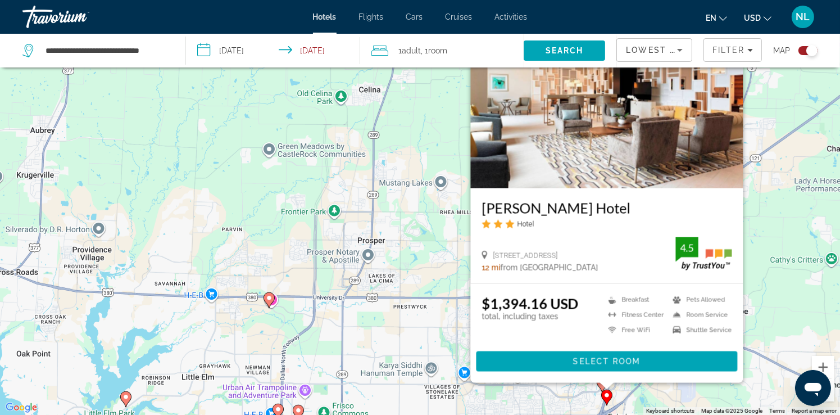
click at [812, 292] on div "To activate drag with keyboard, press Alt + Enter. Once in keyboard drag state,…" at bounding box center [420, 207] width 840 height 415
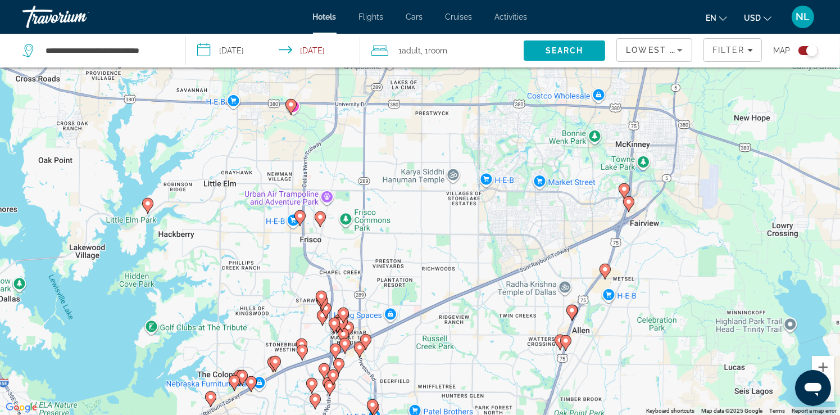
drag, startPoint x: 688, startPoint y: 387, endPoint x: 711, endPoint y: 134, distance: 254.4
click at [710, 151] on div "To activate drag with keyboard, press Alt + Enter. Once in keyboard drag state,…" at bounding box center [420, 207] width 840 height 415
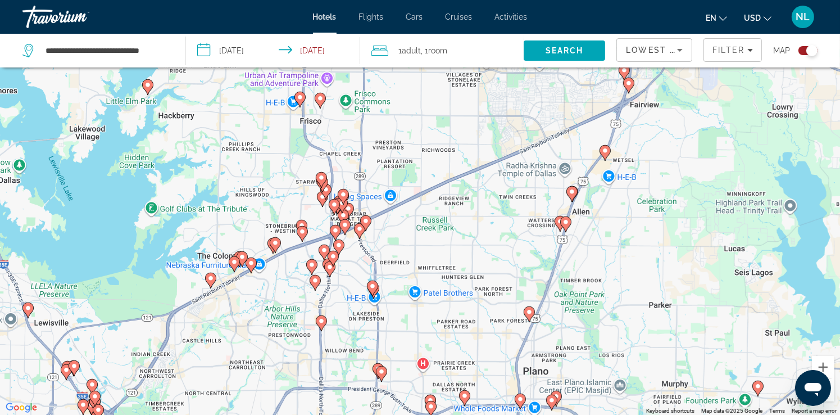
click at [606, 151] on image "Main content" at bounding box center [605, 150] width 7 height 7
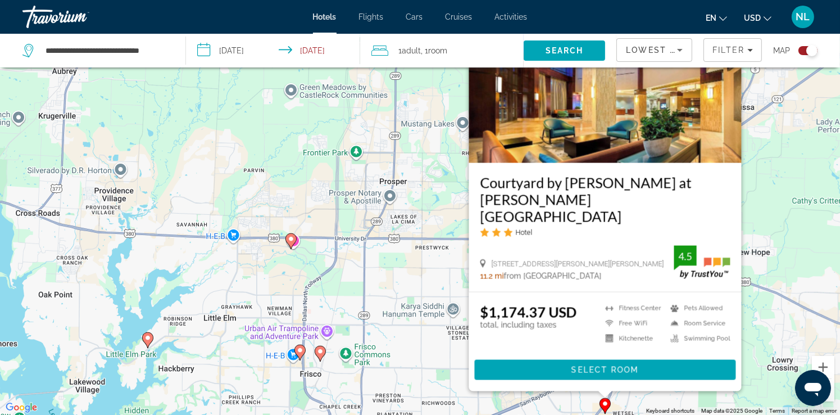
click at [782, 299] on div "To activate drag with keyboard, press Alt + Enter. Once in keyboard drag state,…" at bounding box center [420, 207] width 840 height 415
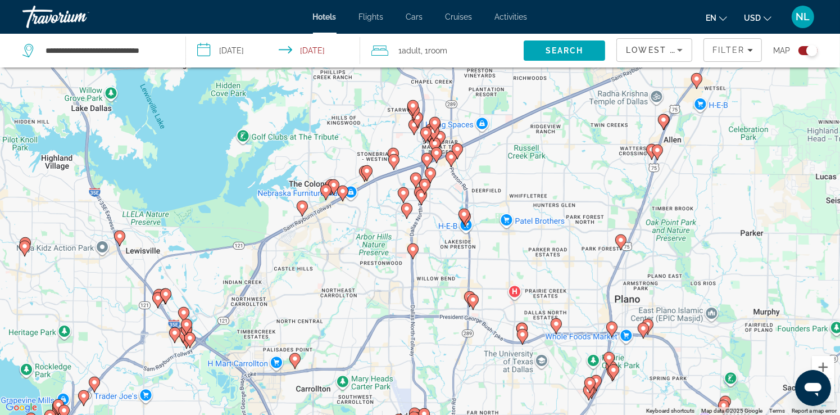
drag, startPoint x: 643, startPoint y: 396, endPoint x: 736, endPoint y: 71, distance: 338.3
click at [736, 71] on div "To activate drag with keyboard, press Alt + Enter. Once in keyboard drag state,…" at bounding box center [420, 207] width 840 height 415
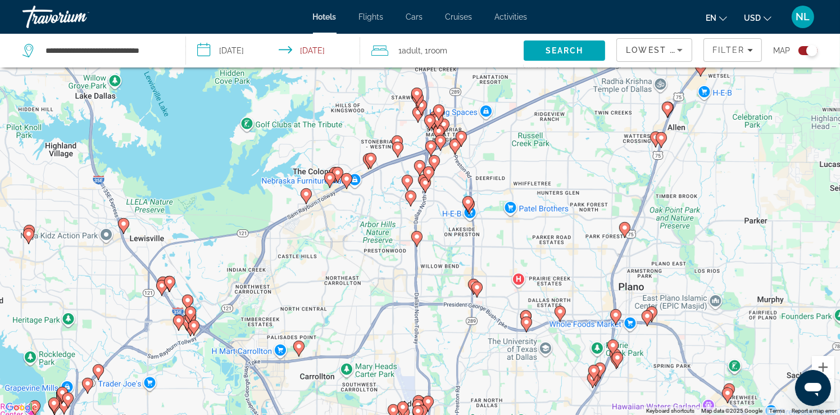
click at [668, 108] on image "Main content" at bounding box center [667, 107] width 7 height 7
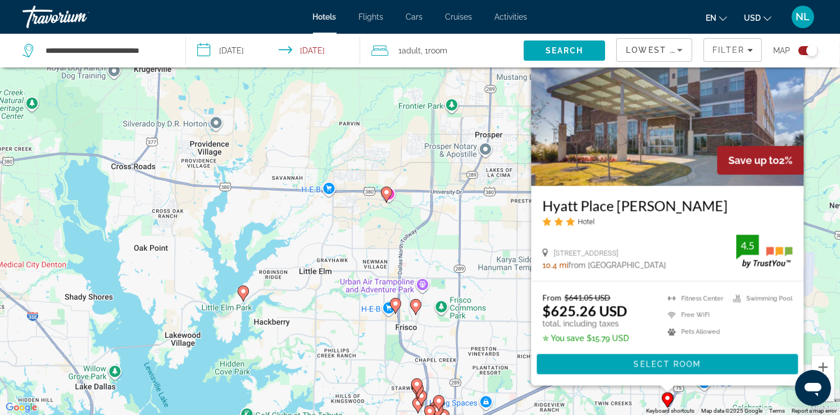
click at [824, 302] on div "To activate drag with keyboard, press Alt + Enter. Once in keyboard drag state,…" at bounding box center [420, 207] width 840 height 415
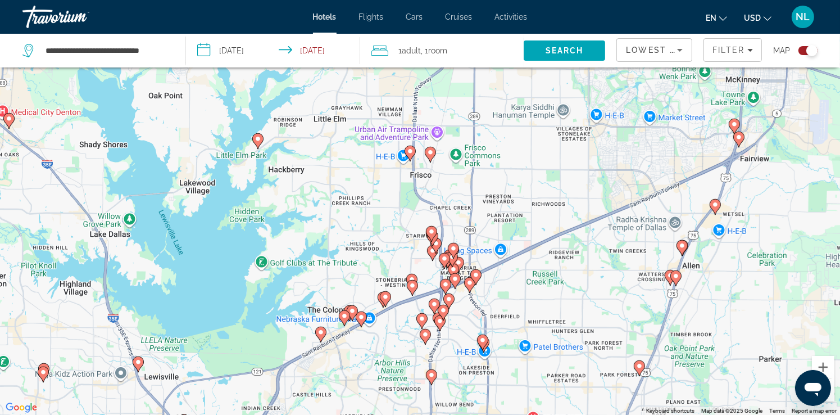
drag, startPoint x: 714, startPoint y: 401, endPoint x: 721, endPoint y: 202, distance: 199.0
click at [727, 211] on div "To activate drag with keyboard, press Alt + Enter. Once in keyboard drag state,…" at bounding box center [420, 207] width 840 height 415
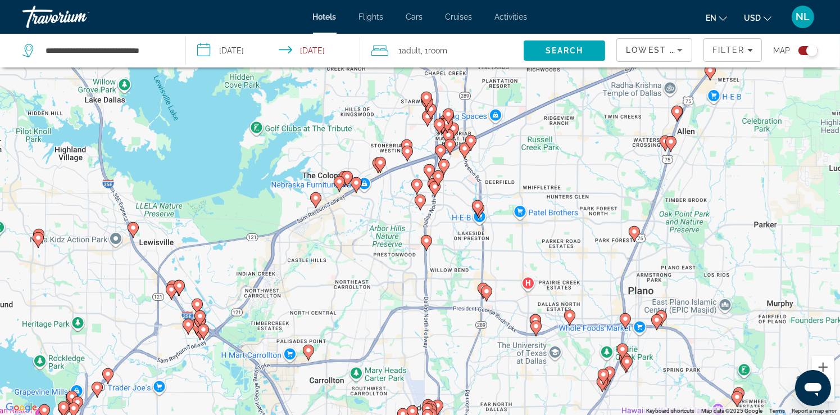
click at [670, 143] on image "Main content" at bounding box center [670, 141] width 7 height 7
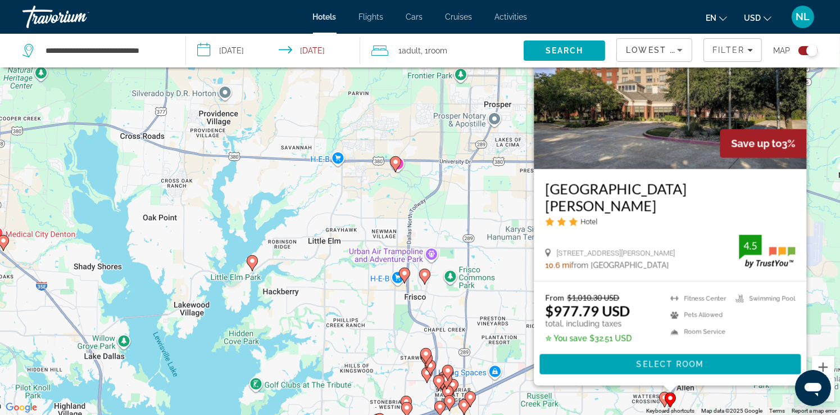
click at [820, 325] on div "To activate drag with keyboard, press Alt + Enter. Once in keyboard drag state,…" at bounding box center [420, 207] width 840 height 415
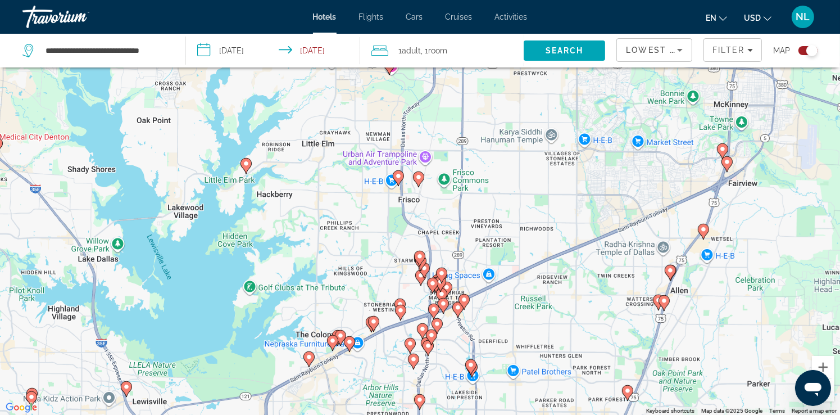
drag, startPoint x: 638, startPoint y: 372, endPoint x: 635, endPoint y: 275, distance: 97.2
click at [632, 271] on div "To activate drag with keyboard, press Alt + Enter. Once in keyboard drag state,…" at bounding box center [420, 207] width 840 height 415
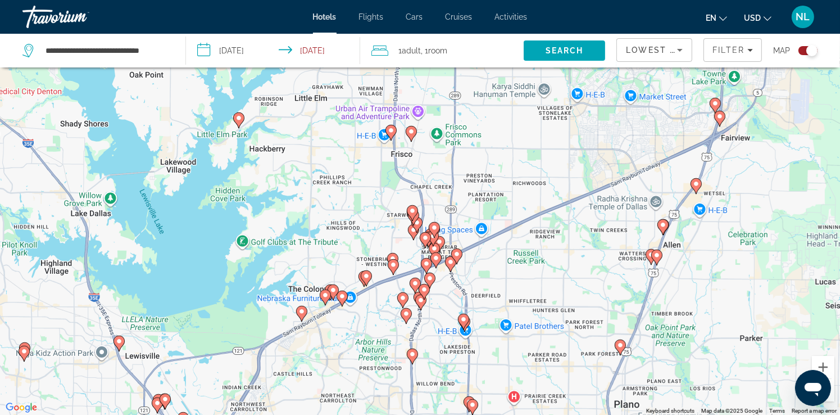
click at [649, 256] on image "Main content" at bounding box center [651, 254] width 7 height 7
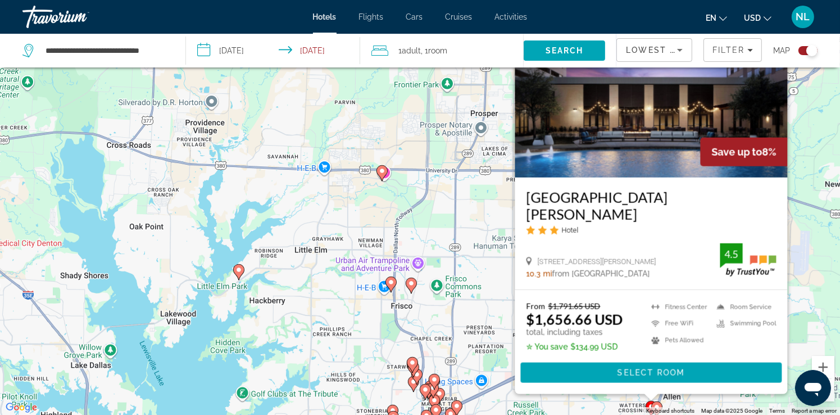
click at [832, 308] on div "To activate drag with keyboard, press Alt + Enter. Once in keyboard drag state,…" at bounding box center [420, 207] width 840 height 415
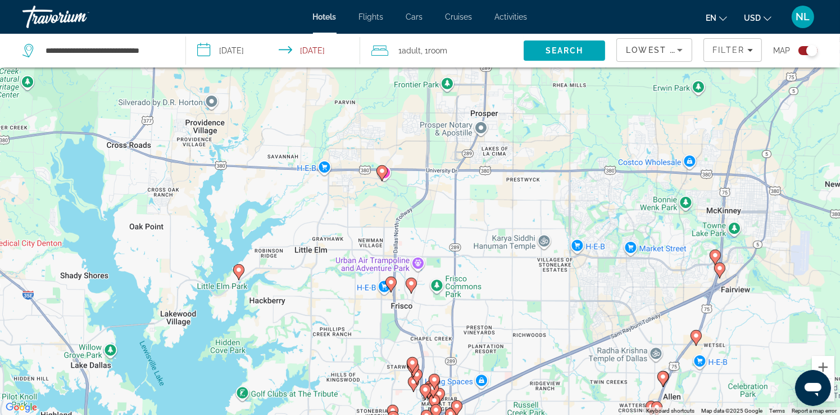
drag, startPoint x: 619, startPoint y: 378, endPoint x: 625, endPoint y: 263, distance: 114.7
click at [625, 263] on div "To activate drag with keyboard, press Alt + Enter. Once in keyboard drag state,…" at bounding box center [420, 207] width 840 height 415
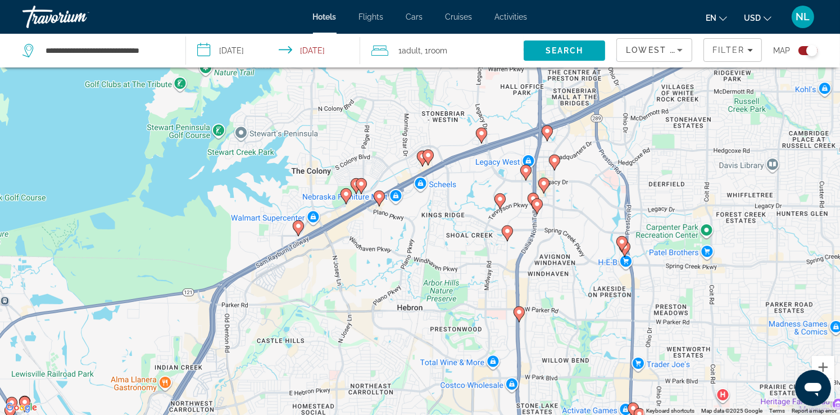
drag, startPoint x: 509, startPoint y: 131, endPoint x: 413, endPoint y: 396, distance: 282.0
click at [413, 396] on div "To activate drag with keyboard, press Alt + Enter. Once in keyboard drag state,…" at bounding box center [420, 207] width 840 height 415
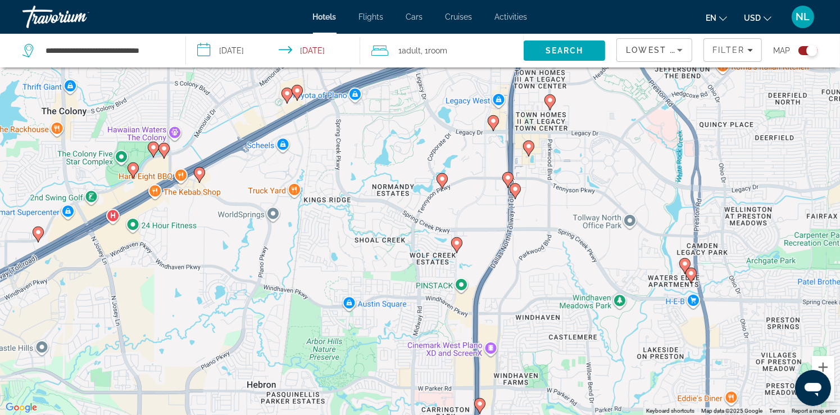
click at [687, 266] on image "Main content" at bounding box center [684, 263] width 7 height 7
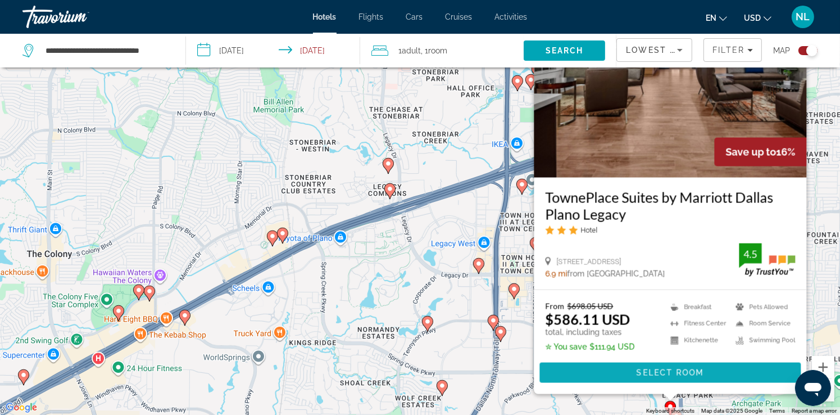
click at [707, 372] on span "Main content" at bounding box center [669, 372] width 261 height 27
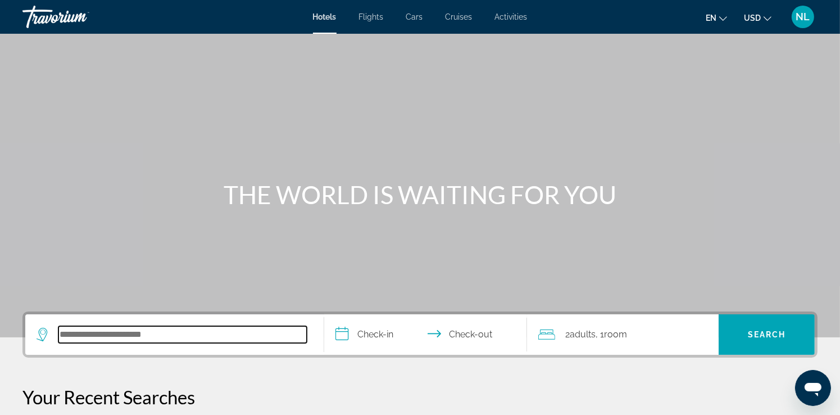
click at [174, 338] on input "Search hotel destination" at bounding box center [182, 334] width 248 height 17
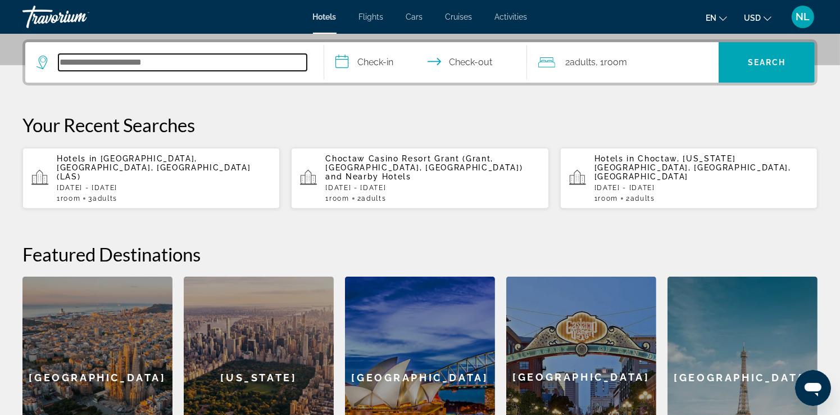
scroll to position [274, 0]
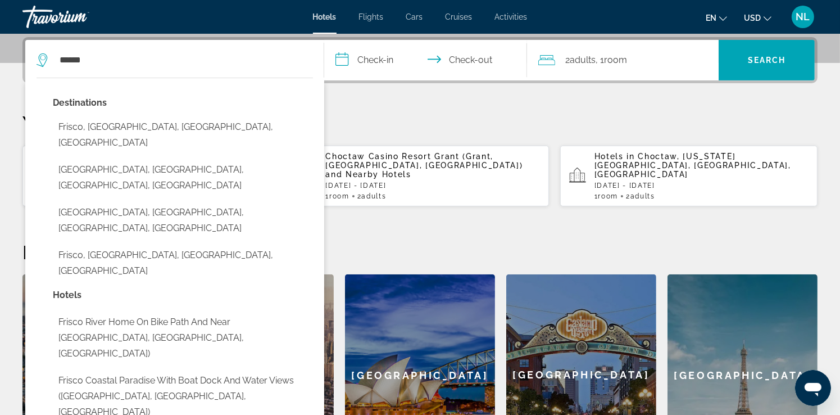
click at [137, 202] on button "Frisco, Dallas, TX, United States" at bounding box center [183, 220] width 260 height 37
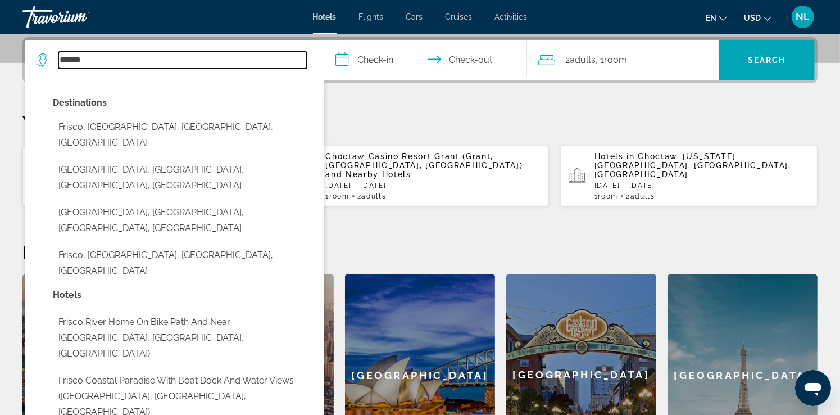
type input "**********"
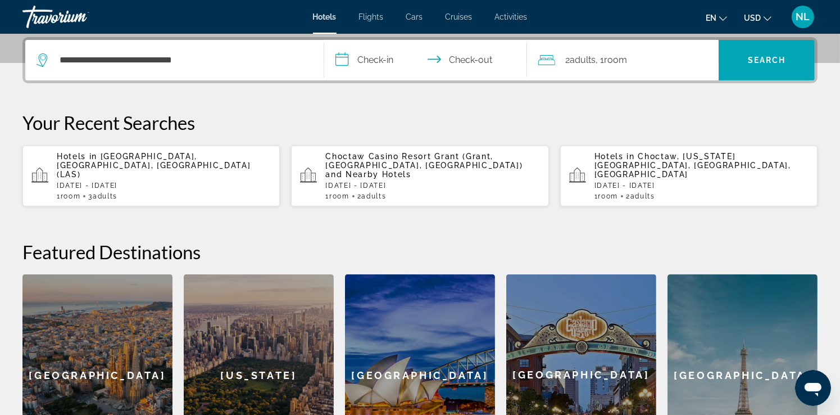
click at [377, 57] on input "**********" at bounding box center [427, 62] width 207 height 44
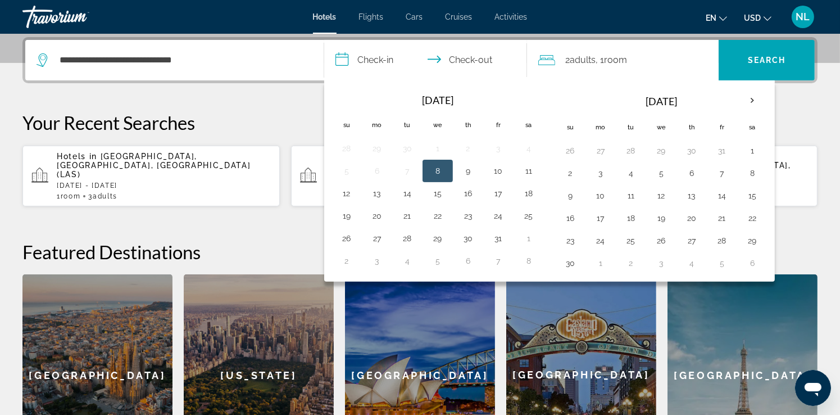
click at [438, 167] on button "8" at bounding box center [438, 171] width 18 height 16
click at [472, 52] on input "**********" at bounding box center [427, 62] width 207 height 44
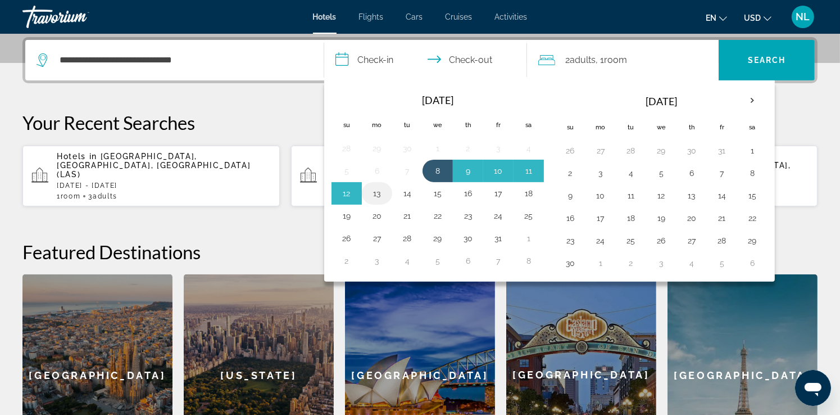
click at [379, 191] on button "13" at bounding box center [377, 193] width 18 height 16
type input "**********"
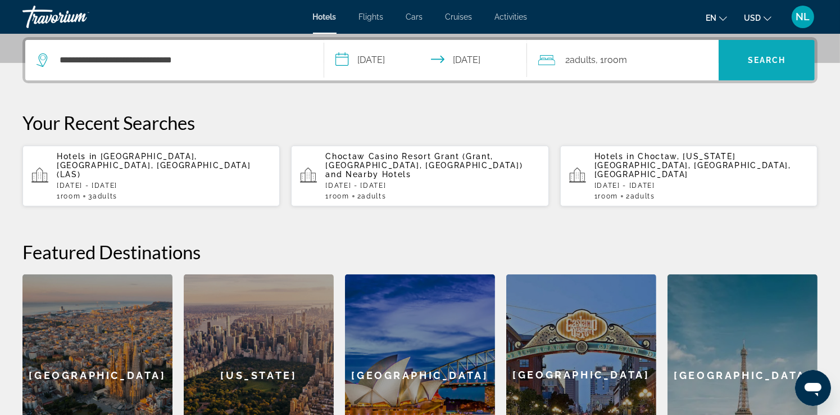
click at [782, 57] on span "Search" at bounding box center [767, 60] width 38 height 9
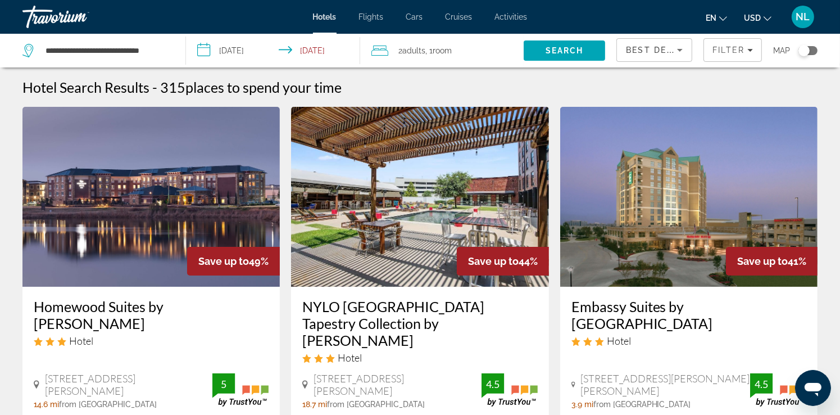
click at [813, 50] on div "Toggle map" at bounding box center [807, 50] width 19 height 9
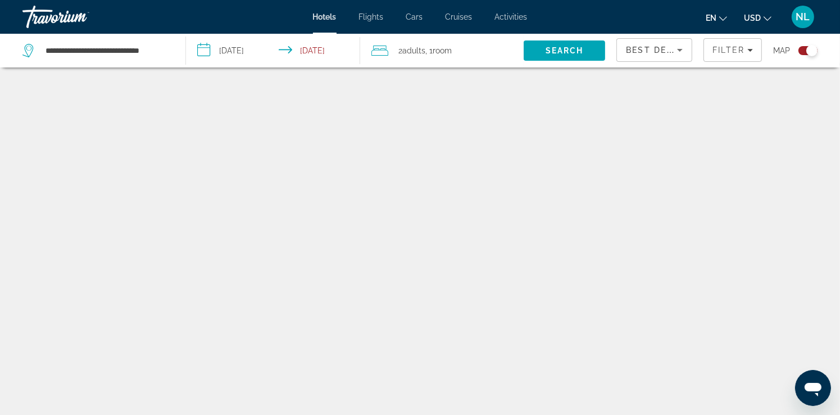
scroll to position [67, 0]
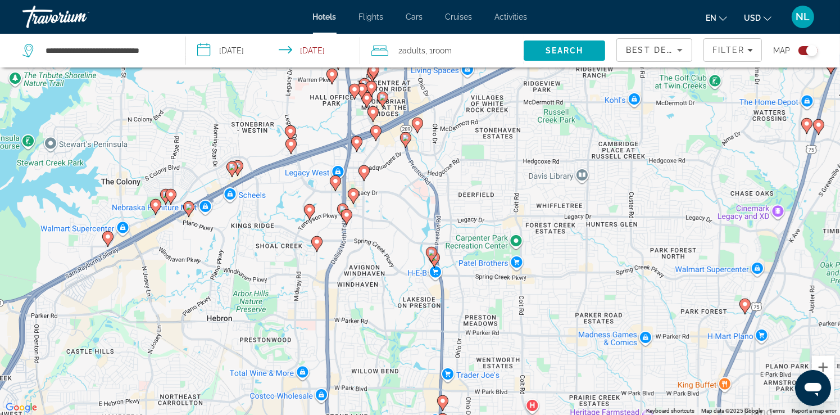
drag, startPoint x: 406, startPoint y: 169, endPoint x: 589, endPoint y: 274, distance: 210.8
click at [589, 274] on div "To activate drag with keyboard, press Alt + Enter. Once in keyboard drag state,…" at bounding box center [420, 207] width 840 height 415
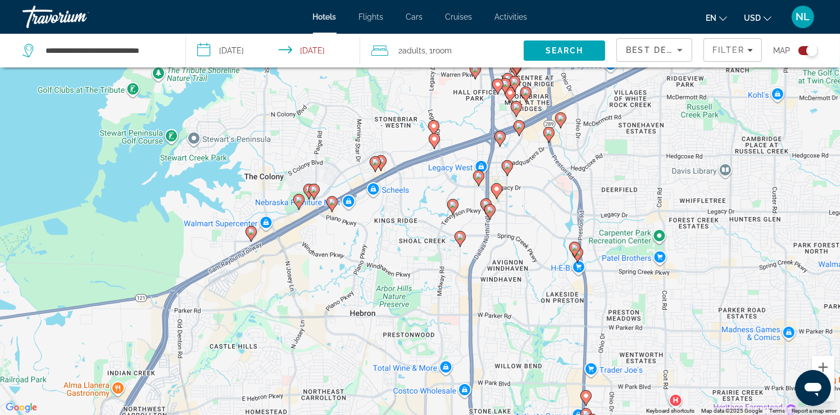
drag, startPoint x: 280, startPoint y: 189, endPoint x: 409, endPoint y: 208, distance: 130.6
click at [431, 208] on div "To activate drag with keyboard, press Alt + Enter. Once in keyboard drag state,…" at bounding box center [420, 207] width 840 height 415
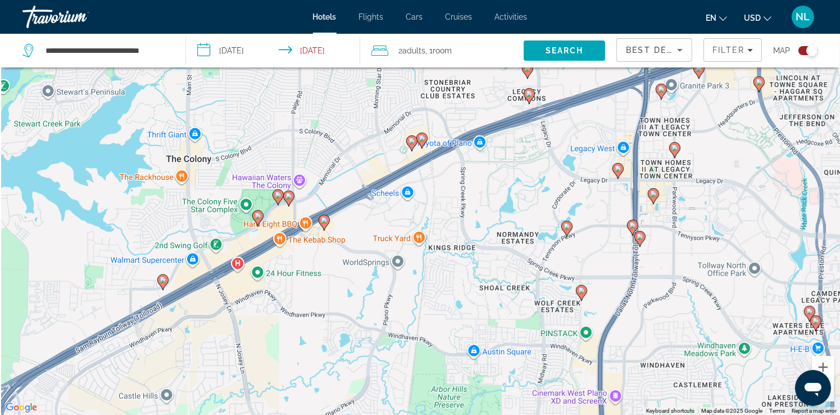
drag, startPoint x: 411, startPoint y: 184, endPoint x: 451, endPoint y: 273, distance: 98.0
click at [452, 277] on div "To activate drag with keyboard, press Alt + Enter. Once in keyboard drag state,…" at bounding box center [420, 207] width 840 height 415
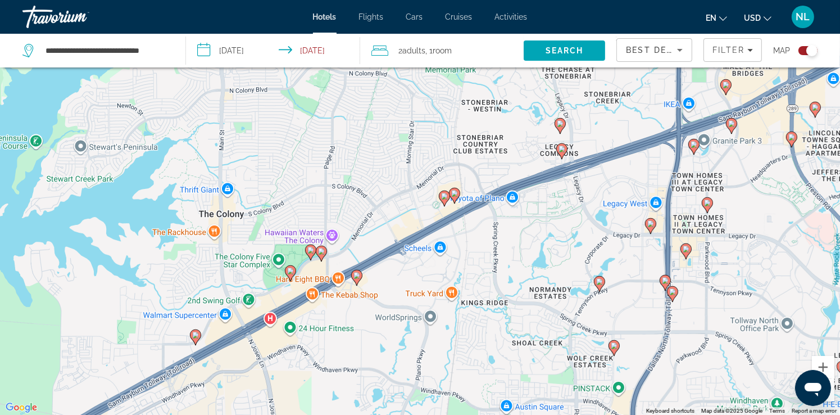
click at [324, 256] on icon "Main content" at bounding box center [321, 253] width 11 height 16
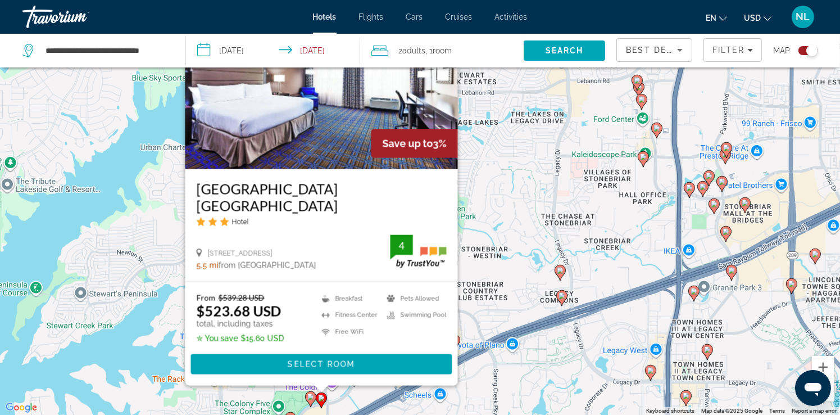
click at [315, 143] on img "Main content" at bounding box center [321, 79] width 272 height 180
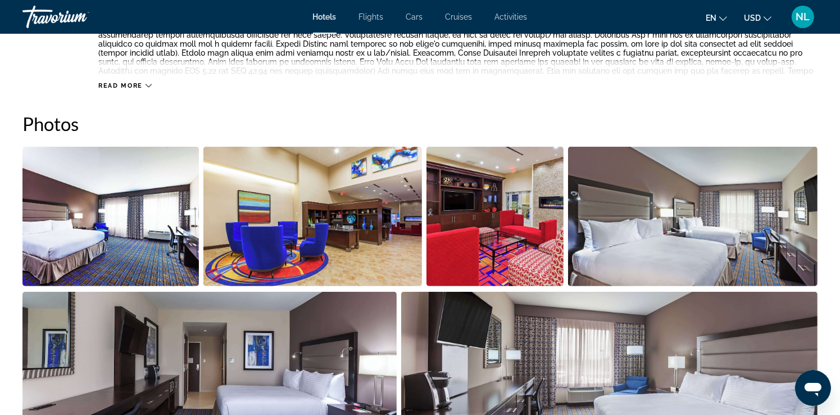
scroll to position [506, 0]
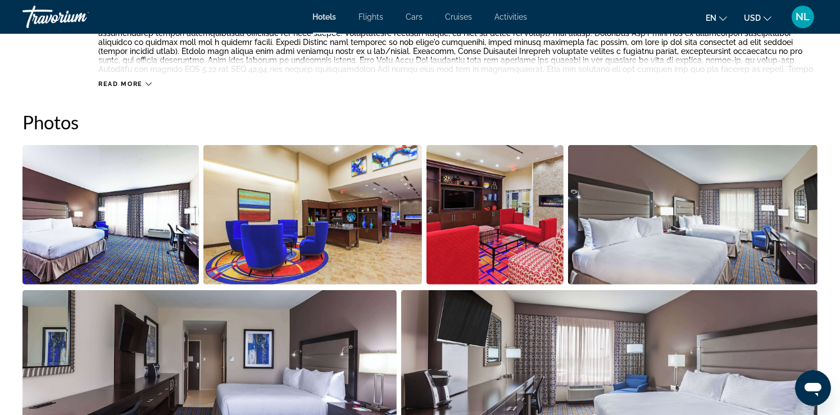
click at [136, 249] on img "Open full-screen image slider" at bounding box center [110, 214] width 176 height 139
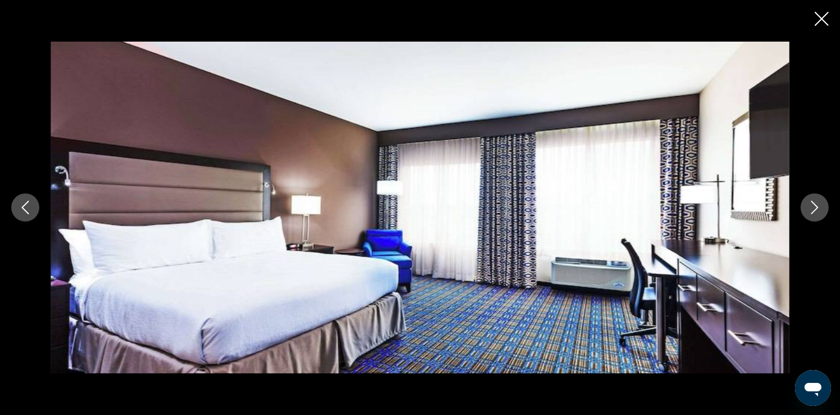
click at [808, 211] on icon "Next image" at bounding box center [814, 207] width 13 height 13
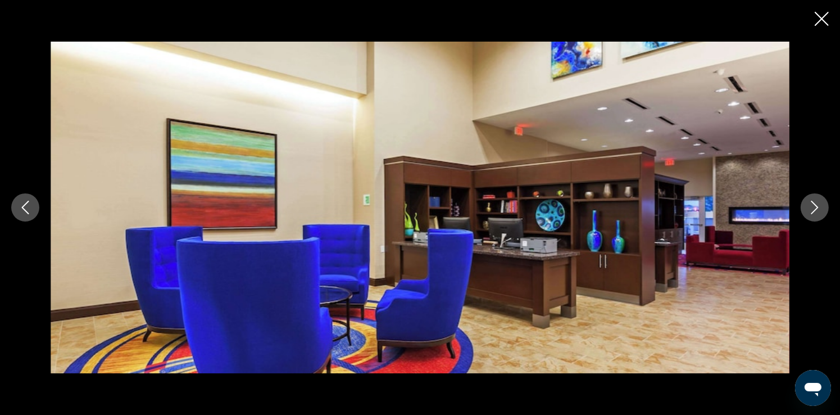
click at [818, 208] on icon "Next image" at bounding box center [814, 207] width 13 height 13
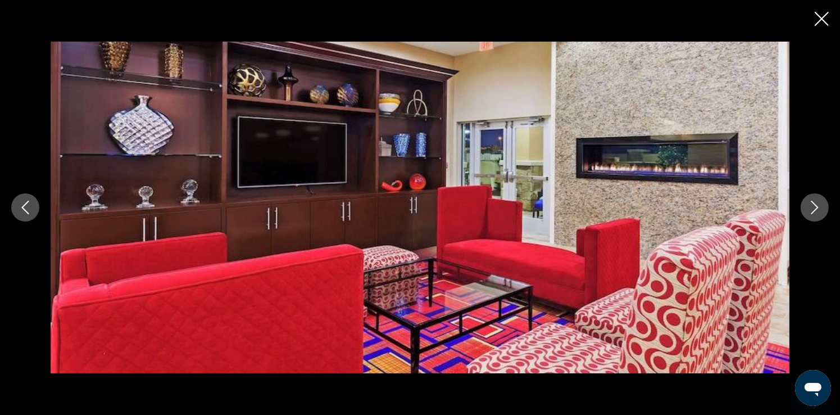
click at [819, 209] on icon "Next image" at bounding box center [814, 207] width 13 height 13
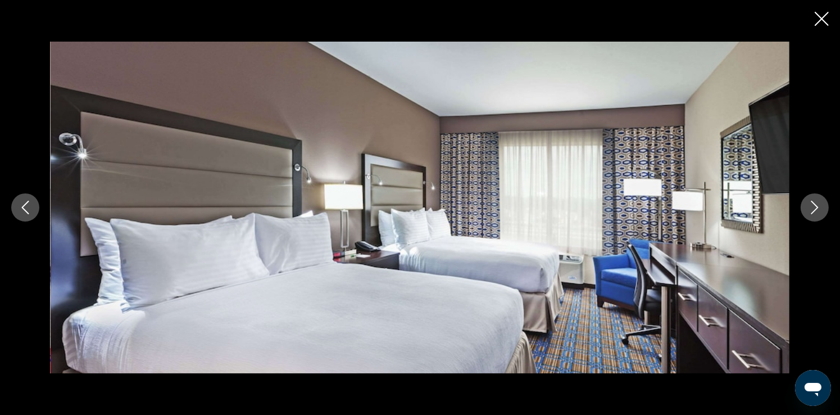
click at [819, 209] on icon "Next image" at bounding box center [814, 207] width 13 height 13
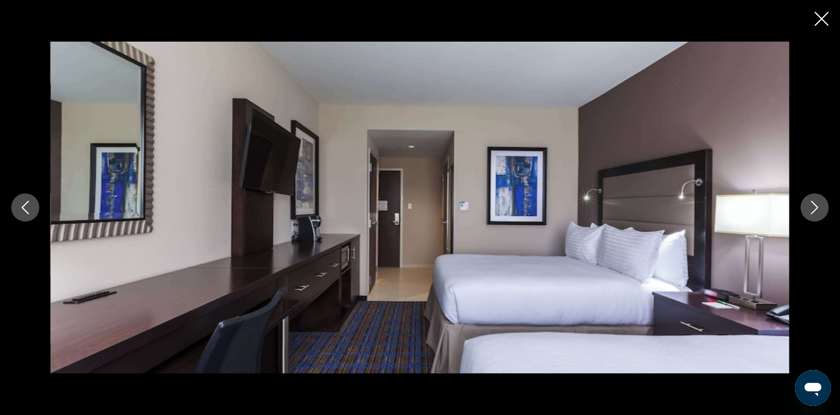
click at [819, 209] on icon "Next image" at bounding box center [814, 207] width 13 height 13
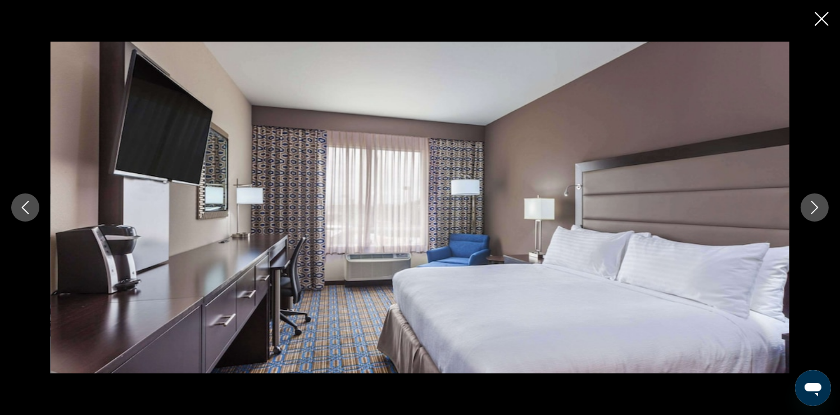
click at [819, 209] on icon "Next image" at bounding box center [814, 207] width 13 height 13
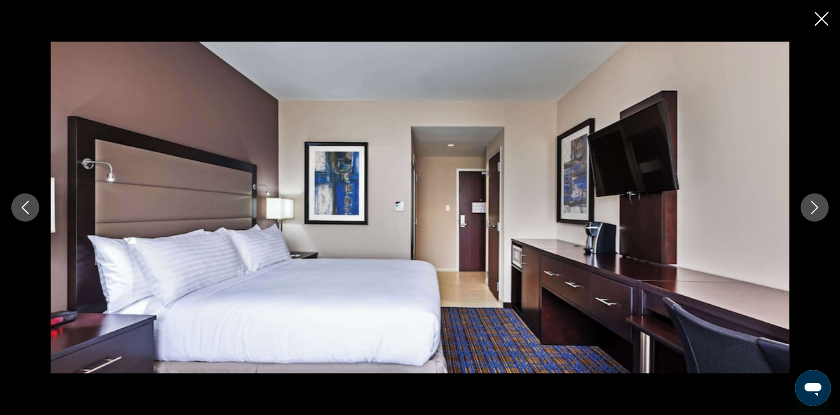
click at [819, 209] on icon "Next image" at bounding box center [814, 207] width 13 height 13
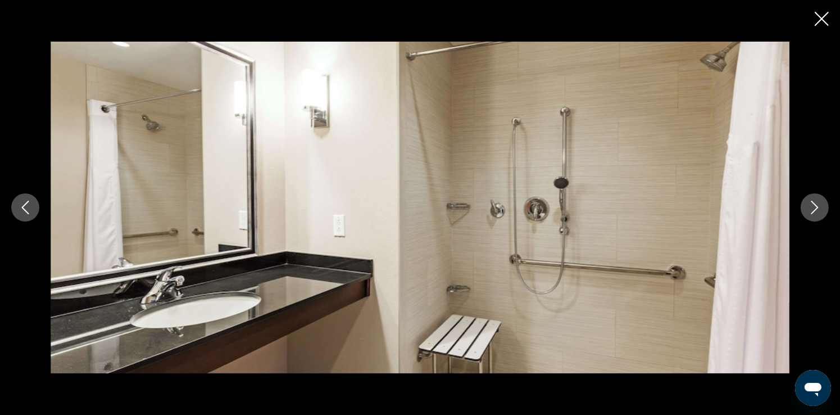
click at [824, 20] on icon "Close slideshow" at bounding box center [821, 19] width 14 height 14
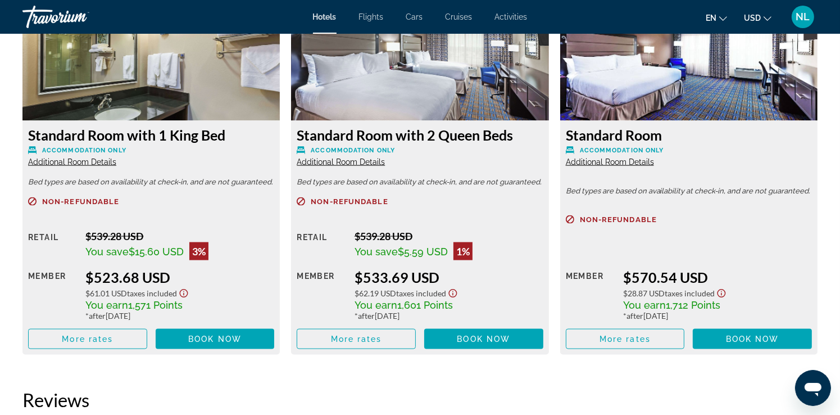
scroll to position [1629, 0]
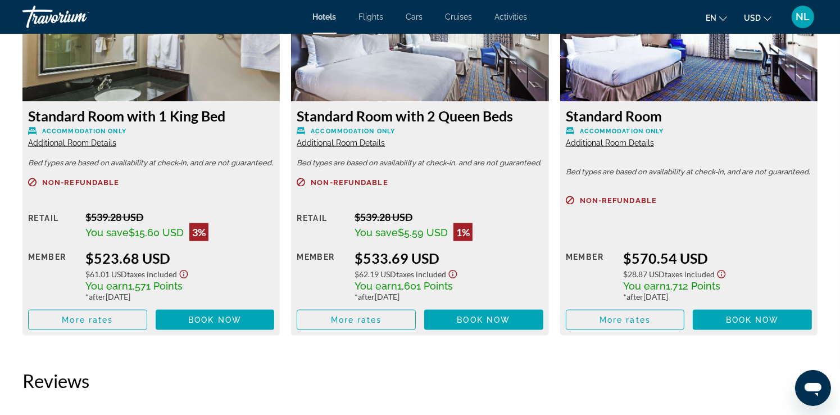
click at [184, 272] on icon "Show Taxes and Fees disclaimer" at bounding box center [183, 274] width 13 height 10
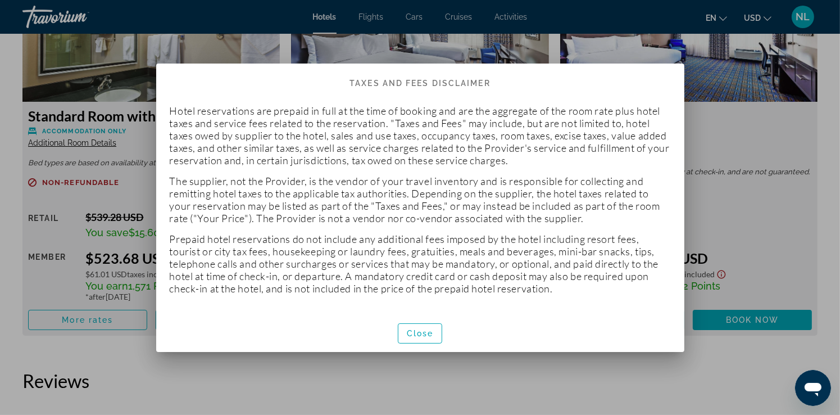
scroll to position [0, 0]
drag, startPoint x: 422, startPoint y: 330, endPoint x: 404, endPoint y: 329, distance: 18.0
click at [422, 329] on span "Close" at bounding box center [420, 333] width 27 height 9
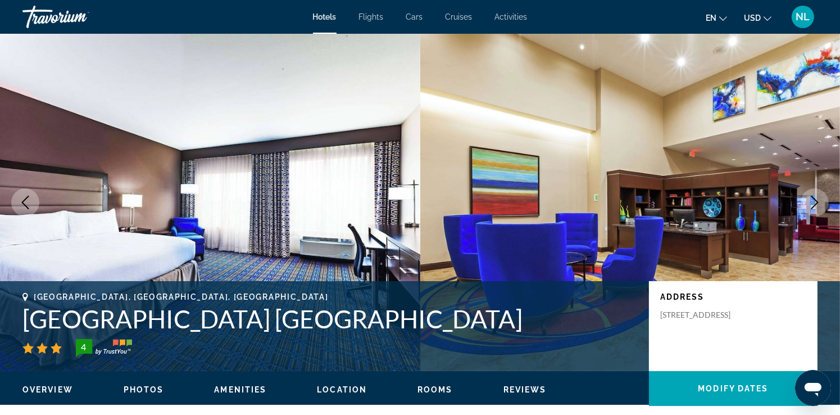
scroll to position [1629, 0]
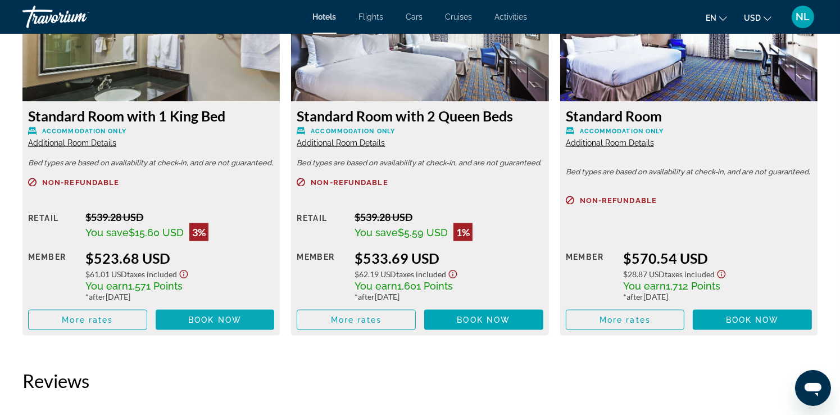
click at [204, 320] on span "Book now" at bounding box center [214, 319] width 53 height 9
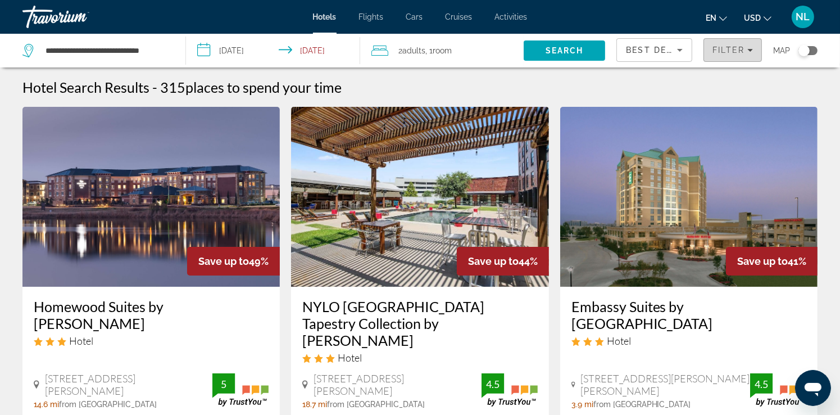
click at [748, 52] on icon "Filters" at bounding box center [750, 50] width 6 height 6
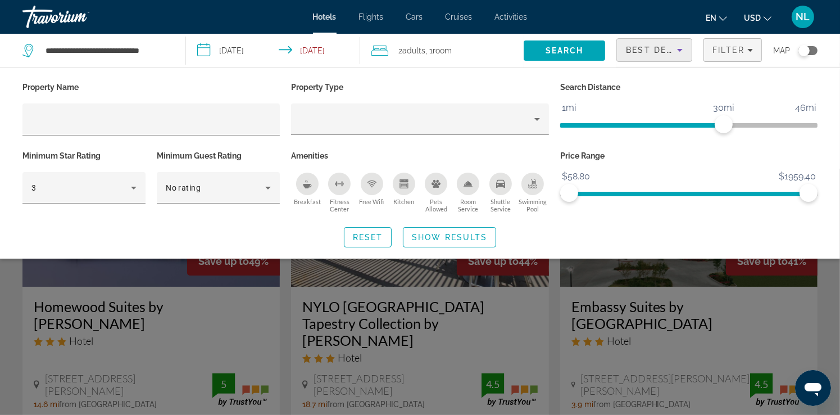
click at [679, 52] on icon "Sort by" at bounding box center [679, 49] width 13 height 13
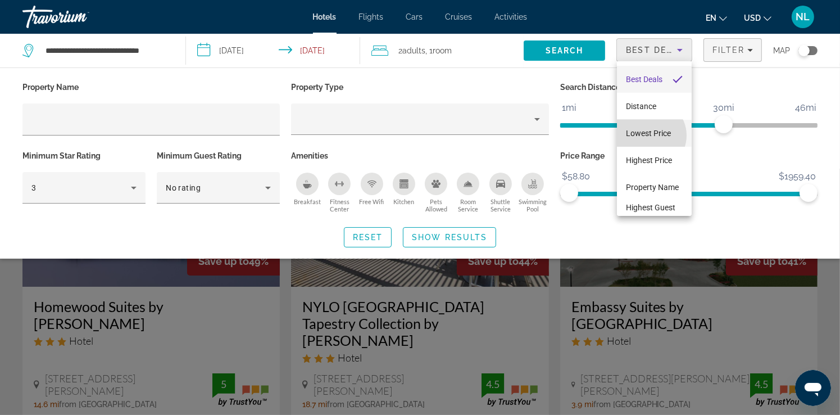
click at [649, 135] on span "Lowest Price" at bounding box center [648, 133] width 45 height 9
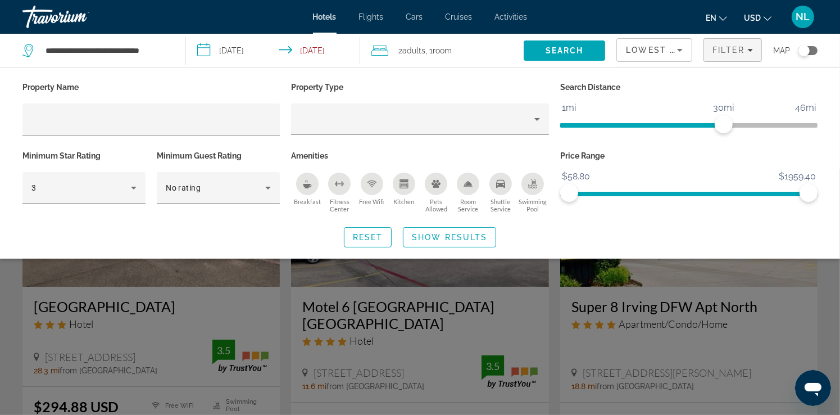
click at [740, 284] on div "Search widget" at bounding box center [420, 292] width 840 height 246
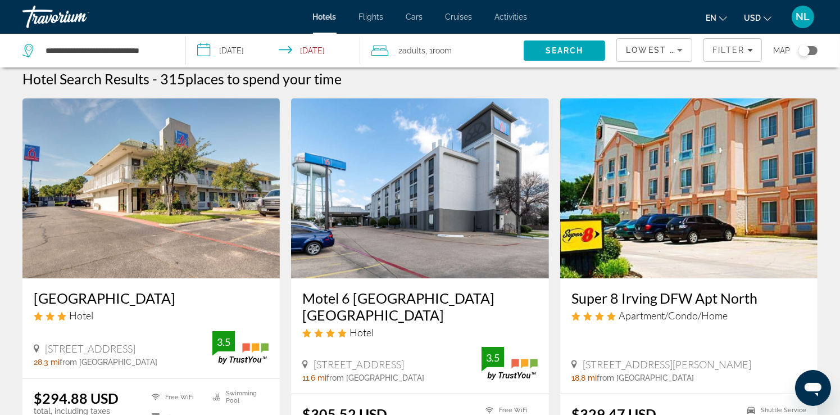
scroll to position [11, 0]
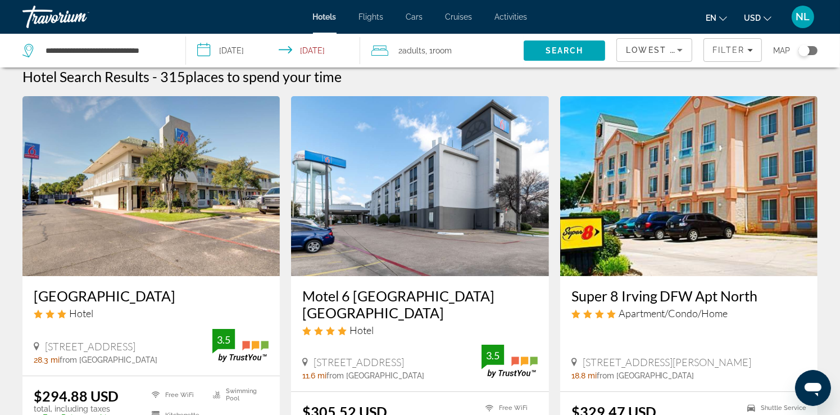
drag, startPoint x: 313, startPoint y: 349, endPoint x: 371, endPoint y: 358, distance: 58.6
click at [371, 358] on span "200 North Stemmons Freeway, Lewisville" at bounding box center [358, 362] width 90 height 12
copy span "200 North Stemmons Freeway, Lewisville"
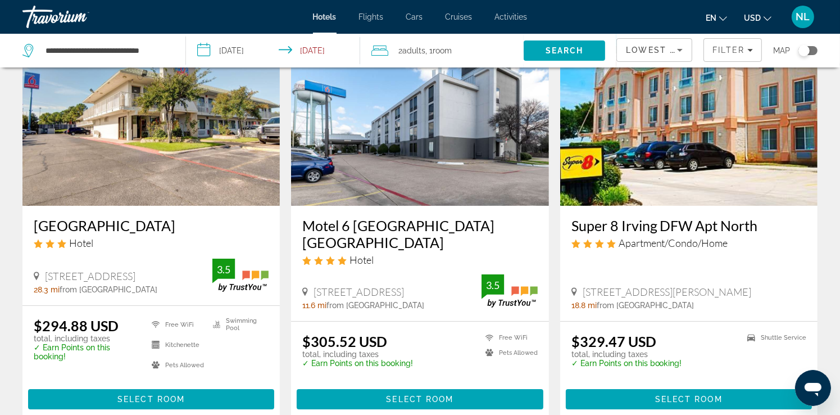
scroll to position [132, 0]
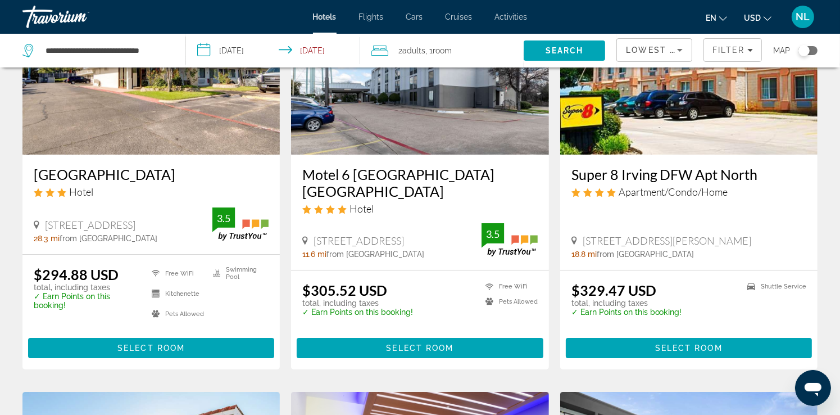
drag, startPoint x: 45, startPoint y: 224, endPoint x: 197, endPoint y: 223, distance: 151.7
click at [197, 223] on div "406 E Palace Pkwy, Grand Prairie" at bounding box center [123, 224] width 179 height 12
copy span "406 E Palace Pkwy, Grand Prairie"
drag, startPoint x: 583, startPoint y: 239, endPoint x: 718, endPoint y: 225, distance: 135.5
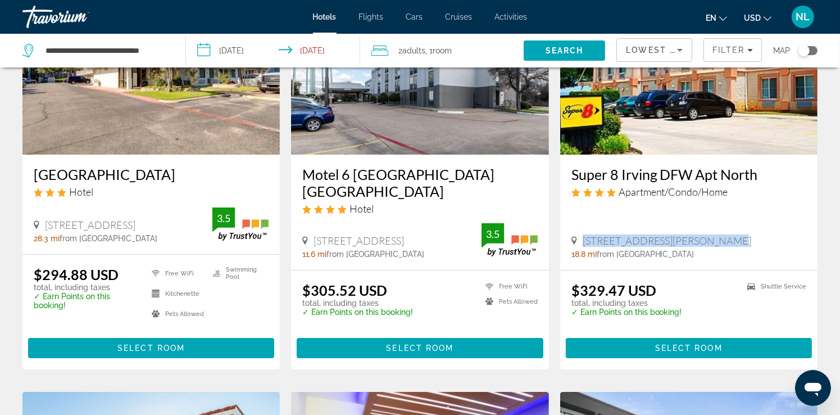
click at [718, 225] on div "Super 8 Irving DFW Apt North Apartment/Condo/Home 4770 W John Carpenter Fwy Irv…" at bounding box center [688, 211] width 257 height 115
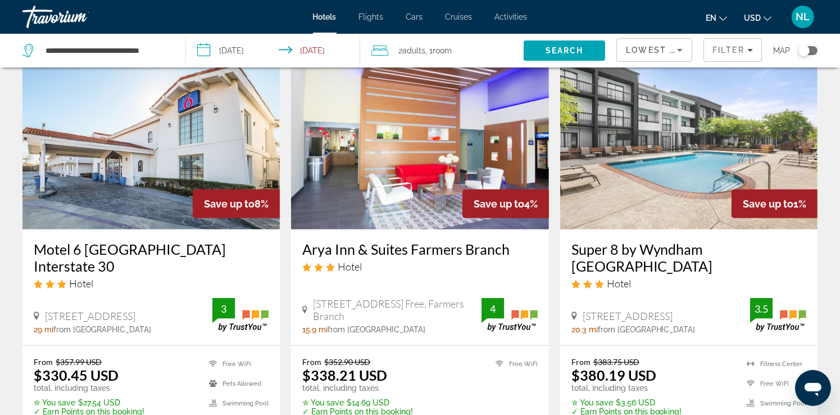
scroll to position [481, 0]
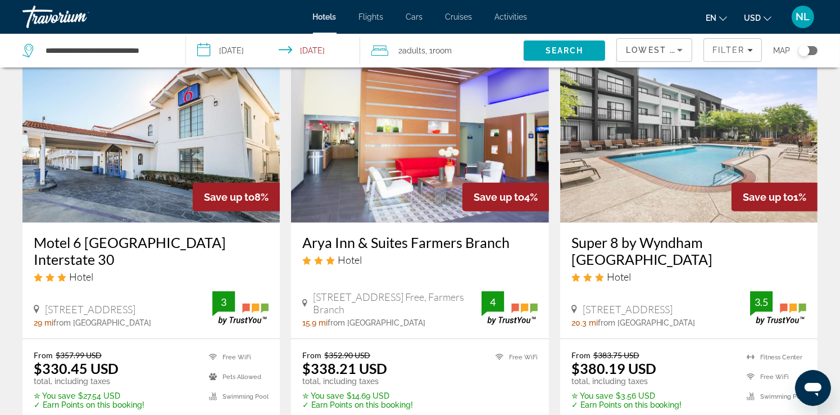
click at [452, 151] on img "Main content" at bounding box center [419, 133] width 257 height 180
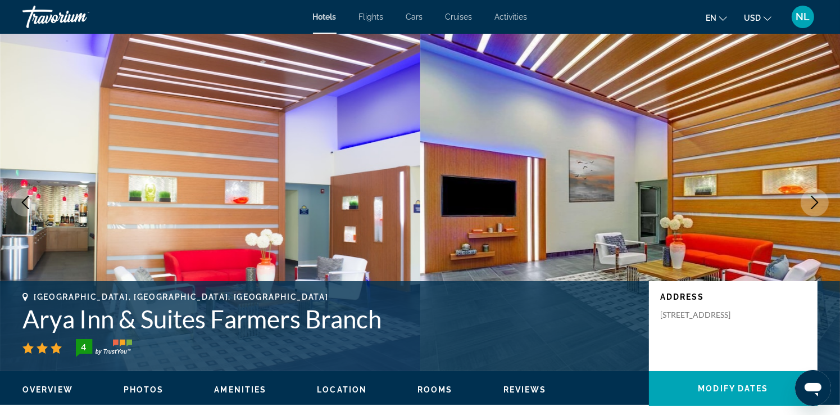
click at [820, 204] on icon "Next image" at bounding box center [814, 201] width 13 height 13
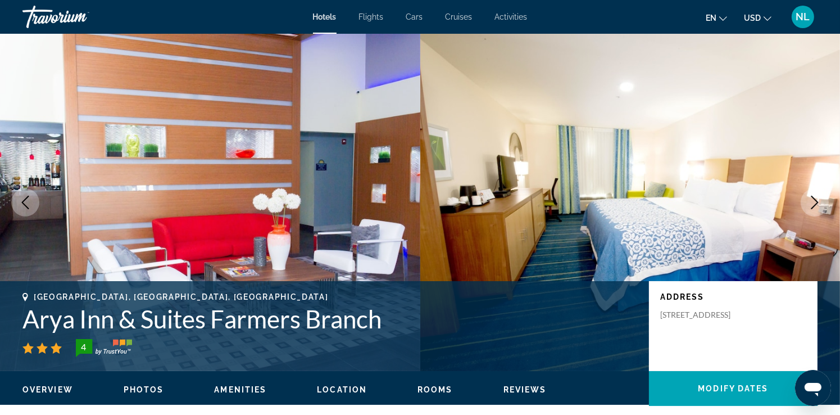
click at [814, 205] on icon "Next image" at bounding box center [814, 201] width 7 height 13
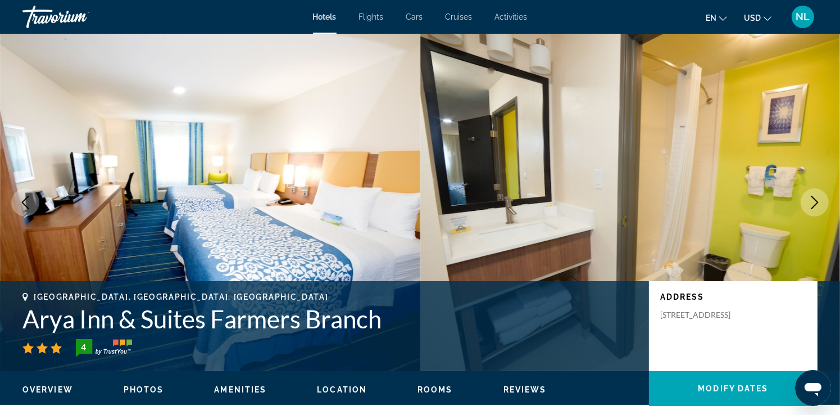
drag, startPoint x: 661, startPoint y: 317, endPoint x: 746, endPoint y: 325, distance: 85.7
click at [746, 320] on p "13313 North Stemmons Free, Farmers Branch TX 75234, United States" at bounding box center [705, 314] width 90 height 10
copy p "13313 North Stemmons Free, Farmers Branch TX"
